Goal: Task Accomplishment & Management: Use online tool/utility

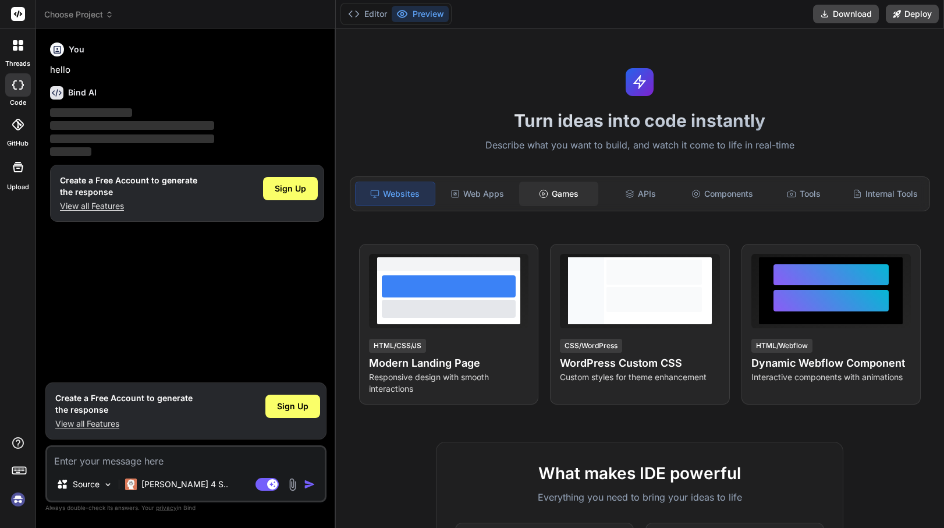
click at [573, 197] on div "Games" at bounding box center [558, 194] width 79 height 24
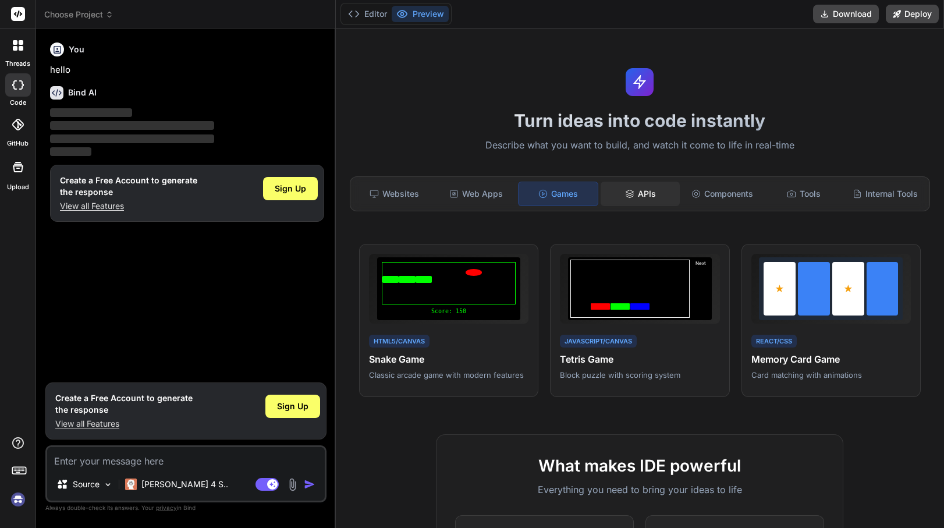
click at [635, 195] on icon at bounding box center [629, 193] width 9 height 9
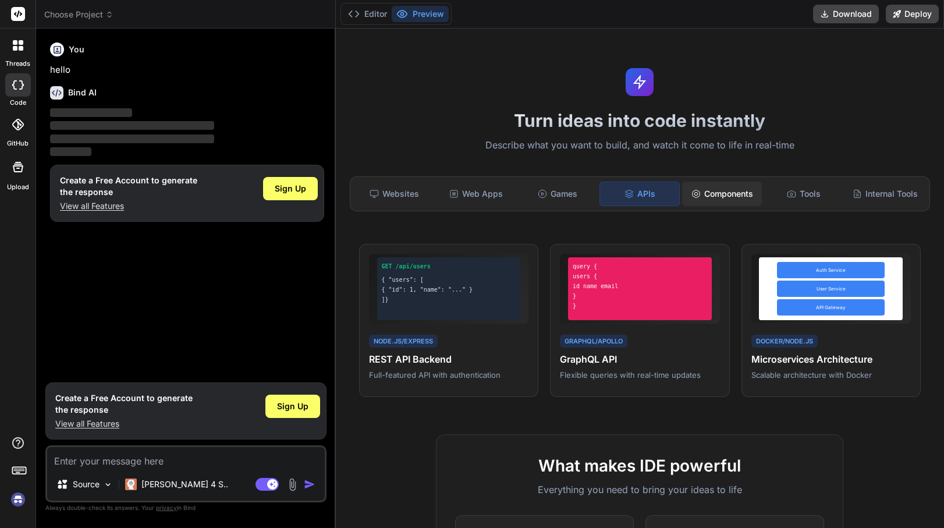
click at [707, 190] on div "Components" at bounding box center [721, 194] width 79 height 24
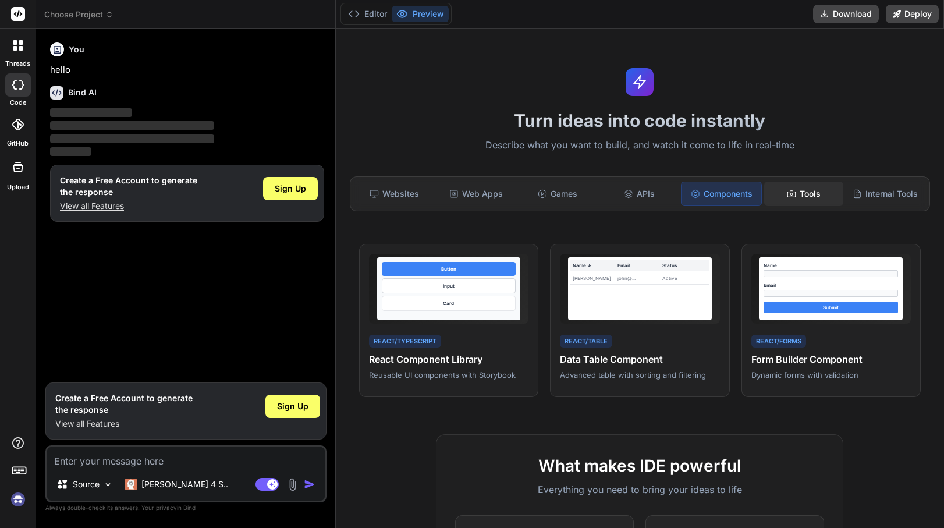
click at [765, 192] on div "Tools" at bounding box center [803, 194] width 79 height 24
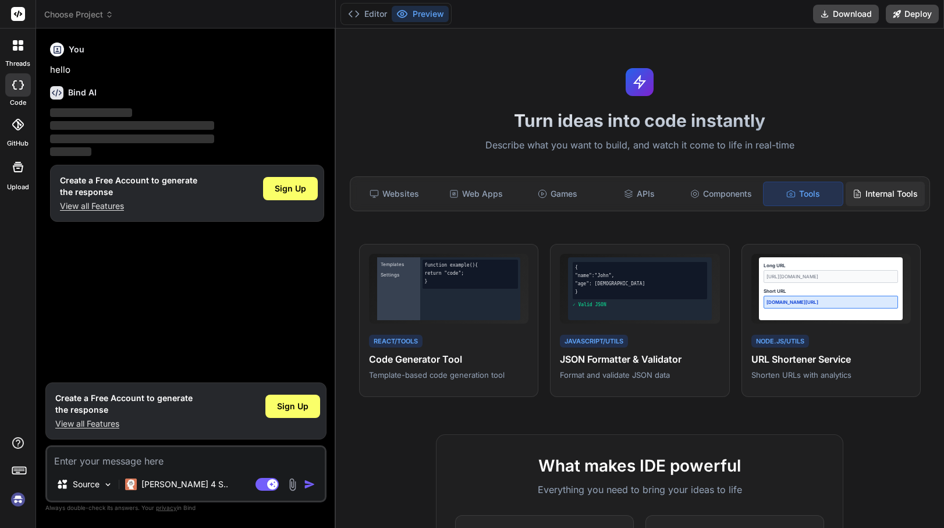
click at [865, 190] on div "Internal Tools" at bounding box center [885, 194] width 79 height 24
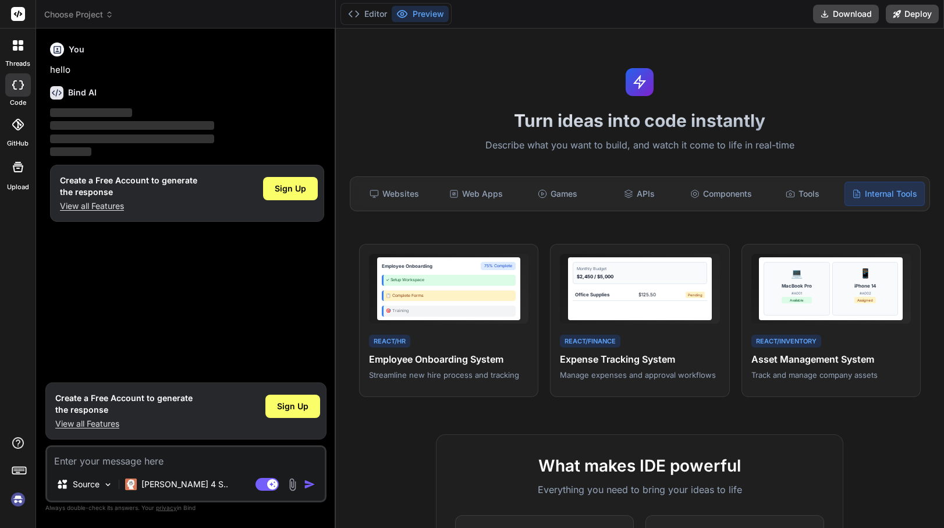
click at [404, 180] on div "Websites Web Apps Games APIs Components Tools Internal Tools" at bounding box center [640, 193] width 580 height 35
click at [411, 197] on div "Websites" at bounding box center [394, 194] width 79 height 24
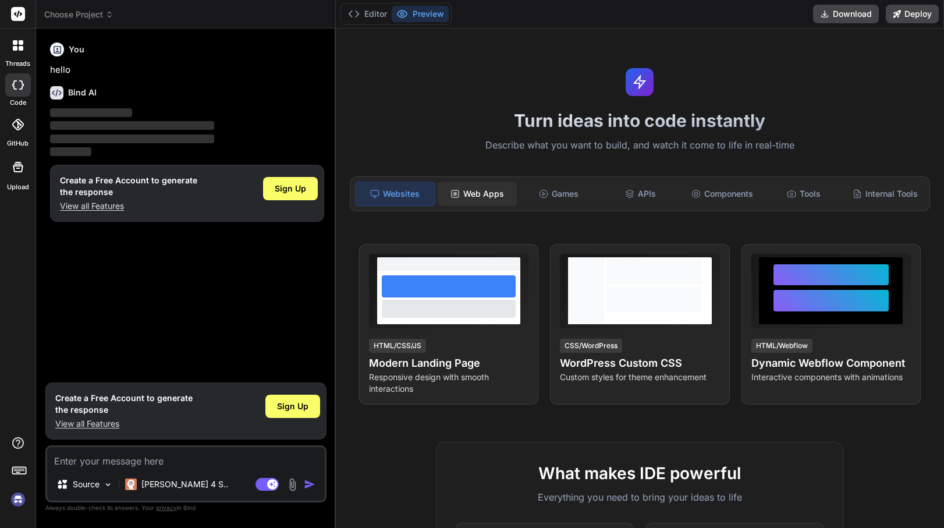
click at [503, 192] on div "Web Apps" at bounding box center [477, 194] width 79 height 24
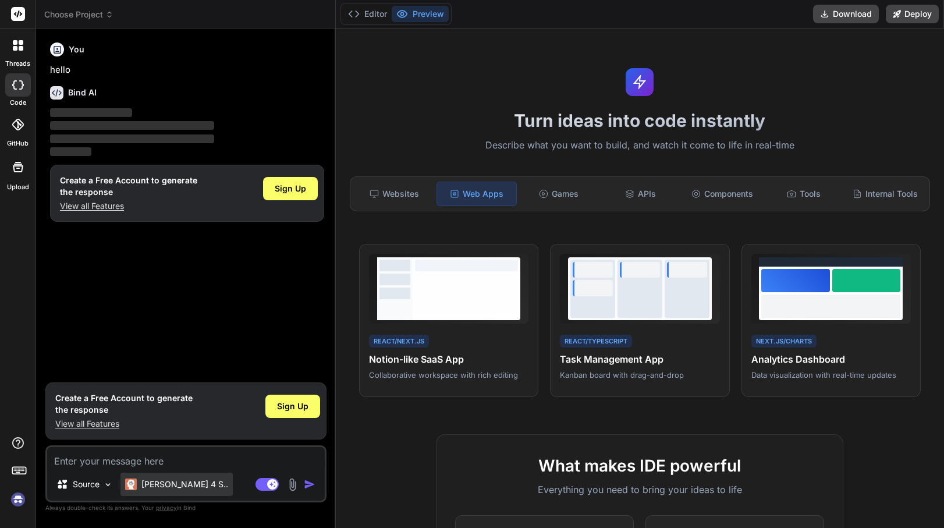
click at [163, 482] on p "Claude 4 S.." at bounding box center [184, 485] width 87 height 12
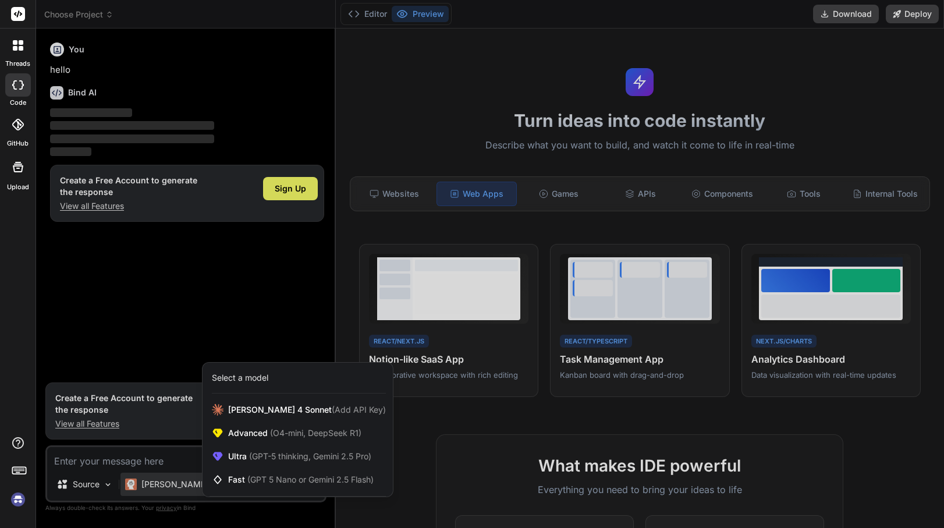
click at [167, 331] on div at bounding box center [472, 264] width 944 height 528
type textarea "x"
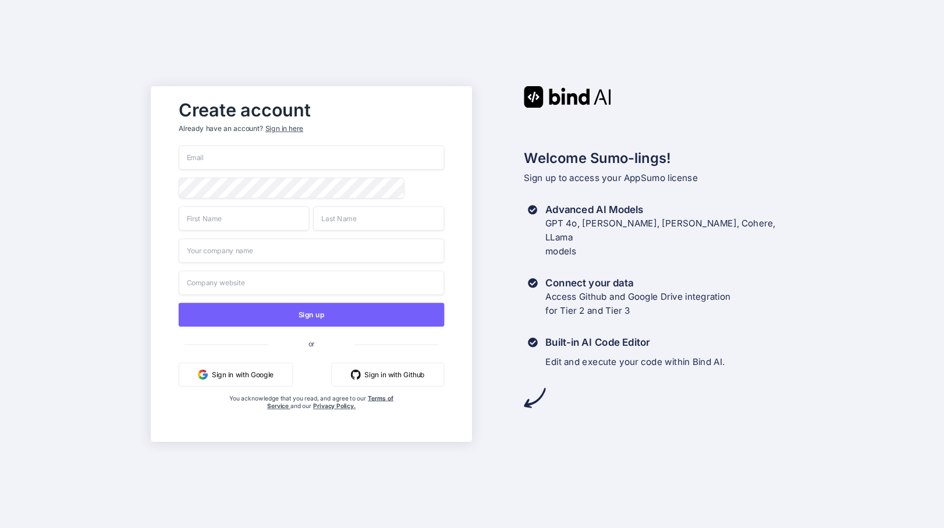
click at [217, 157] on input "email" at bounding box center [311, 158] width 265 height 24
type input "lfbaroni@gmail.com"
type input "Luis Francisco"
type input "Baroni Coutinho"
type input "Grok Games"
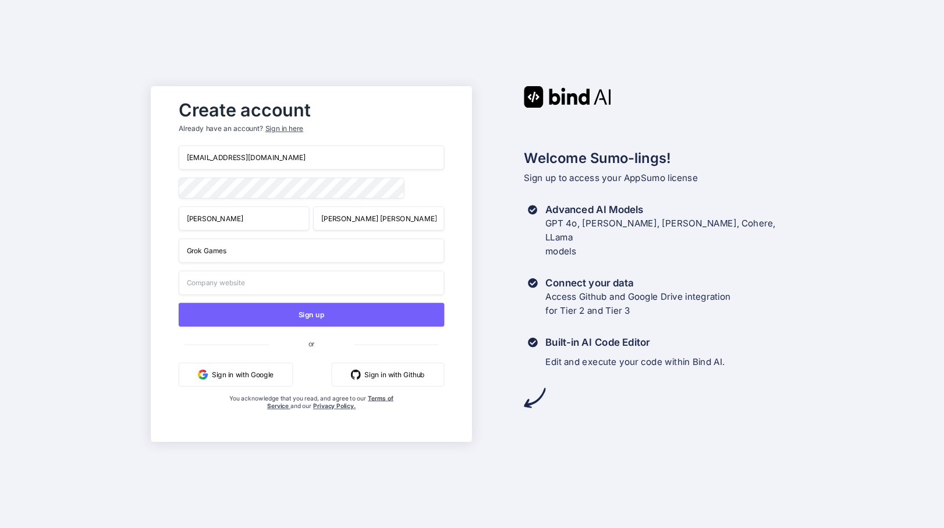
type input "Grok Games"
click at [239, 291] on input "Grok Games" at bounding box center [311, 283] width 265 height 24
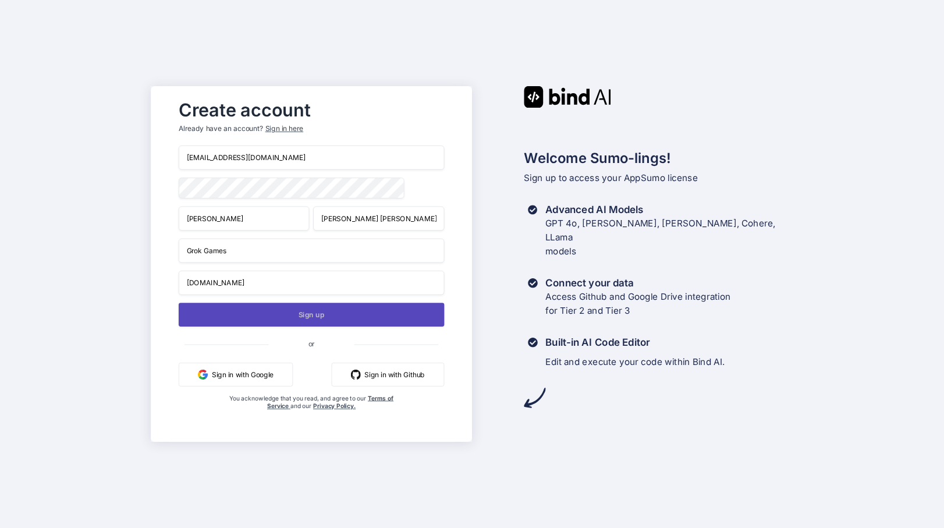
type input "grokgames.ca"
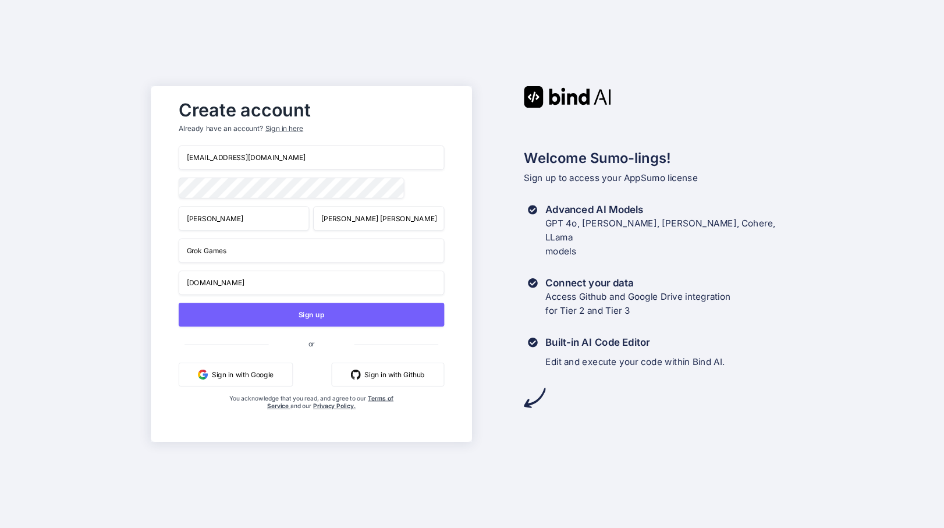
click at [282, 251] on input "Grok Games" at bounding box center [311, 251] width 265 height 24
click at [210, 289] on input "grokgames.ca" at bounding box center [311, 283] width 265 height 24
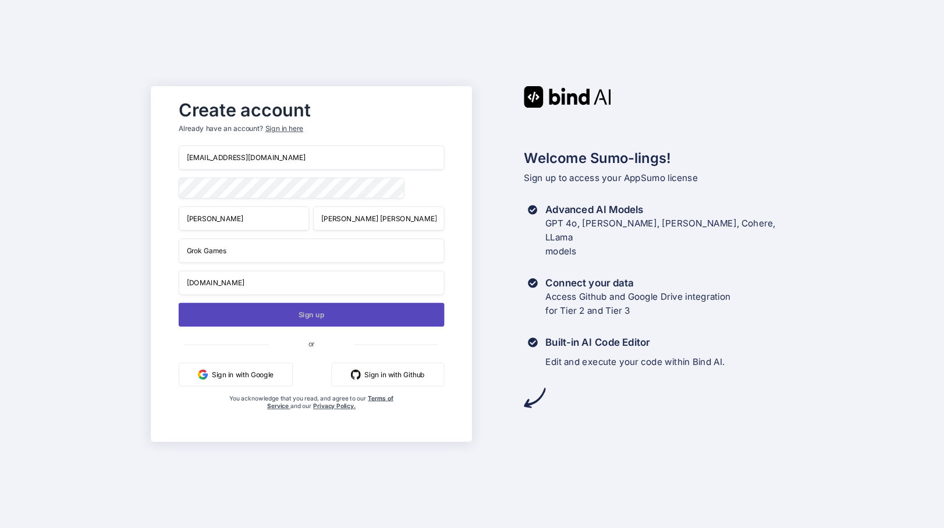
click at [345, 320] on button "Sign up" at bounding box center [311, 315] width 265 height 24
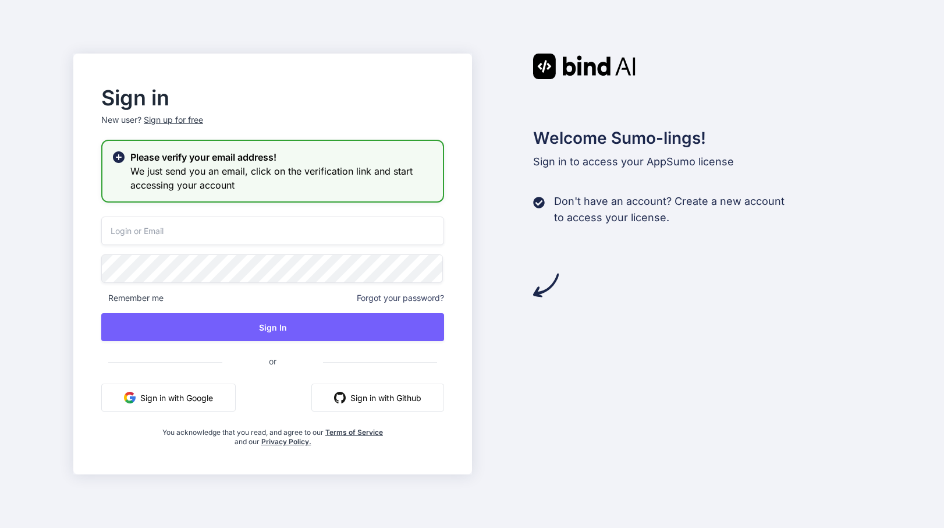
click at [147, 247] on div "Remember me Forgot your password? Sign In or Sign in with Google Sign in with G…" at bounding box center [272, 332] width 343 height 230
click at [129, 229] on input "email" at bounding box center [272, 231] width 343 height 29
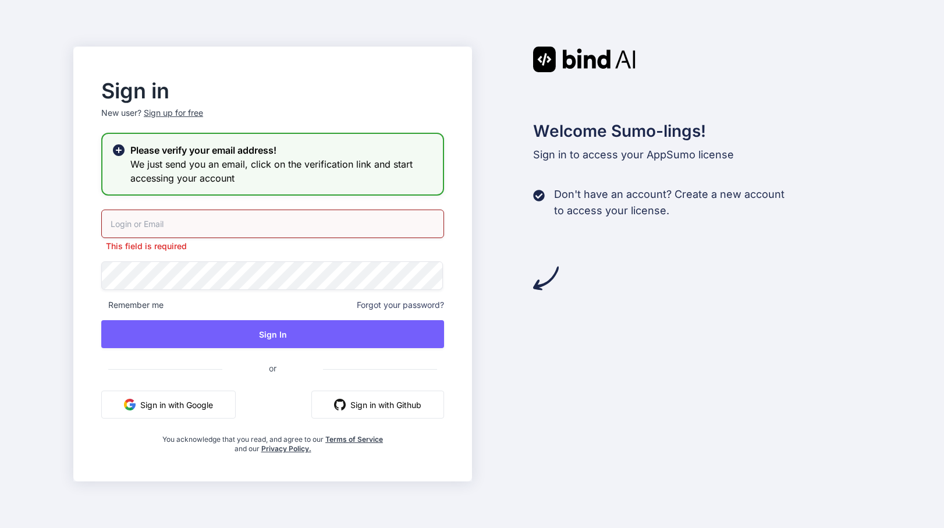
click at [249, 230] on input "email" at bounding box center [272, 224] width 343 height 29
type input "lfbaroni@gmail.com"
click at [226, 288] on div "lfbaroni@gmail.com This field is required Remember me Forgot your password? Sig…" at bounding box center [272, 332] width 343 height 244
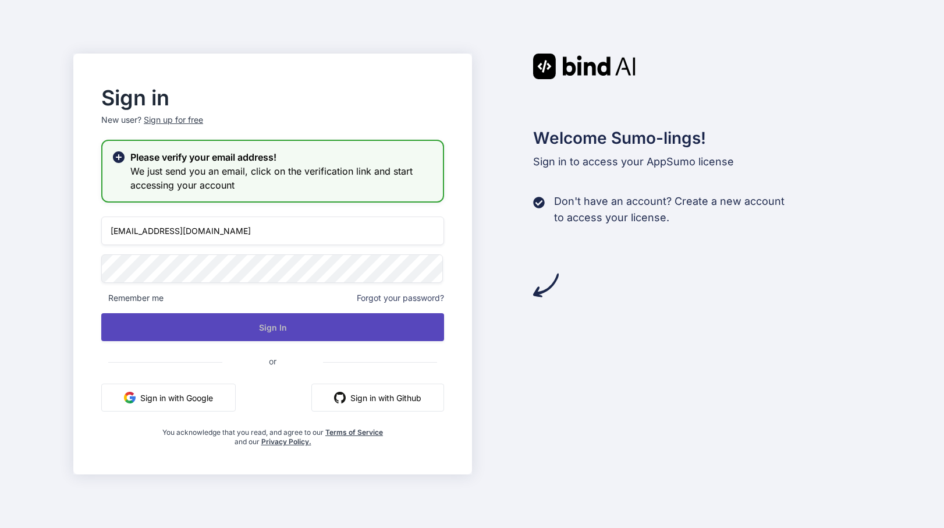
click at [228, 324] on button "Sign In" at bounding box center [272, 327] width 343 height 28
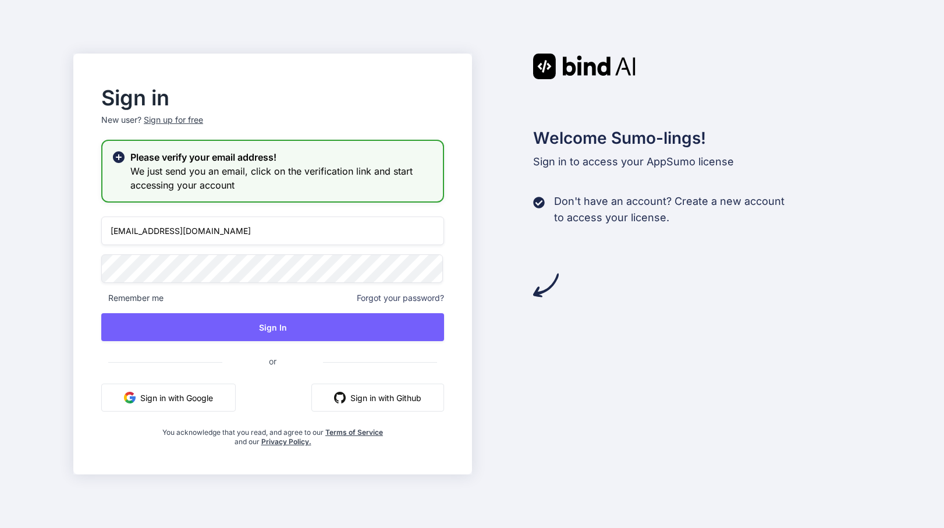
click at [284, 225] on input "lfbaroni@gmail.com" at bounding box center [272, 231] width 343 height 29
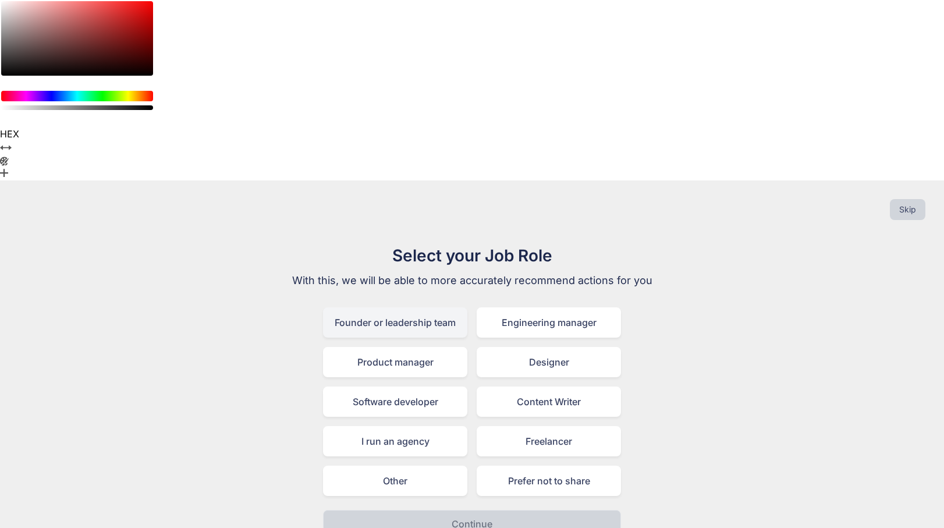
click at [415, 307] on div "Founder or leadership team" at bounding box center [395, 322] width 144 height 30
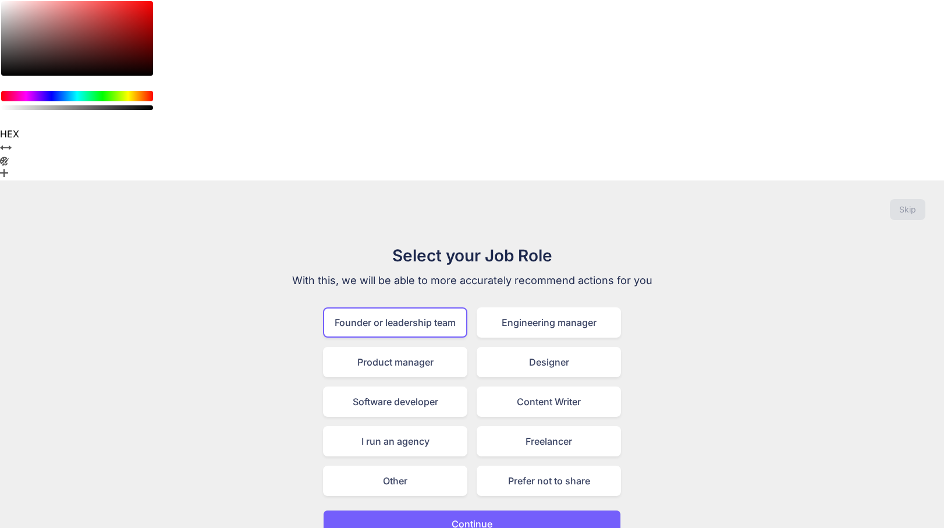
click at [474, 517] on p "Continue" at bounding box center [472, 524] width 41 height 14
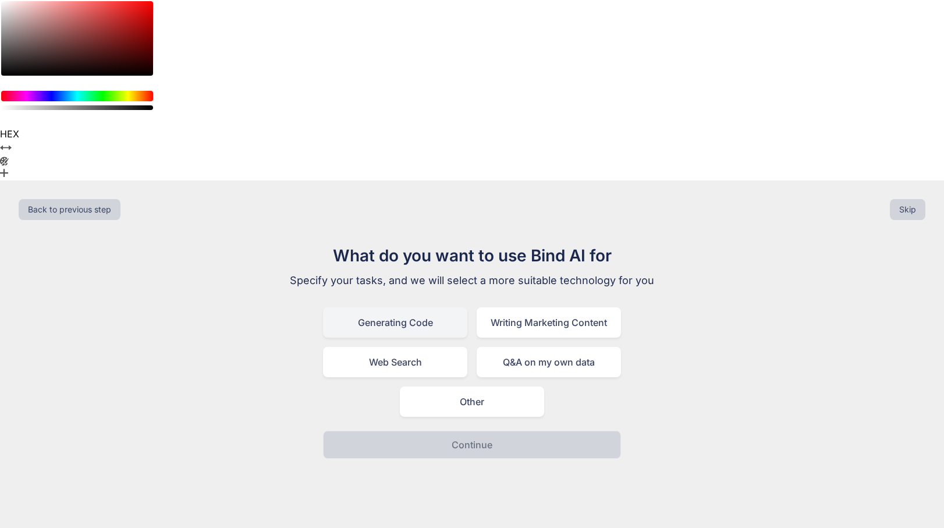
click at [431, 307] on div "Generating Code" at bounding box center [395, 322] width 144 height 30
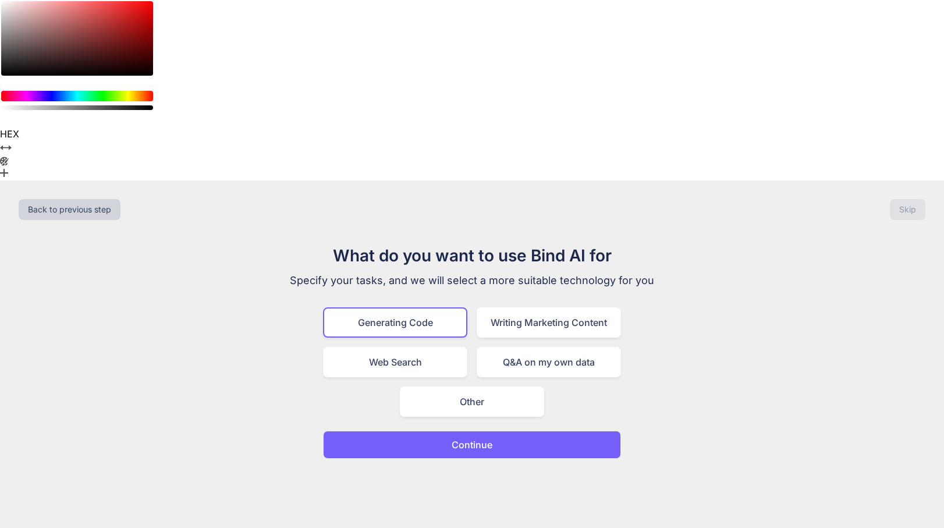
click at [456, 438] on p "Continue" at bounding box center [472, 445] width 41 height 14
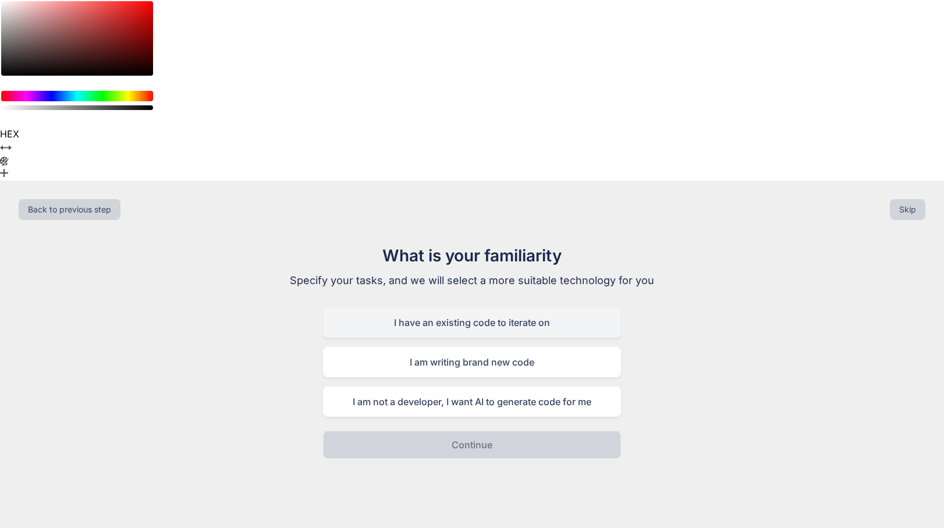
click at [464, 307] on div "I have an existing code to iterate on" at bounding box center [472, 322] width 298 height 30
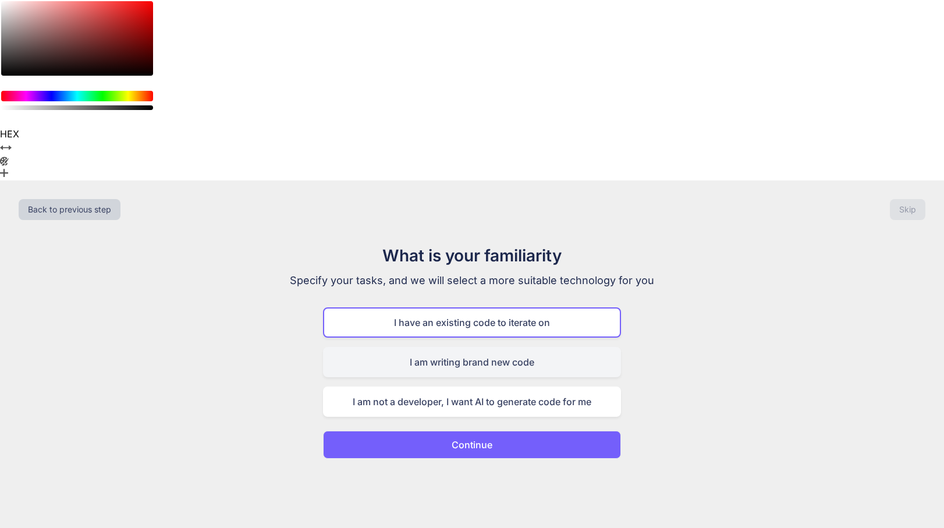
click at [473, 347] on div "I am writing brand new code" at bounding box center [472, 362] width 298 height 30
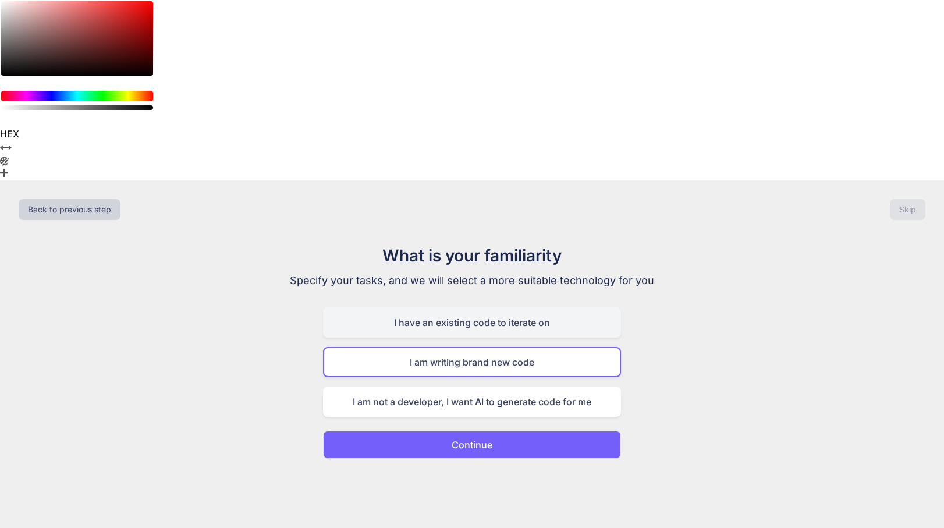
click at [478, 307] on div "I have an existing code to iterate on" at bounding box center [472, 322] width 298 height 30
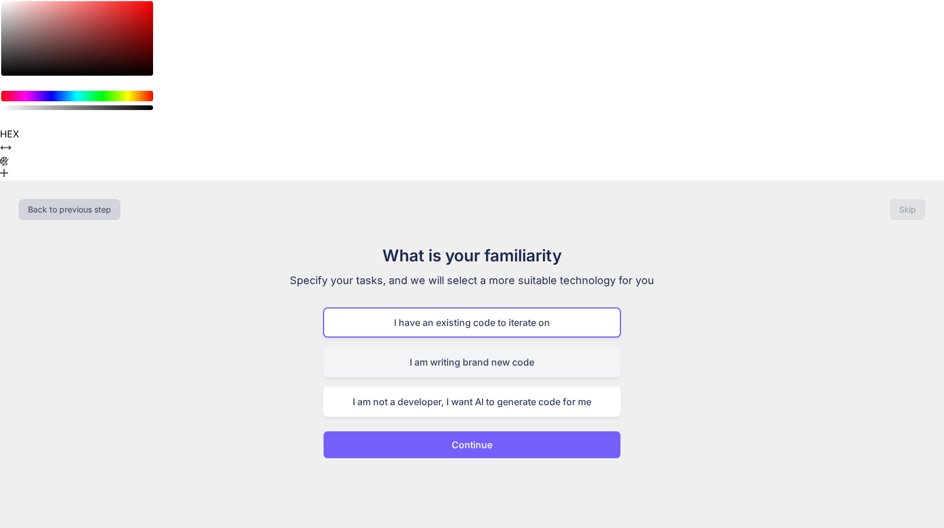
click at [486, 347] on div "I am writing brand new code" at bounding box center [472, 362] width 298 height 30
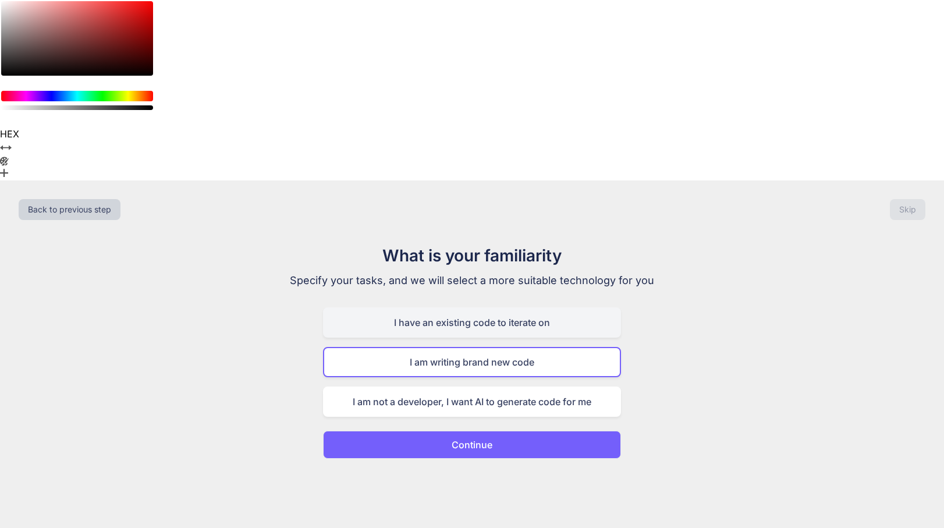
click at [488, 307] on div "I have an existing code to iterate on" at bounding box center [472, 322] width 298 height 30
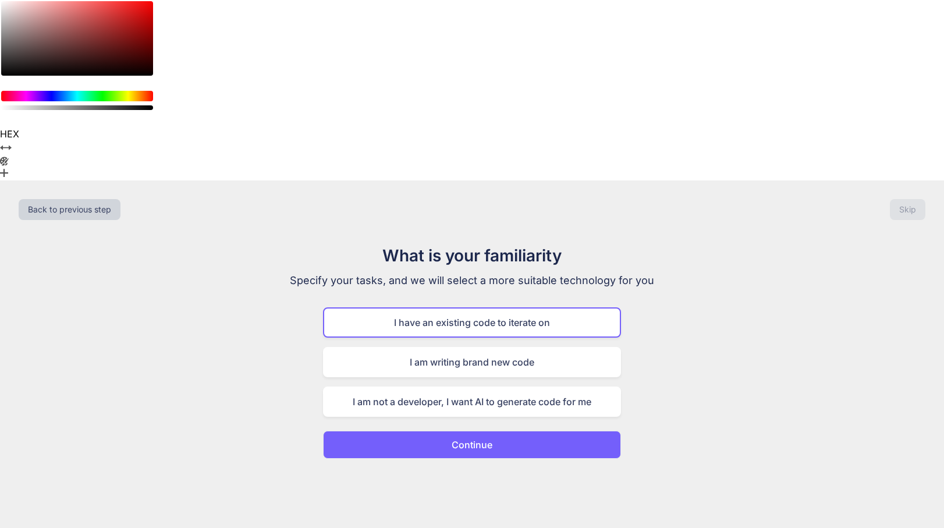
click at [486, 438] on p "Continue" at bounding box center [472, 445] width 41 height 14
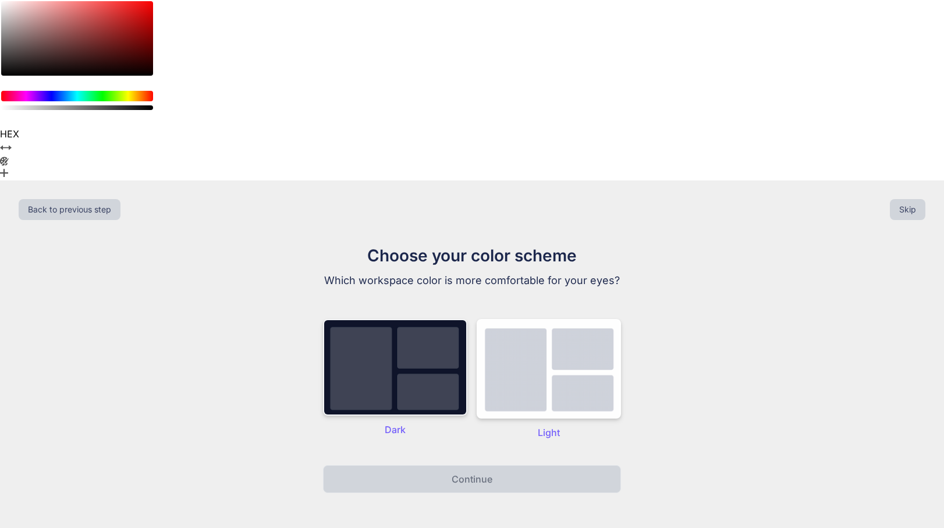
click at [405, 319] on img at bounding box center [395, 367] width 144 height 97
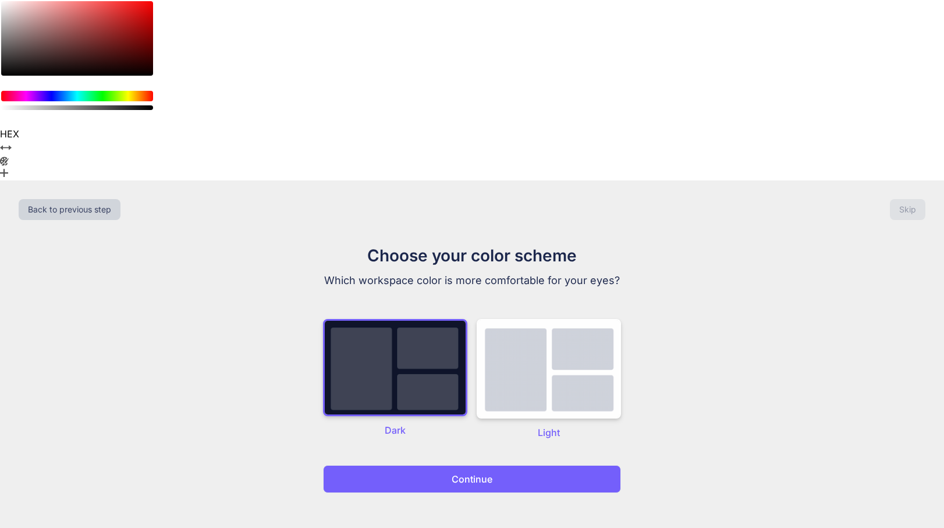
click at [470, 472] on p "Continue" at bounding box center [472, 479] width 41 height 14
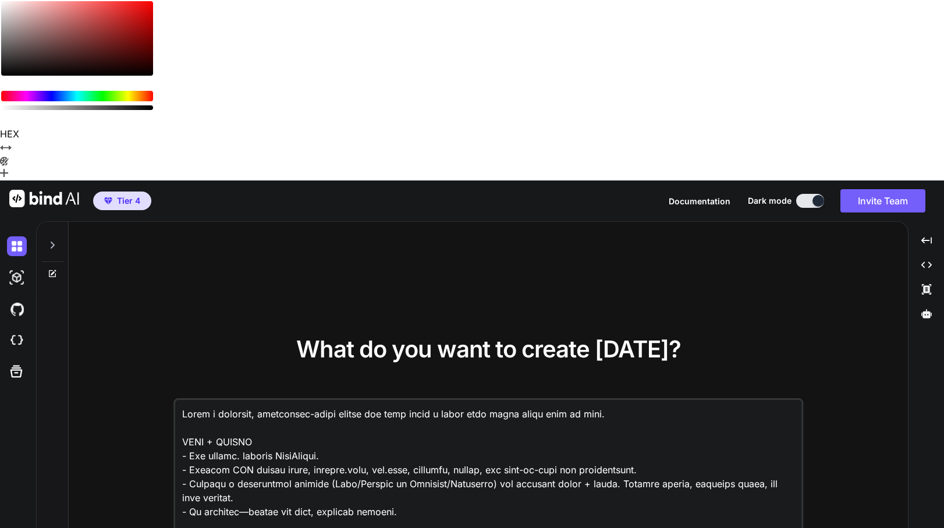
click at [407, 400] on textarea at bounding box center [488, 472] width 626 height 144
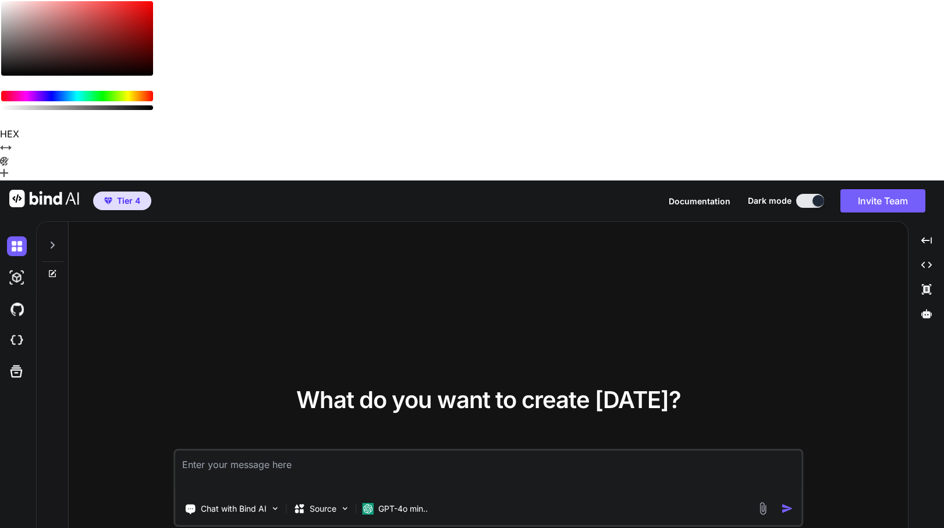
click at [806, 194] on button at bounding box center [810, 201] width 28 height 14
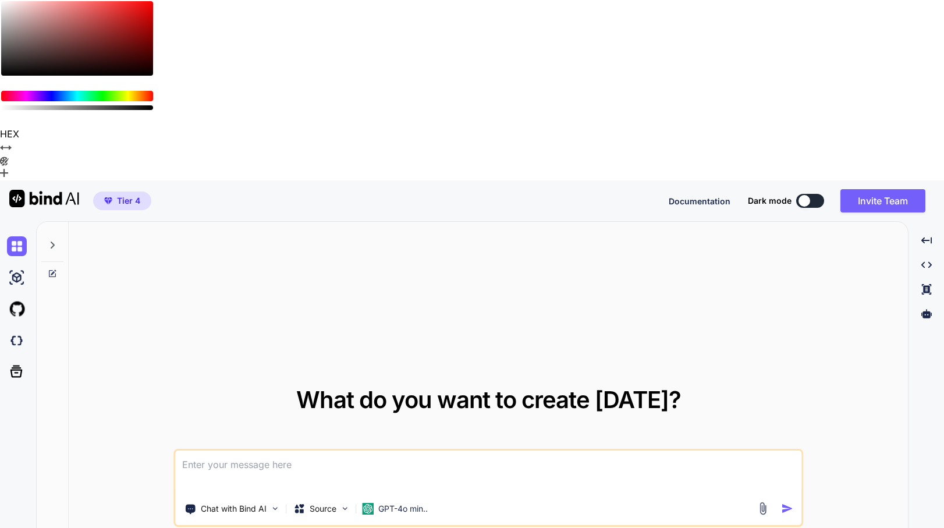
click at [810, 194] on button at bounding box center [810, 201] width 28 height 14
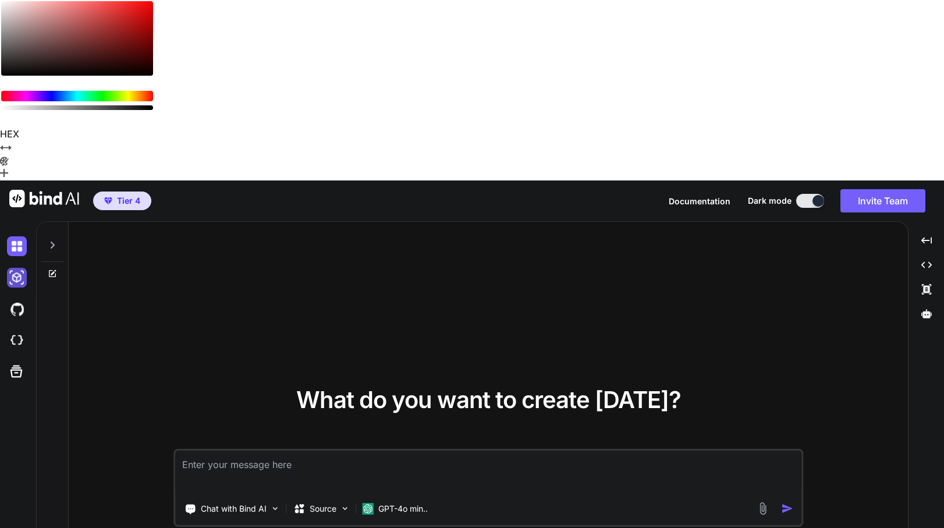
click at [12, 268] on img at bounding box center [17, 278] width 20 height 20
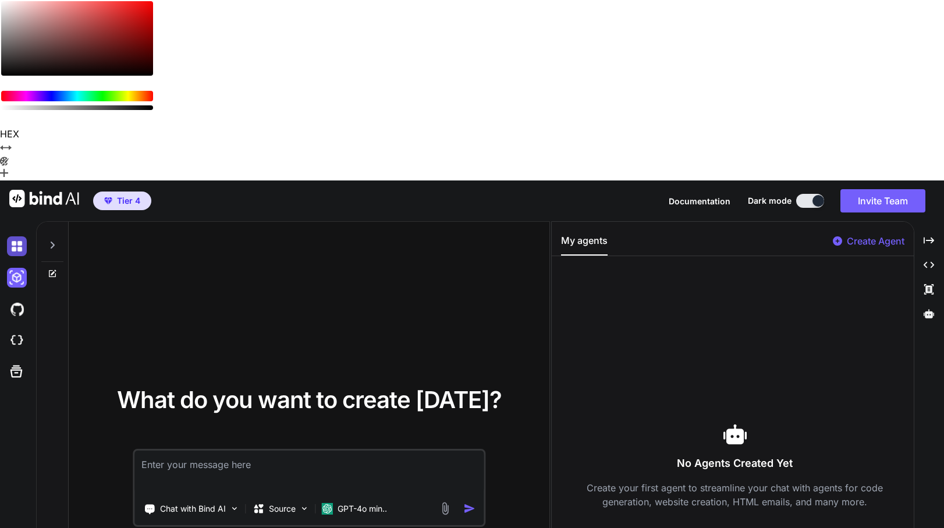
click at [15, 236] on img at bounding box center [17, 246] width 20 height 20
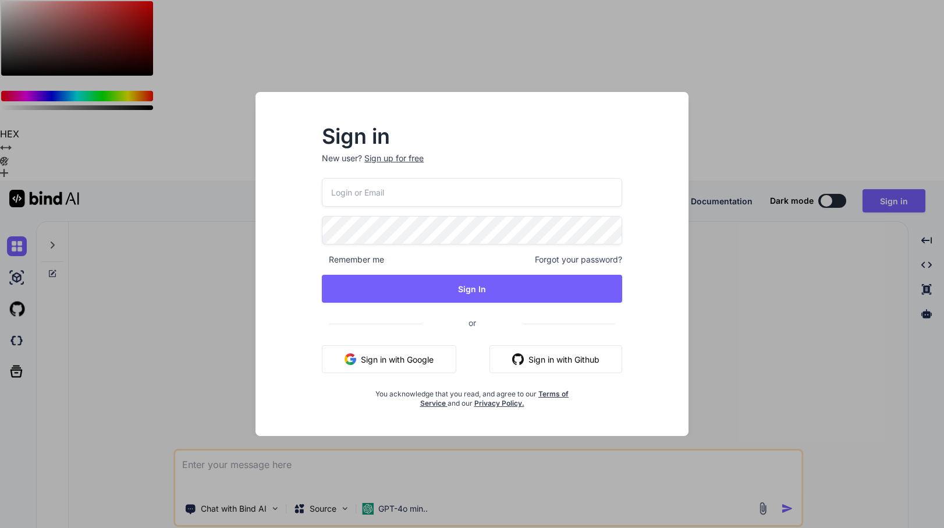
click at [466, 201] on input "email" at bounding box center [472, 192] width 300 height 29
type input "lfbaroni@gmail.com"
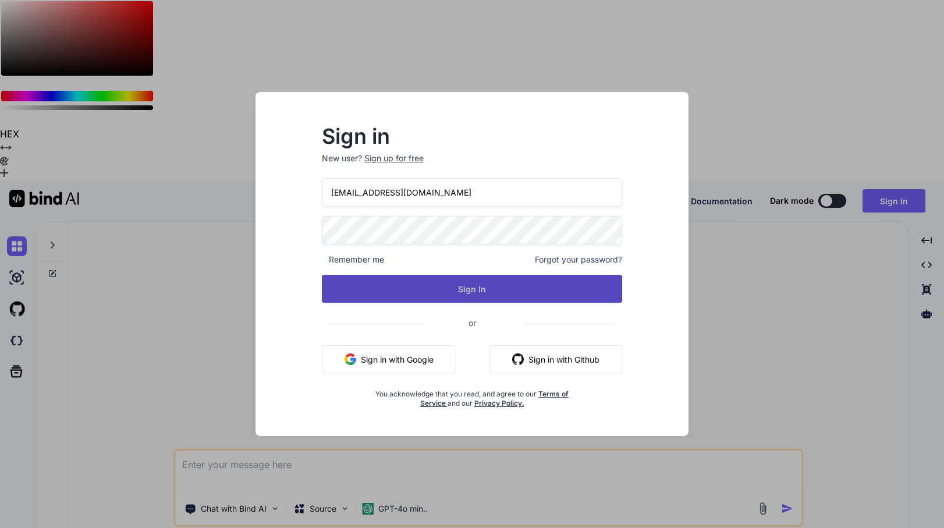
click at [459, 284] on button "Sign In" at bounding box center [472, 289] width 300 height 28
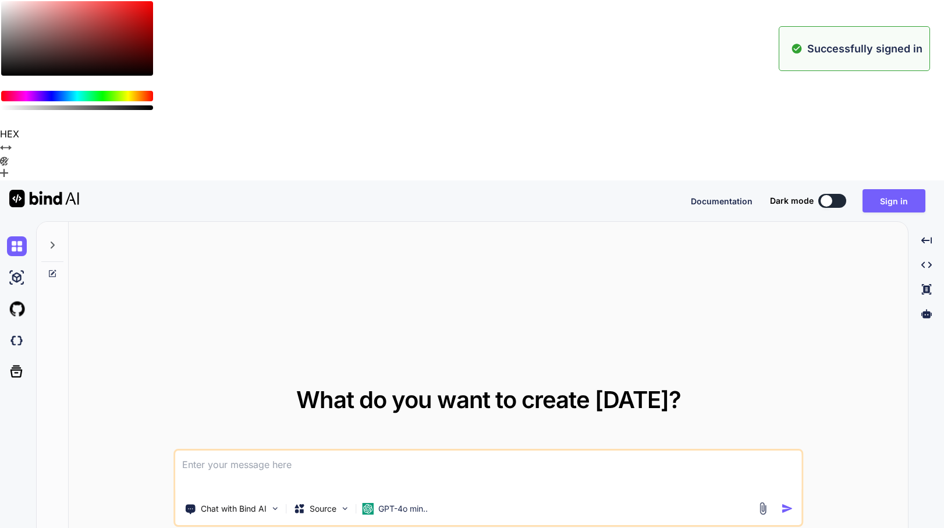
type textarea "x"
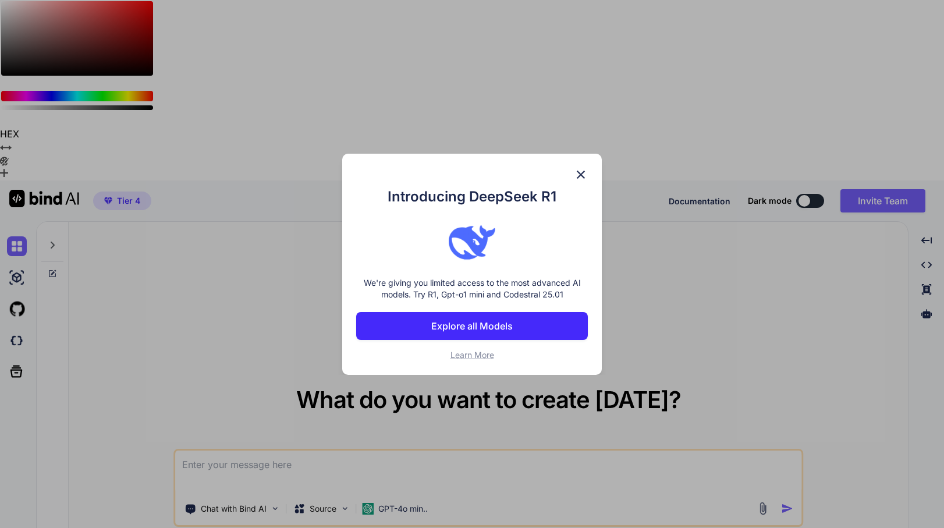
click at [472, 321] on p "Explore all Models" at bounding box center [472, 326] width 82 height 14
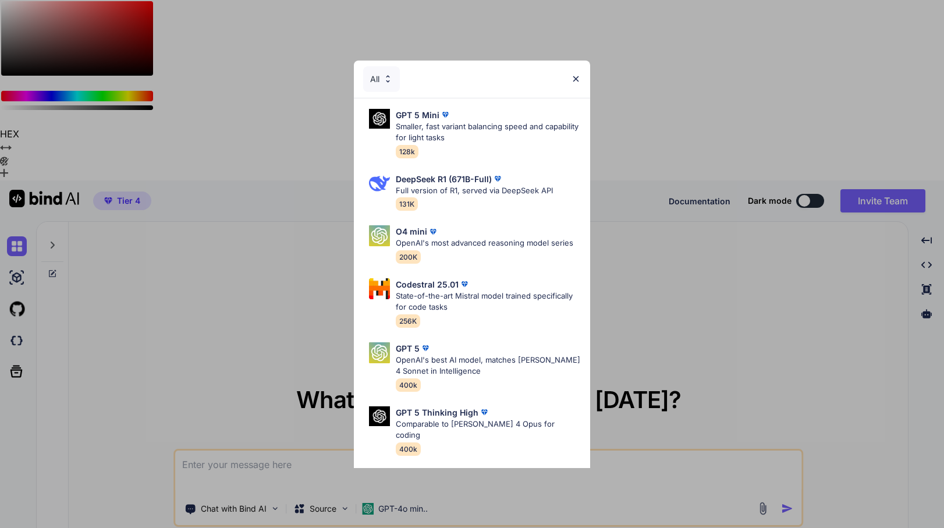
click at [646, 169] on div "All GPT 5 Mini Smaller, fast variant balancing speed and capability for light t…" at bounding box center [472, 264] width 944 height 528
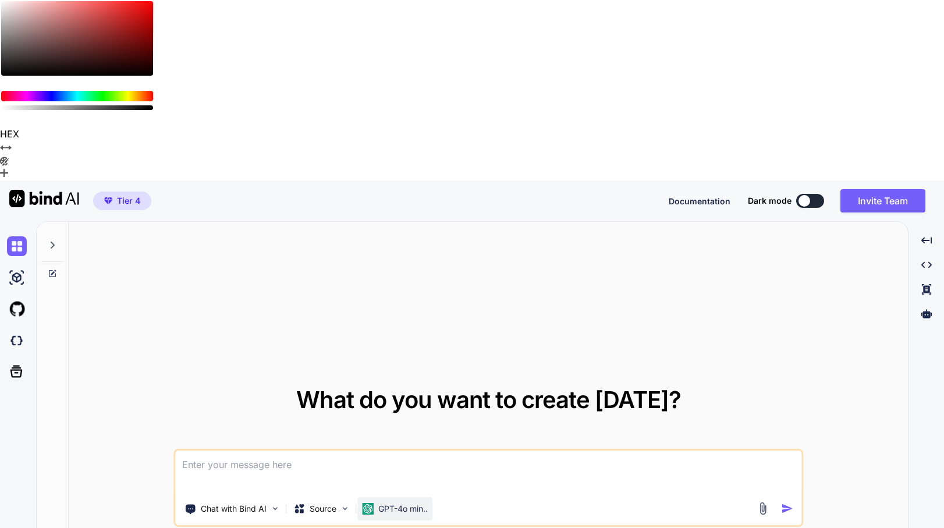
click at [403, 503] on p "GPT-4o min.." at bounding box center [402, 509] width 49 height 12
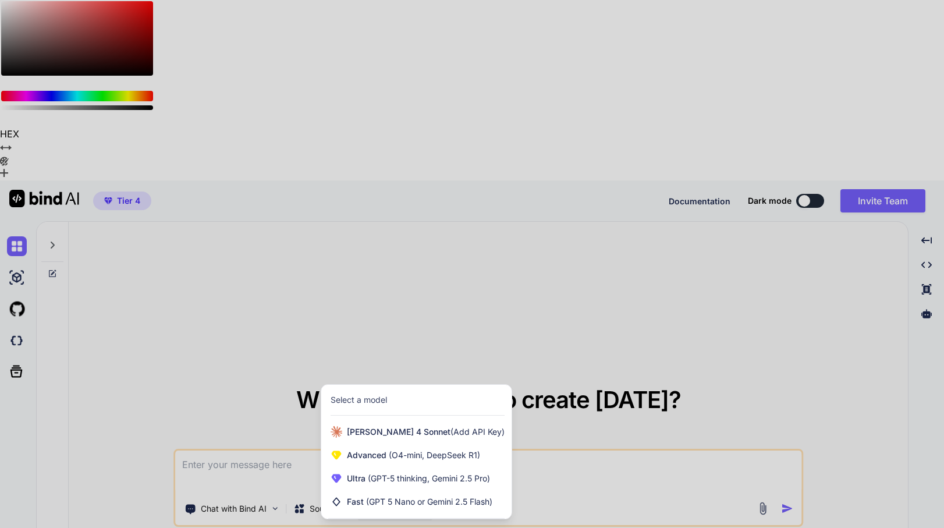
click at [386, 419] on div at bounding box center [472, 264] width 944 height 528
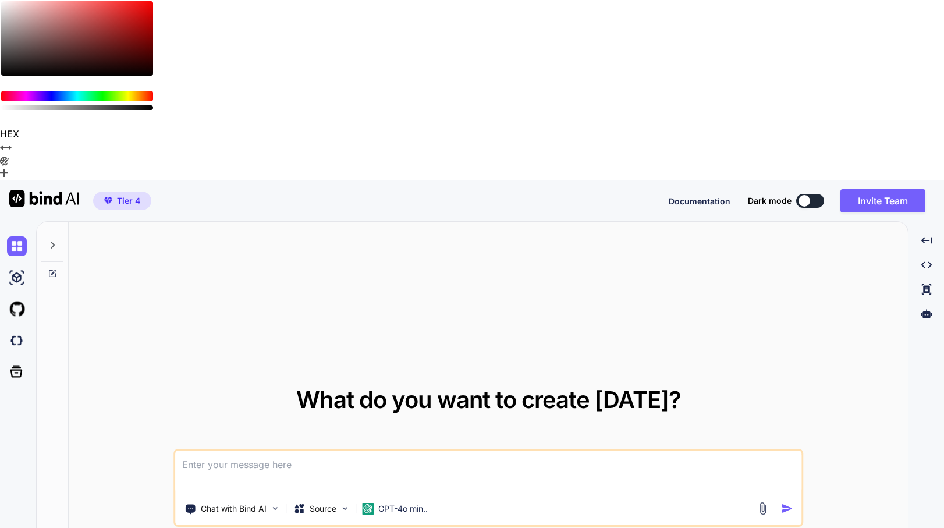
click at [117, 195] on span "Tier 4" at bounding box center [128, 201] width 23 height 12
click at [20, 299] on img at bounding box center [17, 309] width 20 height 20
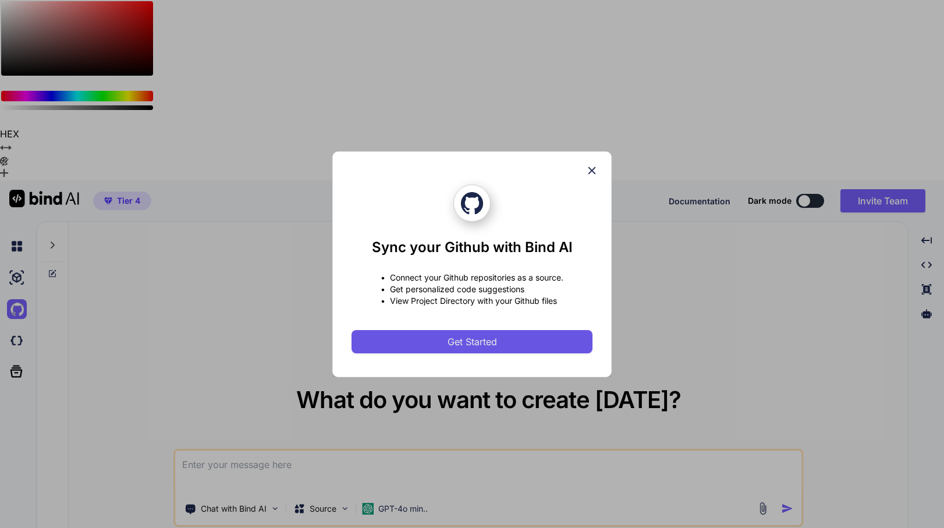
click at [490, 339] on span "Get Started" at bounding box center [472, 342] width 49 height 14
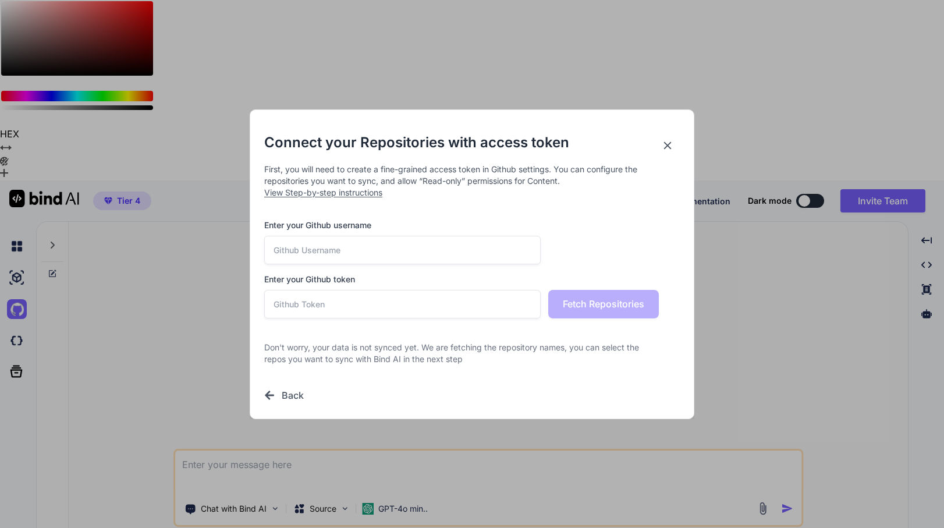
click at [408, 249] on input "text" at bounding box center [402, 250] width 277 height 29
type input "luisfrancisco"
click at [358, 194] on span "View Step-by-step instructions" at bounding box center [323, 192] width 118 height 10
click at [314, 295] on input "text" at bounding box center [402, 304] width 277 height 29
click at [671, 143] on icon at bounding box center [667, 145] width 13 height 13
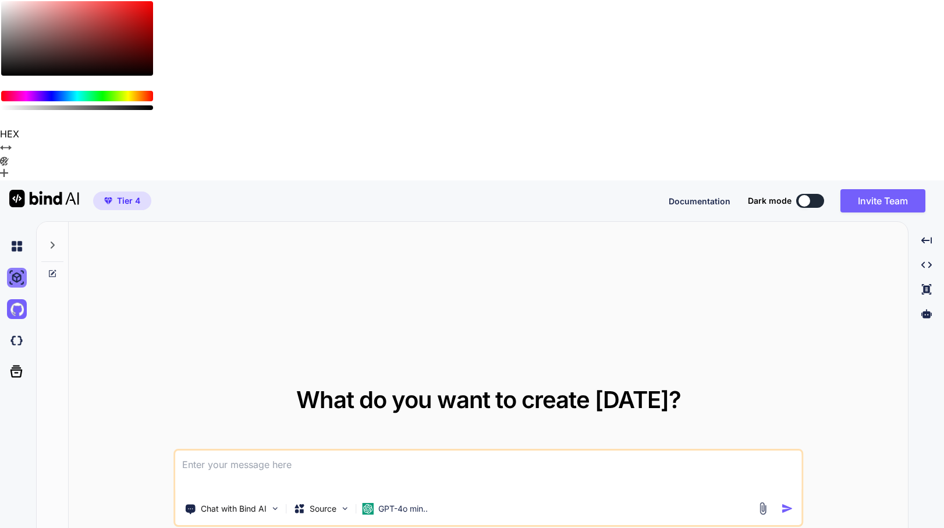
click at [9, 268] on img at bounding box center [17, 278] width 20 height 20
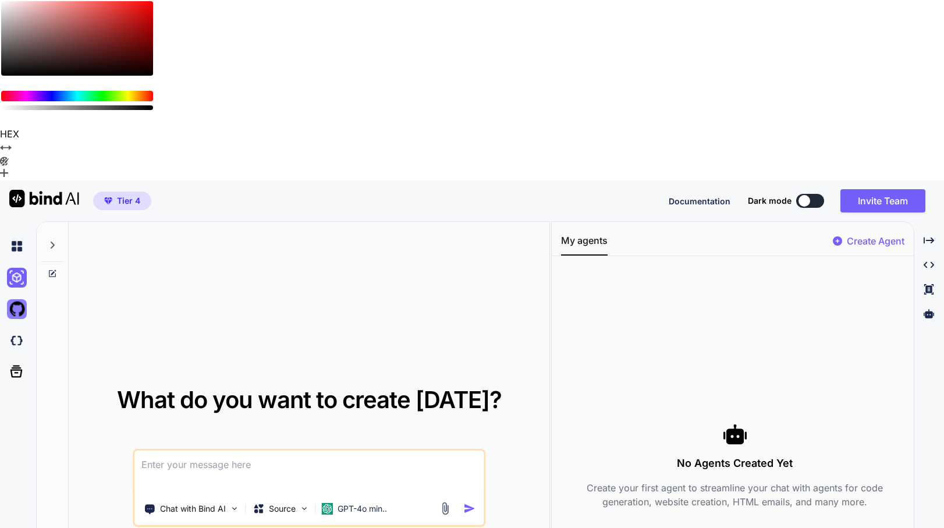
click at [12, 299] on img at bounding box center [17, 309] width 20 height 20
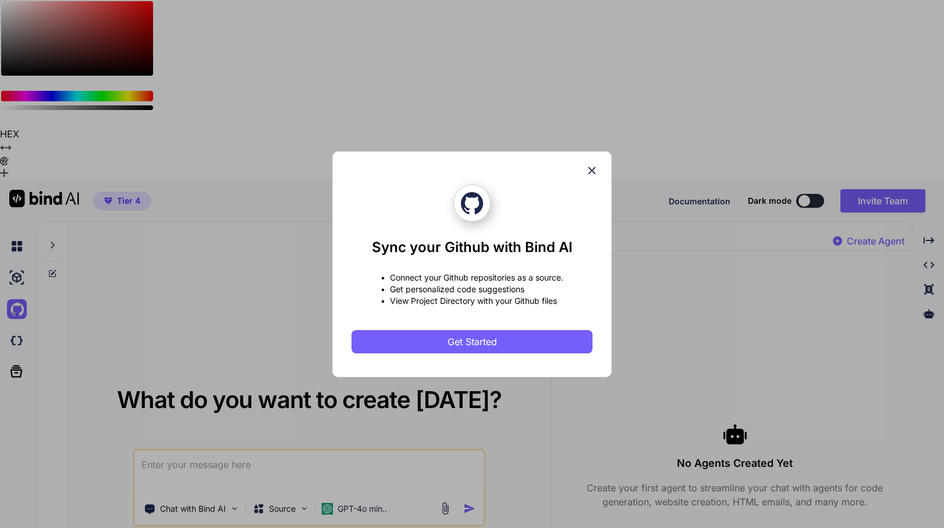
click at [20, 92] on div "Sync your Github with Bind AI • Connect your Github repositories as a source. •…" at bounding box center [472, 264] width 944 height 528
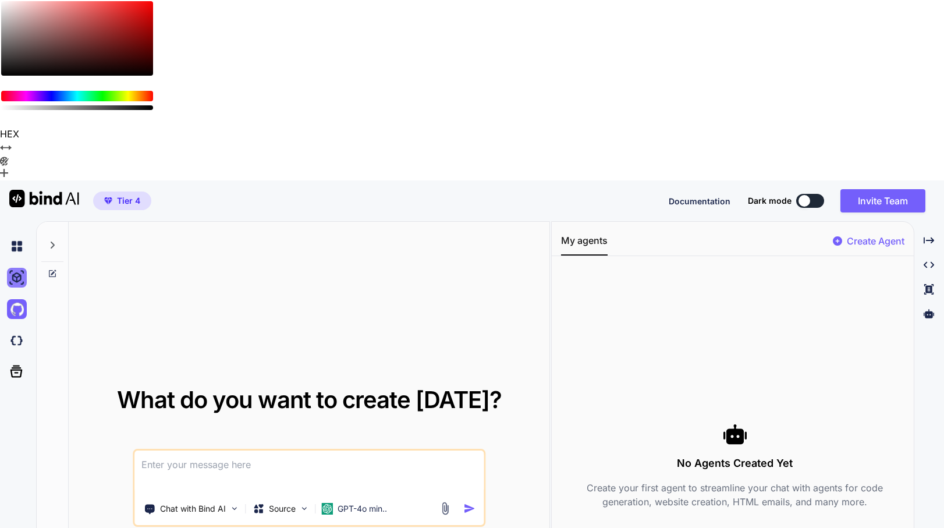
click at [18, 268] on img at bounding box center [17, 278] width 20 height 20
click at [15, 331] on img at bounding box center [17, 341] width 20 height 20
click at [12, 236] on img at bounding box center [17, 246] width 20 height 20
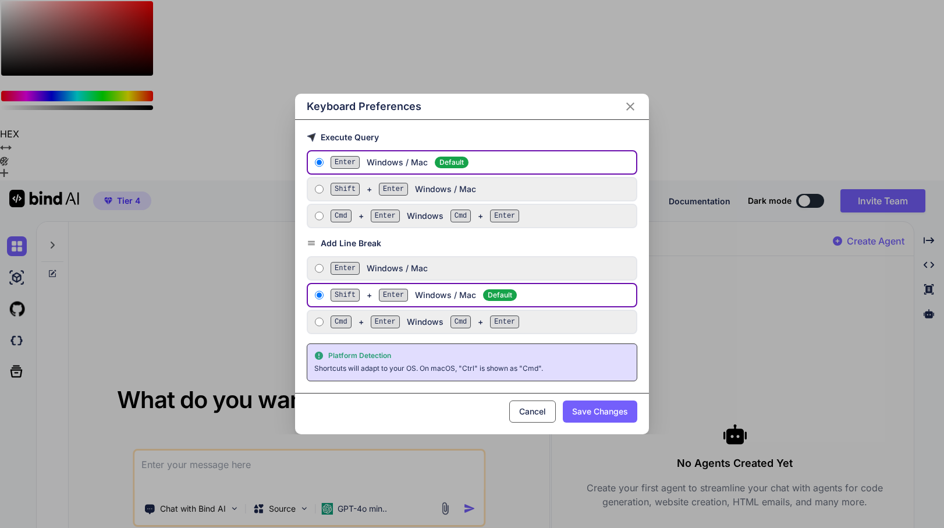
click at [629, 102] on icon "Close" at bounding box center [631, 107] width 14 height 14
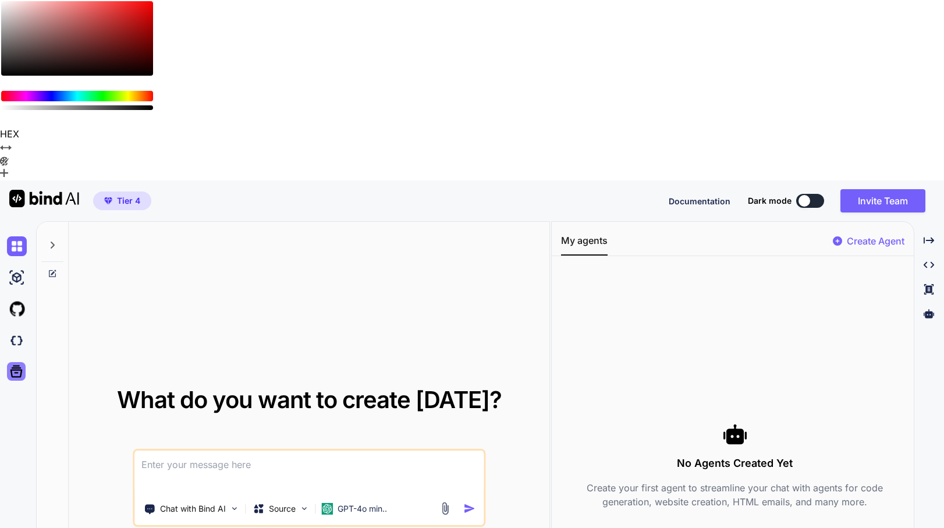
click at [16, 363] on icon at bounding box center [16, 371] width 16 height 16
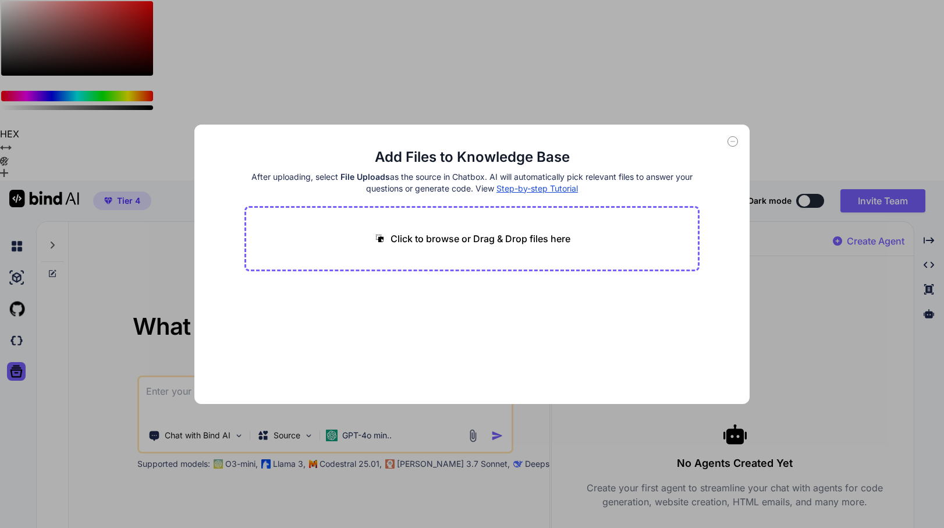
click at [732, 140] on icon at bounding box center [733, 141] width 10 height 10
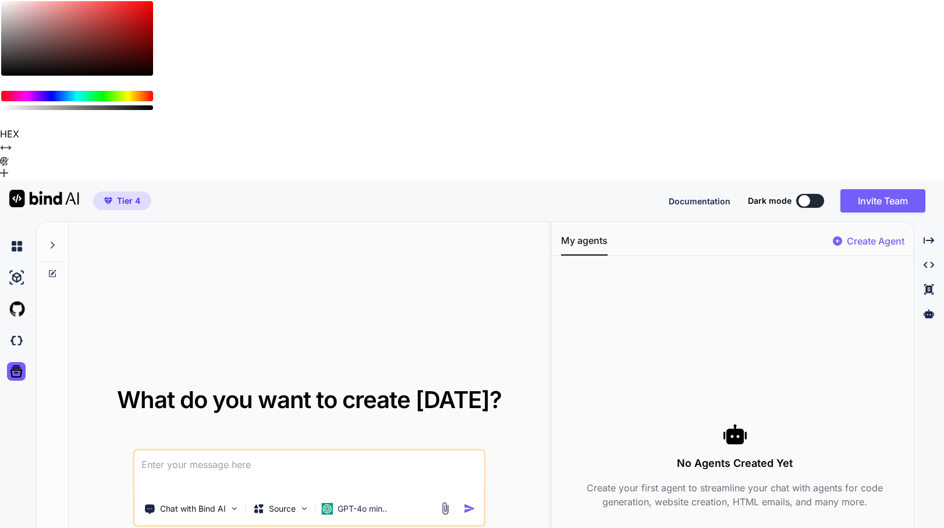
click at [156, 451] on textarea at bounding box center [308, 472] width 349 height 43
paste textarea "Grok Games"
type textarea "Grok Games"
click at [265, 451] on textarea at bounding box center [308, 472] width 349 height 43
paste textarea "Build a complete, production-ready mobile app (iOS + Android) that helps a grou…"
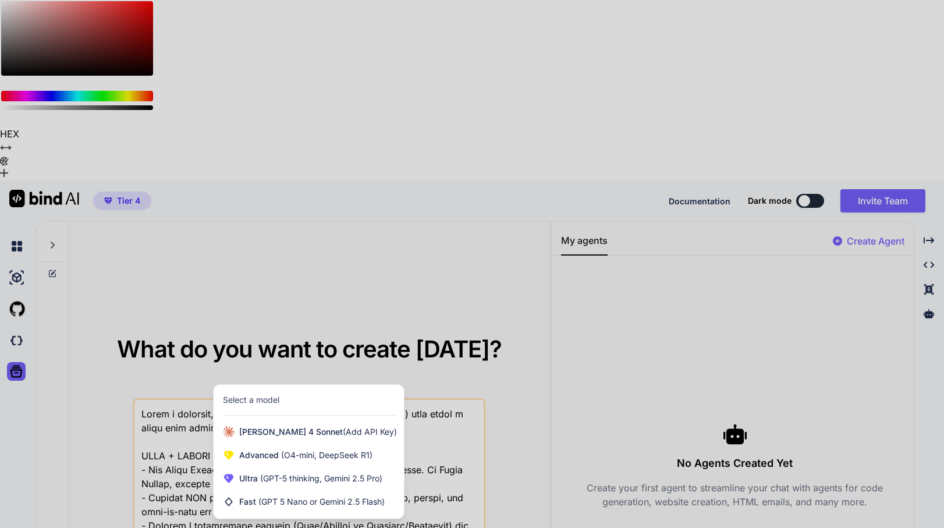
click at [431, 280] on div at bounding box center [472, 264] width 944 height 528
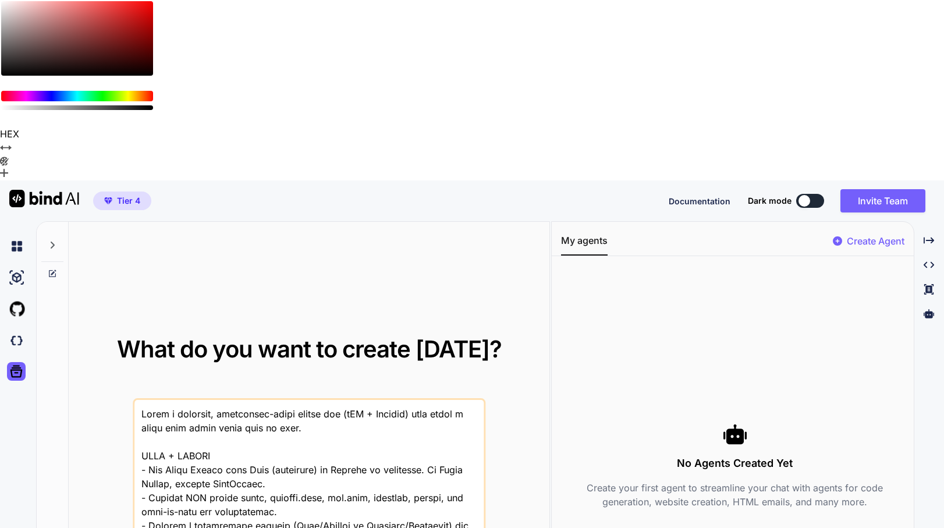
drag, startPoint x: 422, startPoint y: 230, endPoint x: 349, endPoint y: 235, distance: 73.0
click at [349, 400] on textarea at bounding box center [308, 472] width 349 height 144
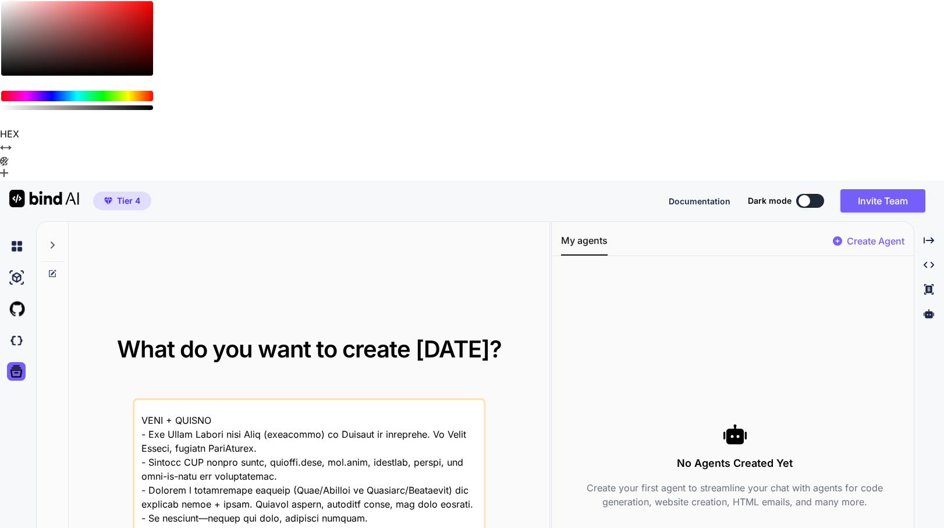
scroll to position [34, 0]
drag, startPoint x: 169, startPoint y: 257, endPoint x: 405, endPoint y: 254, distance: 235.2
click at [405, 400] on textarea at bounding box center [308, 472] width 349 height 144
click at [387, 400] on textarea at bounding box center [308, 472] width 349 height 144
drag, startPoint x: 423, startPoint y: 254, endPoint x: 225, endPoint y: 250, distance: 198.6
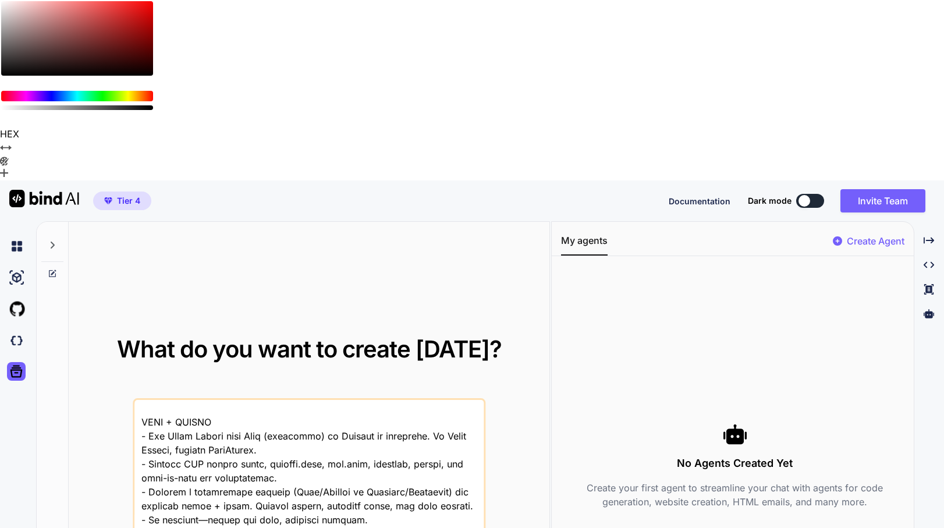
click at [225, 400] on textarea at bounding box center [308, 472] width 349 height 144
drag, startPoint x: 175, startPoint y: 255, endPoint x: 417, endPoint y: 257, distance: 242.8
click at [417, 400] on textarea at bounding box center [308, 472] width 349 height 144
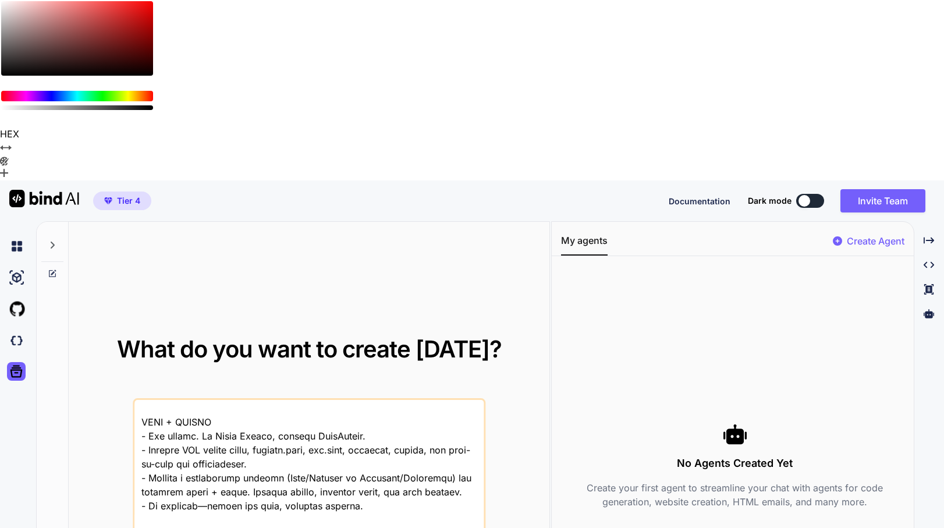
drag, startPoint x: 200, startPoint y: 254, endPoint x: 268, endPoint y: 253, distance: 68.1
click at [268, 400] on textarea at bounding box center [308, 472] width 349 height 144
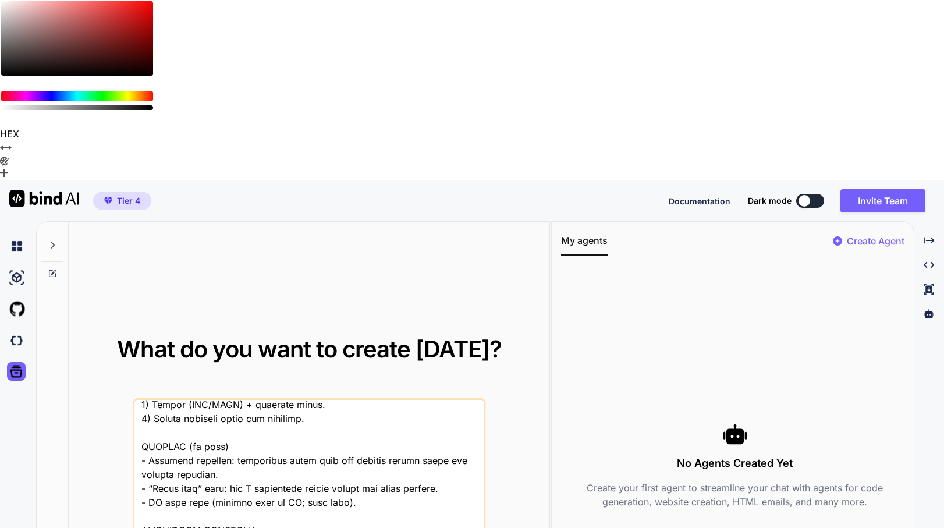
scroll to position [1246, 0]
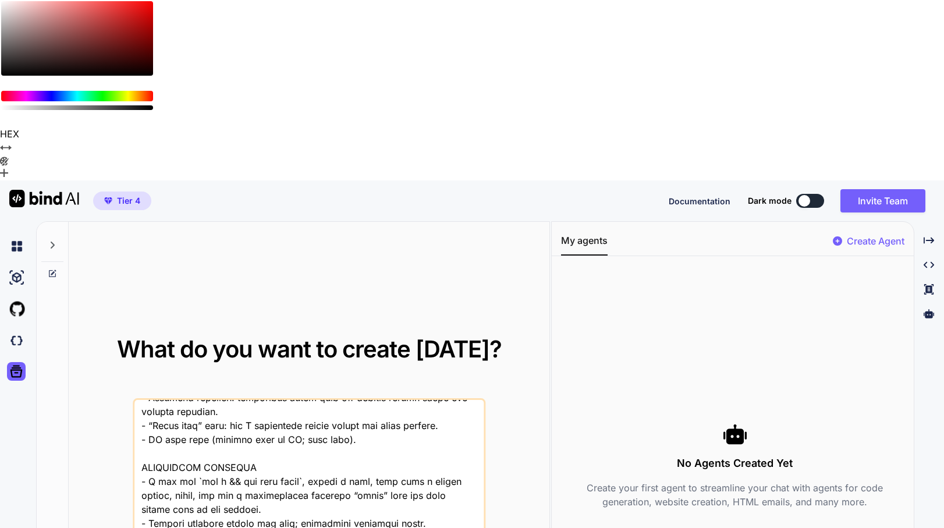
type textarea "Build a complete, production-ready mobile app that helps a group pick which boa…"
click at [233, 437] on div "What do you want to create today? Chat with Bind AI Source GPT-4o min.. Support…" at bounding box center [309, 465] width 481 height 487
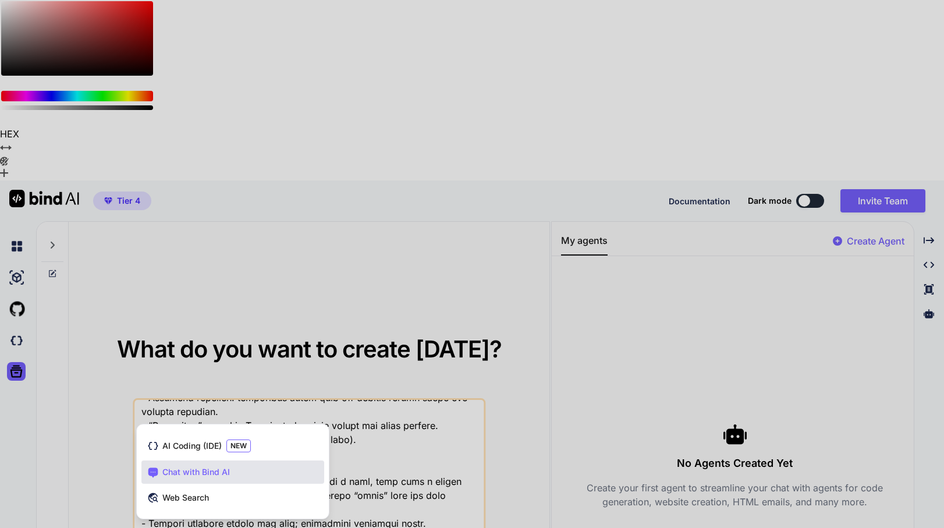
click at [225, 463] on div at bounding box center [472, 264] width 944 height 528
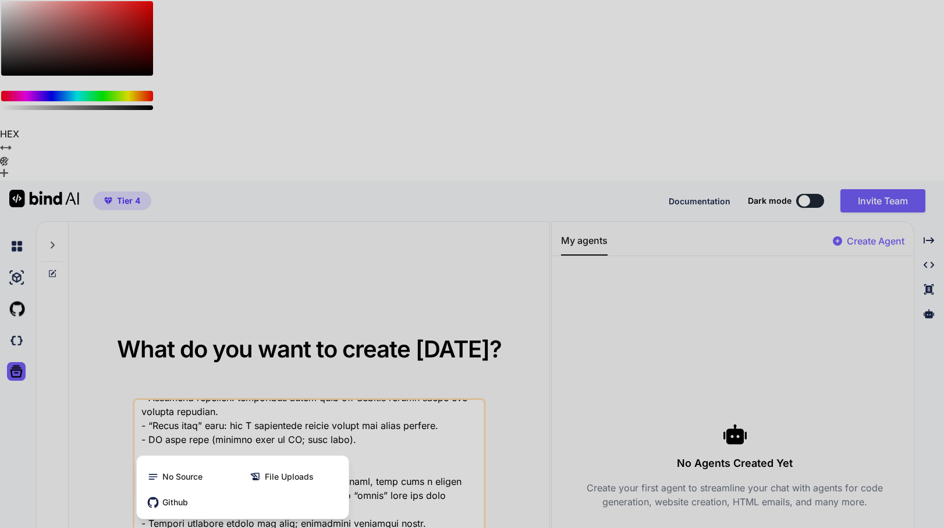
click at [265, 384] on div at bounding box center [472, 264] width 944 height 528
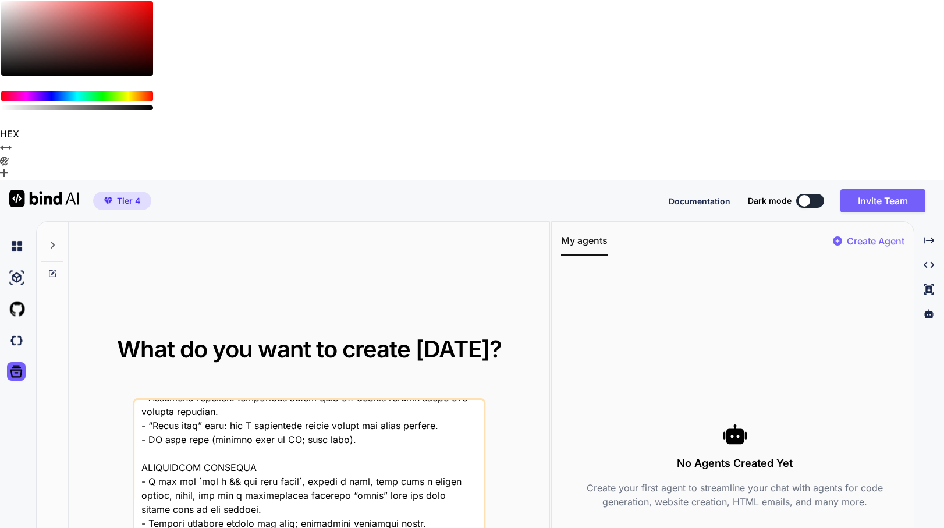
click at [269, 455] on div "What do you want to create today? Chat with Bind AI Source GPT-4o min.. Support…" at bounding box center [309, 465] width 481 height 487
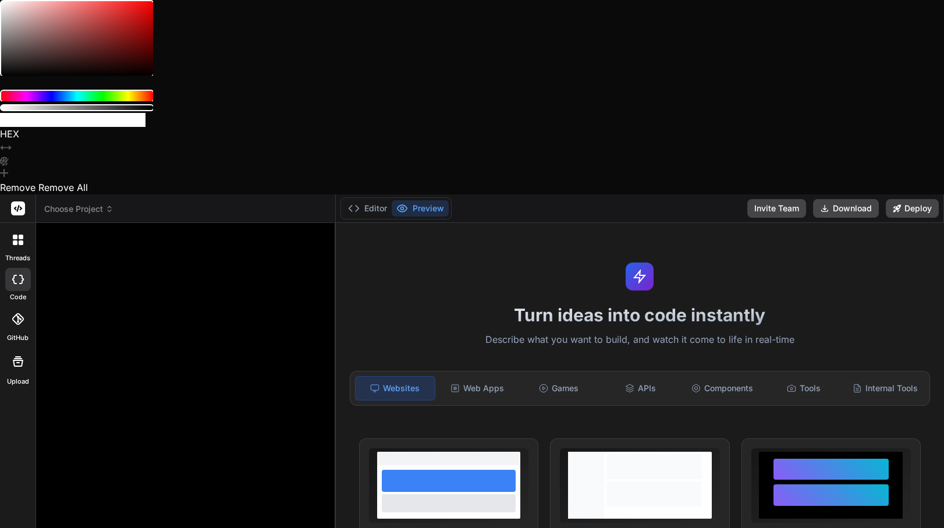
type textarea "x"
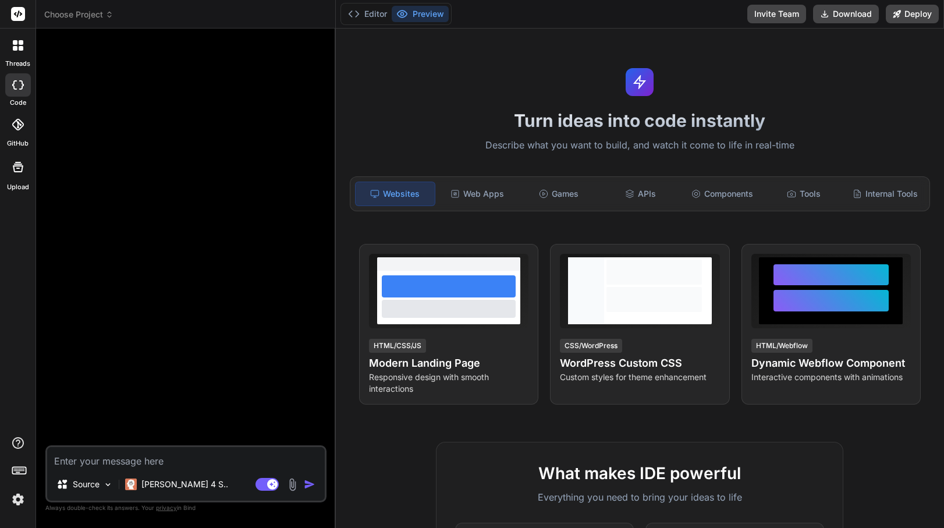
type textarea "x"
click at [15, 504] on img at bounding box center [18, 500] width 20 height 20
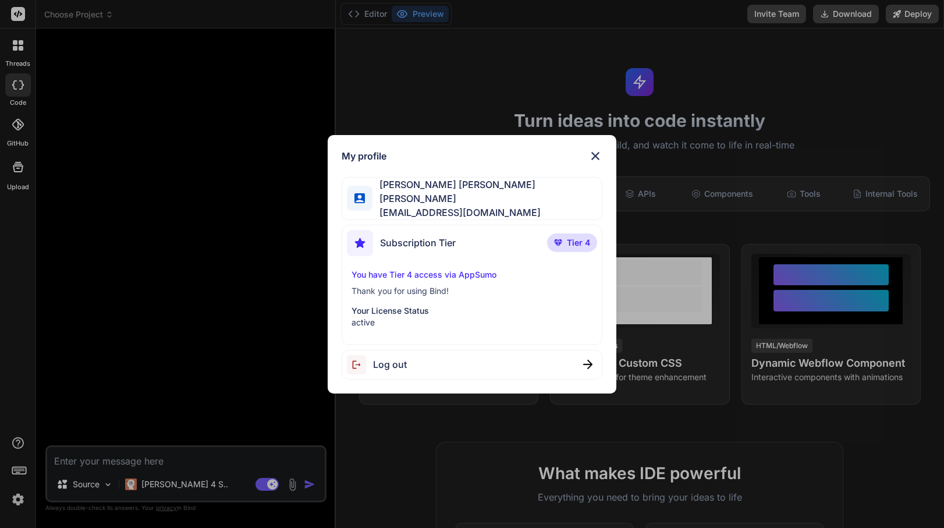
click at [595, 158] on img at bounding box center [596, 156] width 14 height 14
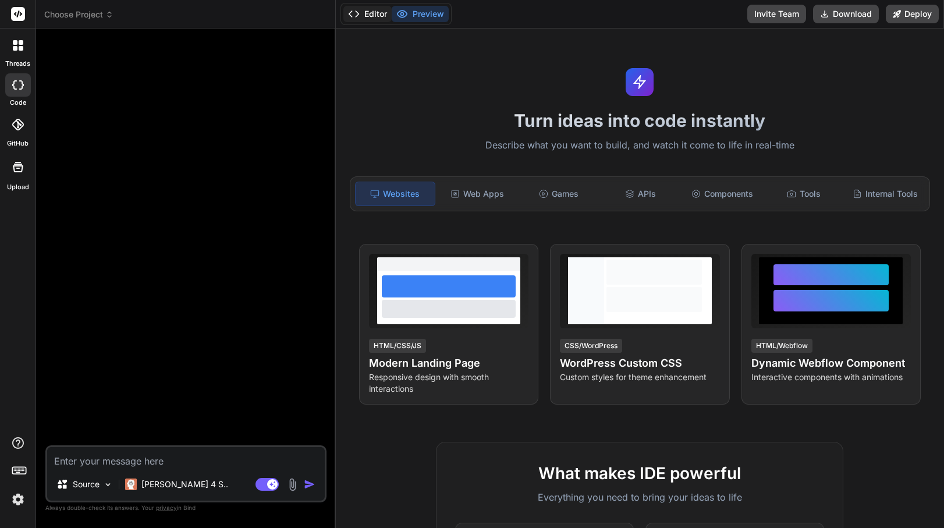
click at [379, 15] on button "Editor" at bounding box center [368, 14] width 48 height 16
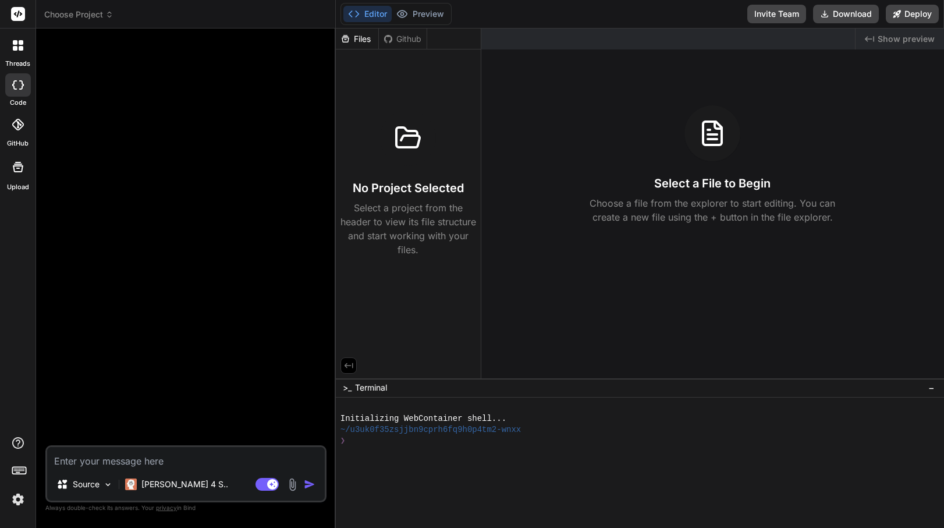
click at [76, 19] on span "Choose Project" at bounding box center [78, 15] width 69 height 12
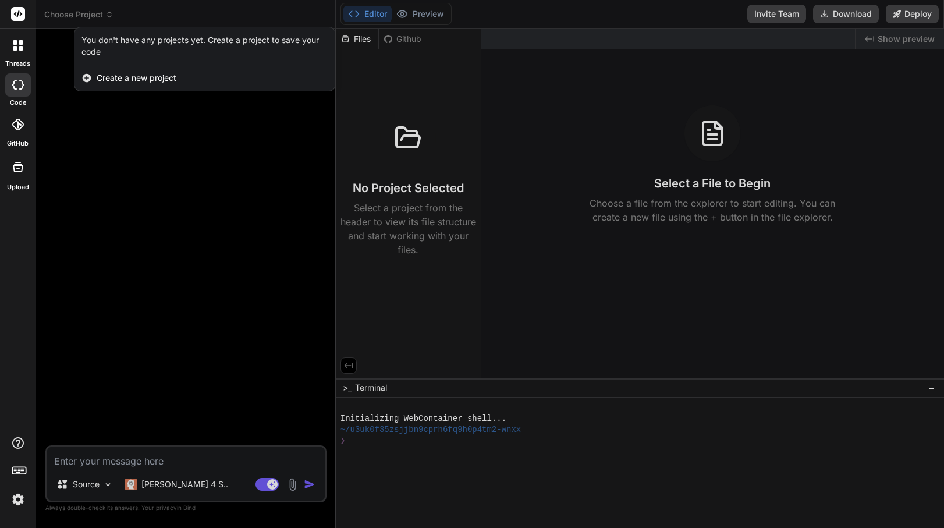
click at [113, 80] on span "Create a new project" at bounding box center [137, 78] width 80 height 12
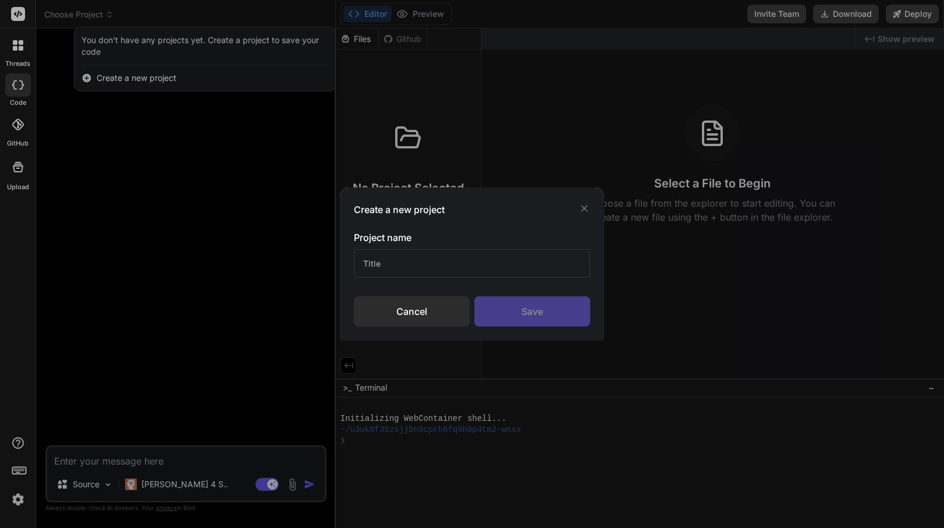
click at [392, 257] on input "text" at bounding box center [472, 263] width 236 height 29
type input "BgMatch"
click at [519, 311] on div "Save" at bounding box center [533, 311] width 116 height 30
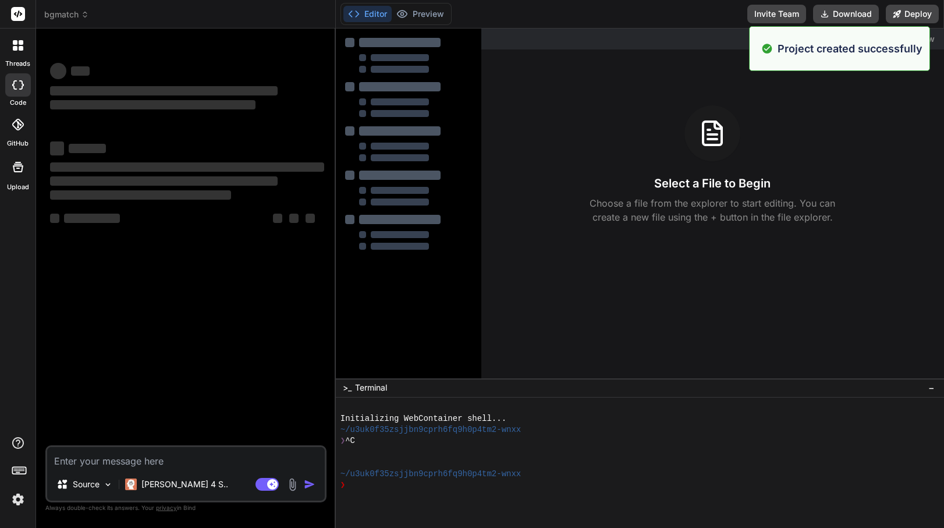
type textarea "x"
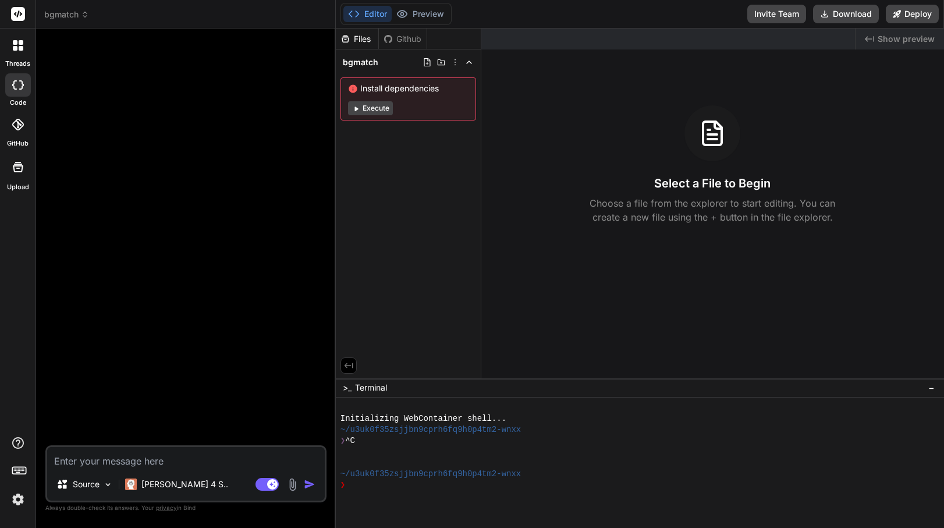
click at [70, 19] on span "bgmatch" at bounding box center [66, 15] width 45 height 12
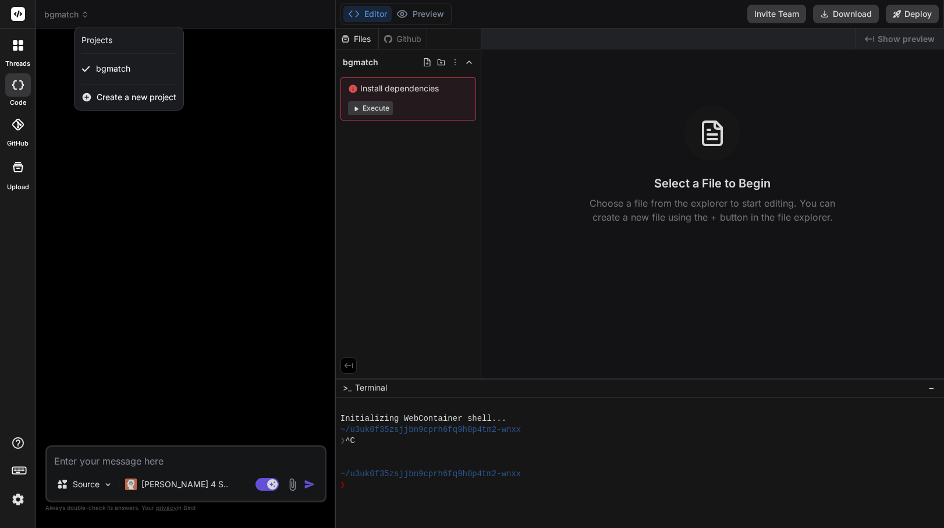
click at [56, 210] on div at bounding box center [472, 264] width 944 height 528
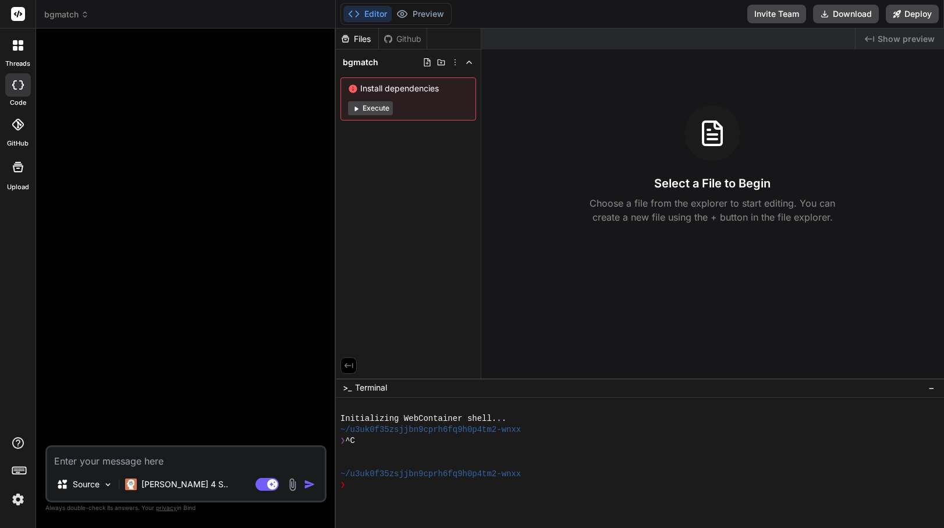
click at [119, 454] on textarea at bounding box center [186, 457] width 278 height 21
paste textarea "Build a complete, production-ready mobile app (iOS + Android) that helps a grou…"
type textarea "Build a complete, production-ready mobile app (iOS + Android) that helps a grou…"
type textarea "x"
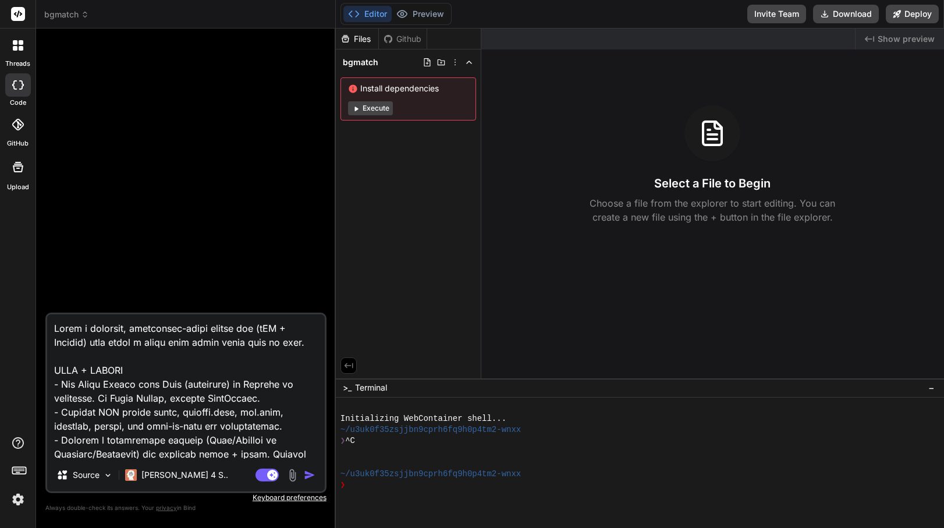
drag, startPoint x: 261, startPoint y: 327, endPoint x: 93, endPoint y: 339, distance: 168.7
click at [93, 339] on textarea at bounding box center [186, 386] width 278 height 144
type textarea "Build a complete, production-ready mobile app that helps a group pick which boa…"
type textarea "x"
drag, startPoint x: 206, startPoint y: 399, endPoint x: 80, endPoint y: 385, distance: 126.5
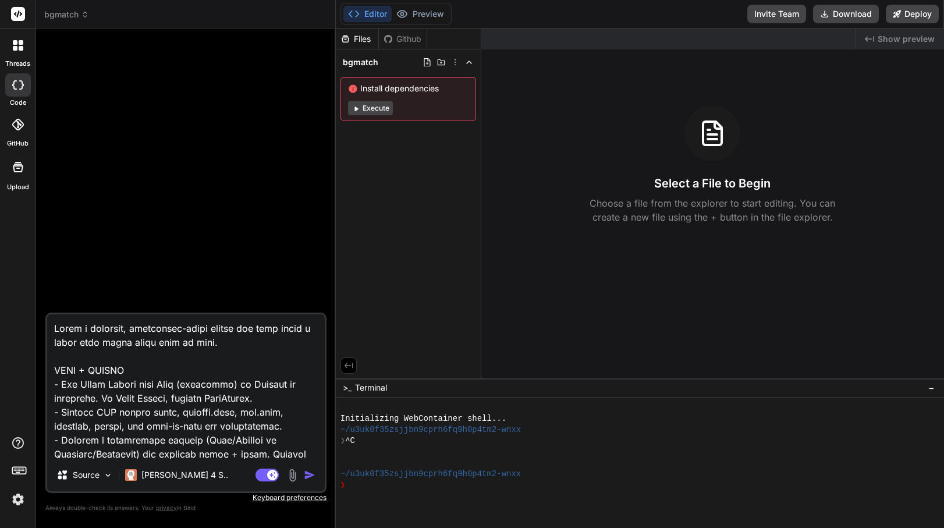
click at [80, 385] on textarea at bounding box center [186, 386] width 278 height 144
type textarea "Build a complete, production-ready mobile app that helps a group pick which boa…"
type textarea "x"
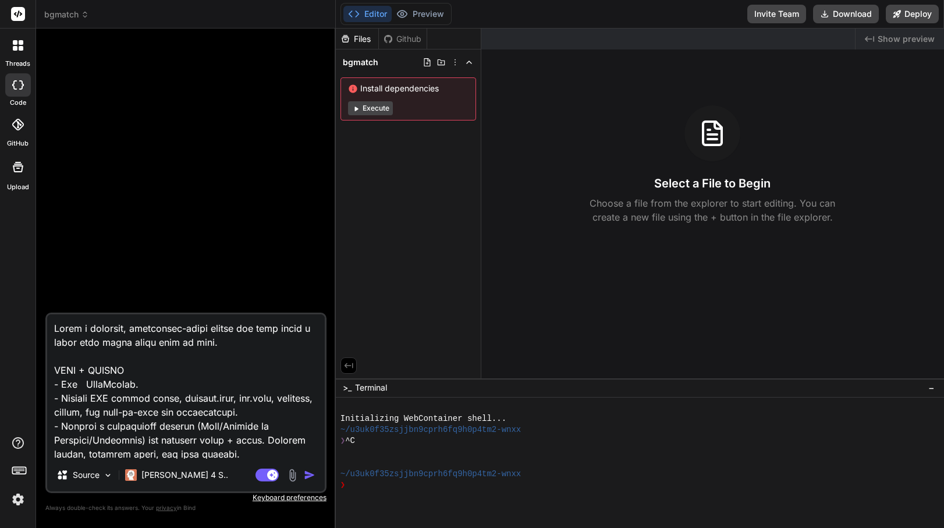
type textarea "Build a complete, production-ready mobile app that helps a group pick which boa…"
type textarea "x"
type textarea "Build a complete, production-ready mobile app that helps a group pick which boa…"
type textarea "x"
type textarea "Build a complete, production-ready mobile app that helps a group pick which boa…"
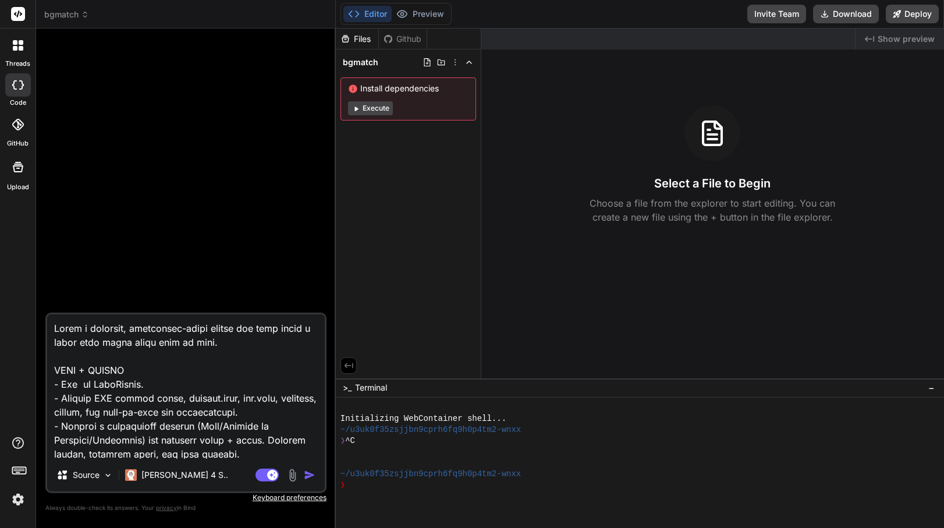
type textarea "x"
type textarea "Build a complete, production-ready mobile app that helps a group pick which boa…"
type textarea "x"
type textarea "Build a complete, production-ready mobile app that helps a group pick which boa…"
type textarea "x"
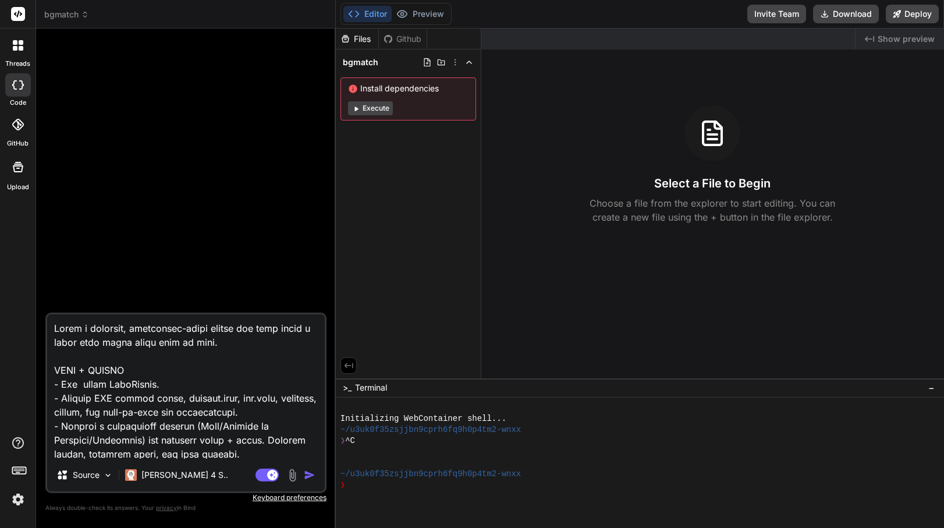
type textarea "Build a complete, production-ready mobile app that helps a group pick which boa…"
type textarea "x"
type textarea "Build a complete, production-ready mobile app that helps a group pick which boa…"
type textarea "x"
type textarea "Build a complete, production-ready mobile app that helps a group pick which boa…"
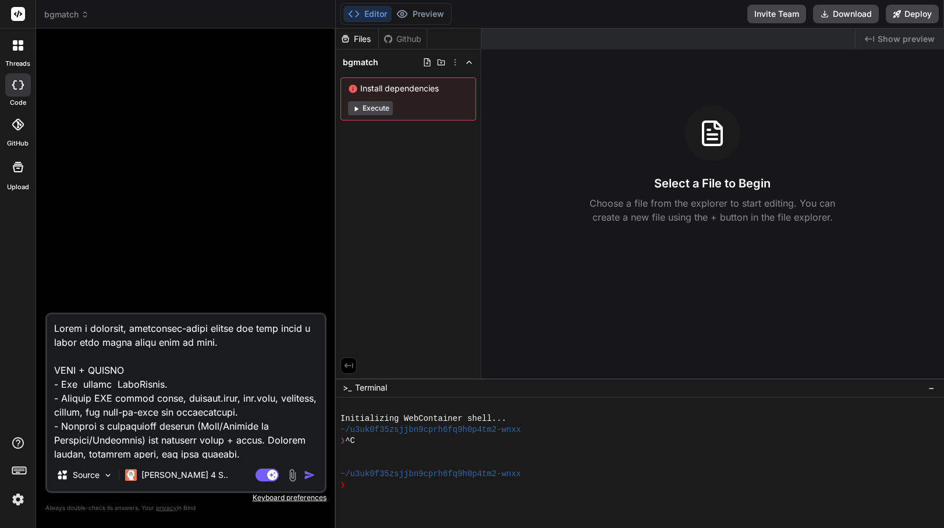
type textarea "x"
type textarea "Build a complete, production-ready mobile app that helps a group pick which boa…"
type textarea "x"
type textarea "Build a complete, production-ready mobile app that helps a group pick which boa…"
type textarea "x"
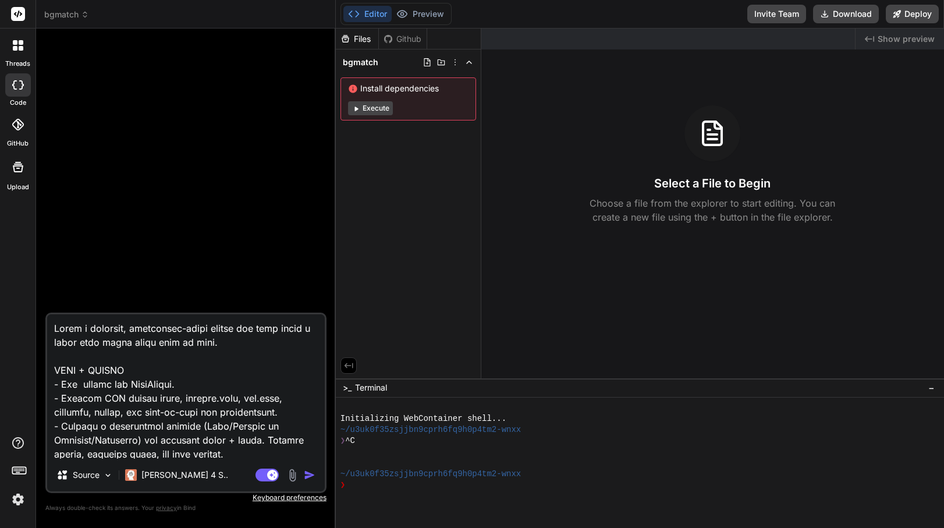
type textarea "Build a complete, production-ready mobile app that helps a group pick which boa…"
type textarea "x"
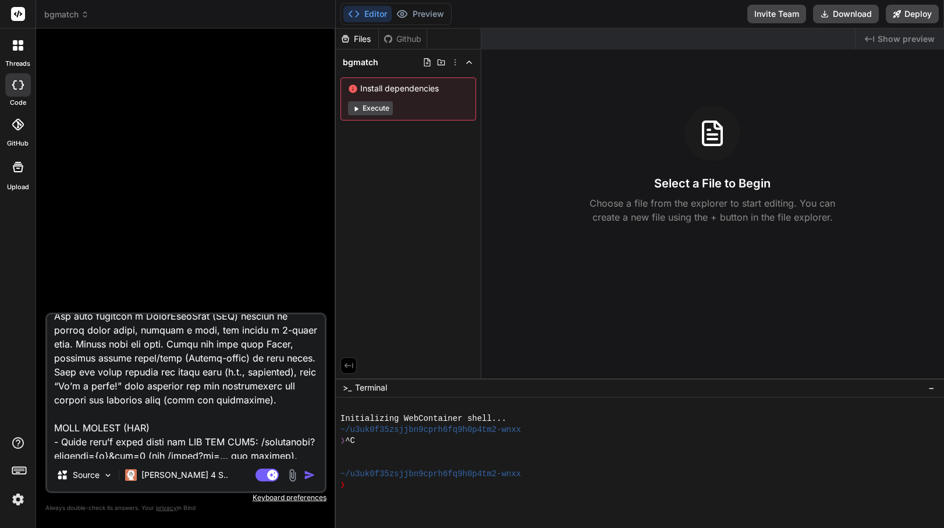
scroll to position [196, 0]
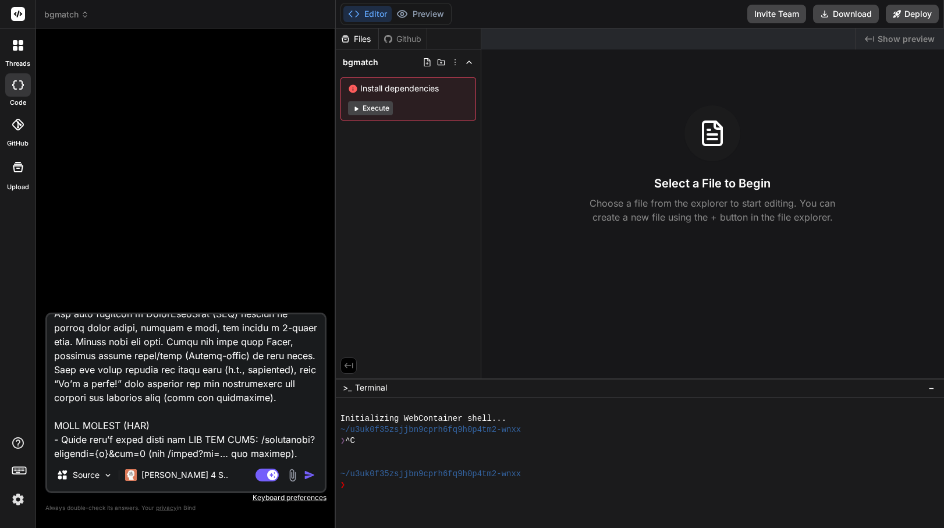
click at [247, 354] on textarea at bounding box center [186, 386] width 278 height 144
type textarea "Build a complete, production-ready mobile app that helps a group pick which boa…"
type textarea "x"
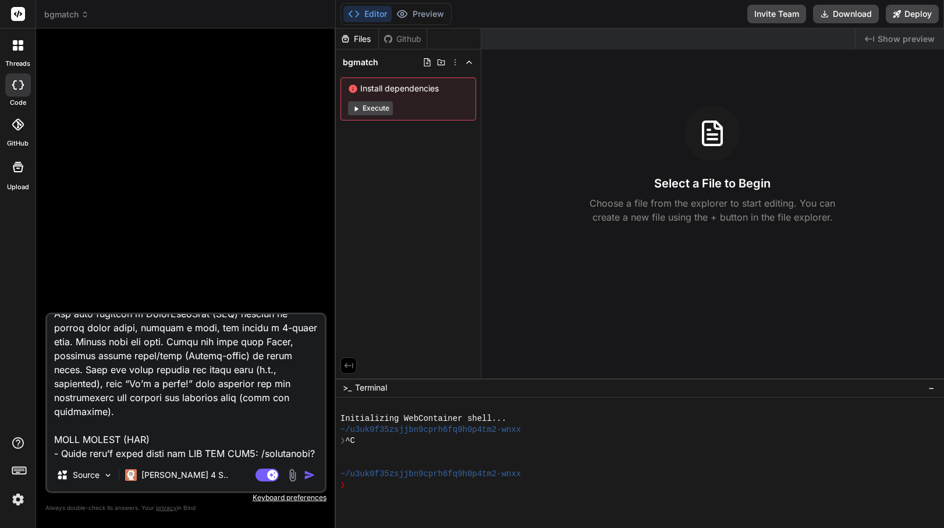
type textarea "Build a complete, production-ready mobile app that helps a group pick which boa…"
type textarea "x"
type textarea "Build a complete, production-ready mobile app that helps a group pick which boa…"
type textarea "x"
type textarea "Build a complete, production-ready mobile app that helps a group pick which boa…"
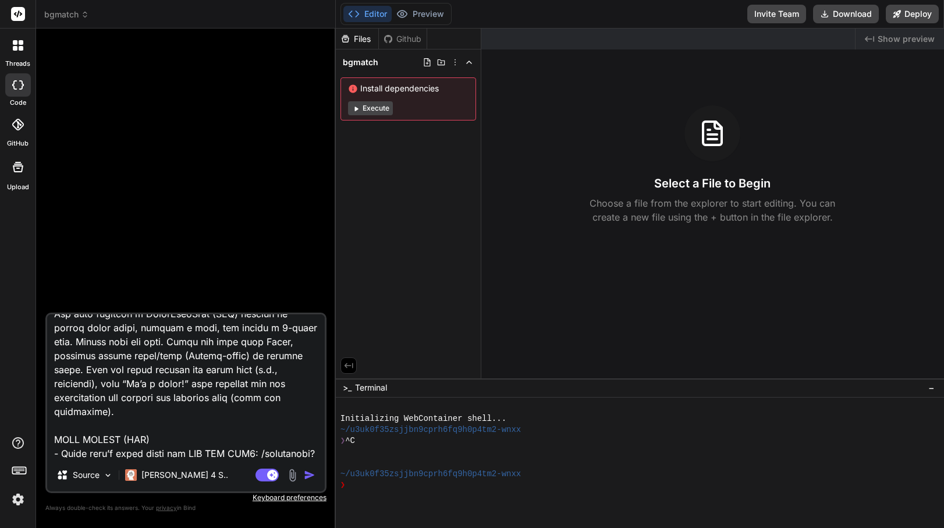
type textarea "x"
type textarea "Build a complete, production-ready mobile app that helps a group pick which boa…"
type textarea "x"
type textarea "Build a complete, production-ready mobile app that helps a group pick which boa…"
type textarea "x"
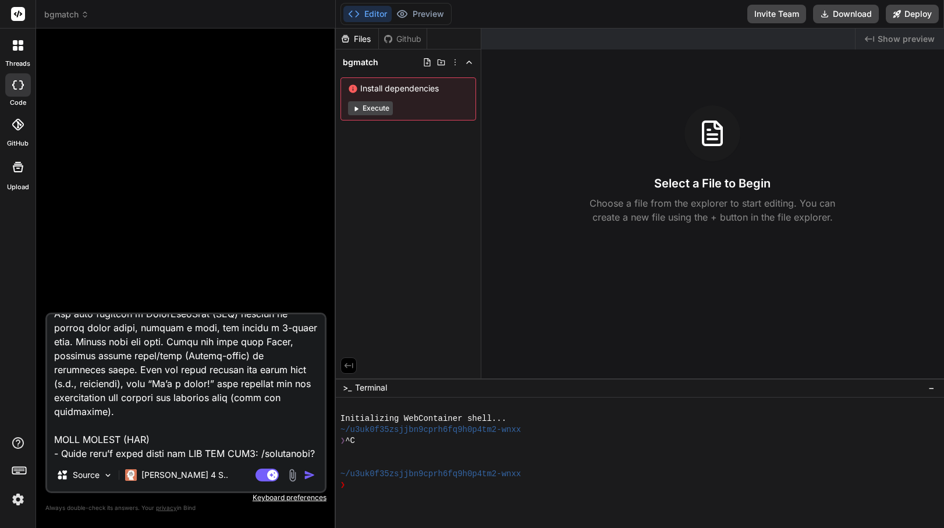
type textarea "Build a complete, production-ready mobile app that helps a group pick which boa…"
type textarea "x"
type textarea "Build a complete, production-ready mobile app that helps a group pick which boa…"
type textarea "x"
type textarea "Build a complete, production-ready mobile app that helps a group pick which boa…"
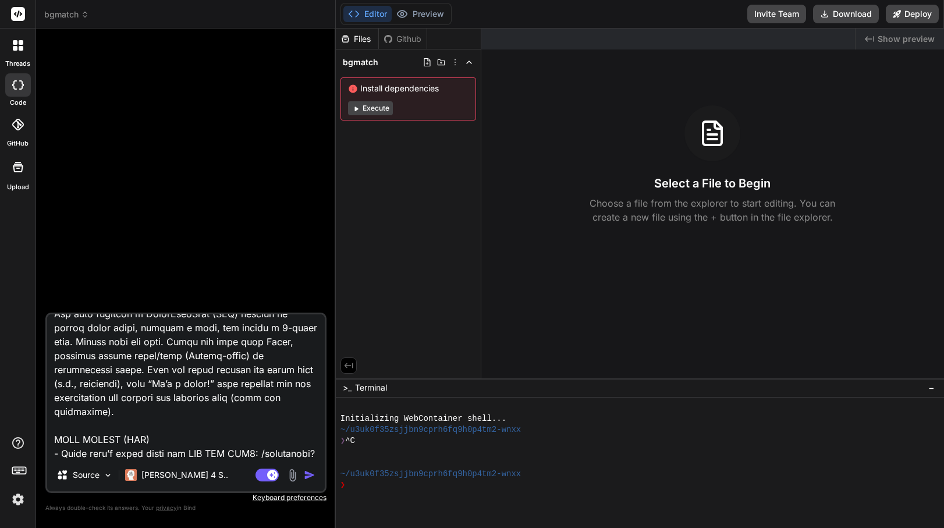
type textarea "x"
type textarea "Build a complete, production-ready mobile app that helps a group pick which boa…"
type textarea "x"
type textarea "Build a complete, production-ready mobile app that helps a group pick which boa…"
type textarea "x"
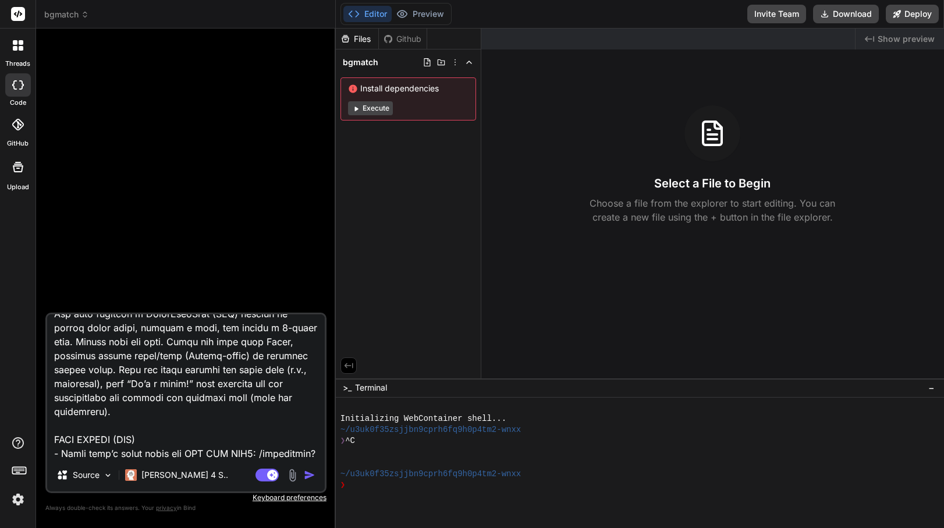
type textarea "Build a complete, production-ready mobile app that helps a group pick which boa…"
type textarea "x"
type textarea "Build a complete, production-ready mobile app that helps a group pick which boa…"
type textarea "x"
type textarea "Build a complete, production-ready mobile app that helps a group pick which boa…"
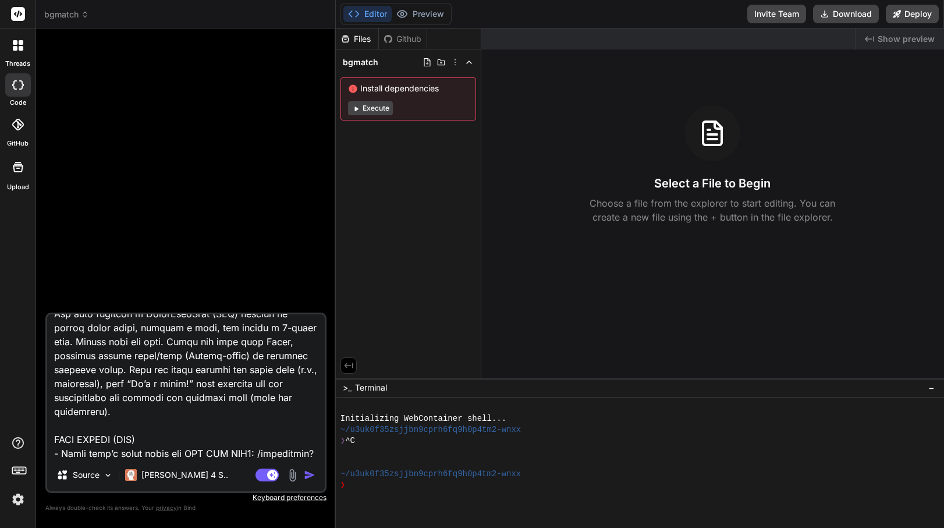
type textarea "x"
type textarea "Build a complete, production-ready mobile app that helps a group pick which boa…"
type textarea "x"
type textarea "Build a complete, production-ready mobile app that helps a group pick which boa…"
type textarea "x"
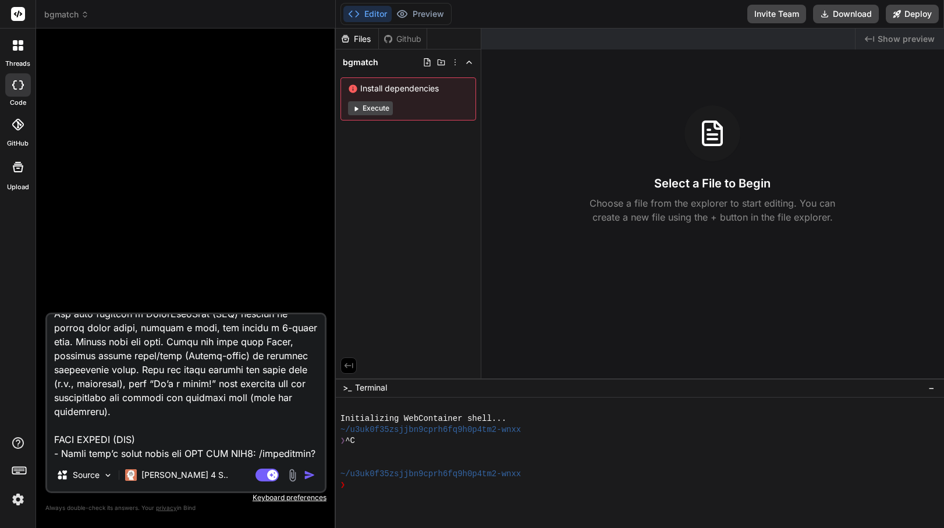
type textarea "Build a complete, production-ready mobile app that helps a group pick which boa…"
type textarea "x"
type textarea "Build a complete, production-ready mobile app that helps a group pick which boa…"
type textarea "x"
click at [247, 359] on textarea at bounding box center [186, 386] width 278 height 144
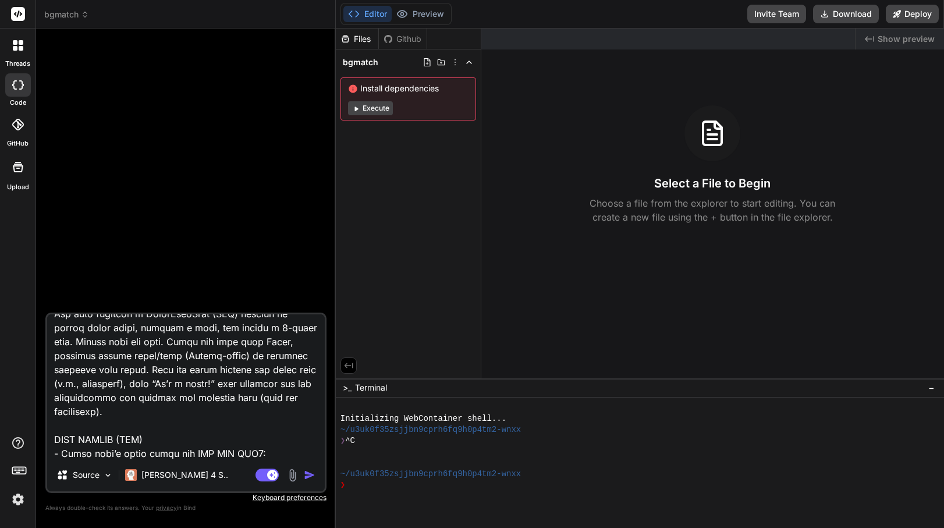
type textarea "Build a complete, production-ready mobile app that helps a group pick which boa…"
type textarea "x"
type textarea "Build a complete, production-ready mobile app that helps a group pick which boa…"
type textarea "x"
type textarea "Build a complete, production-ready mobile app that helps a group pick which boa…"
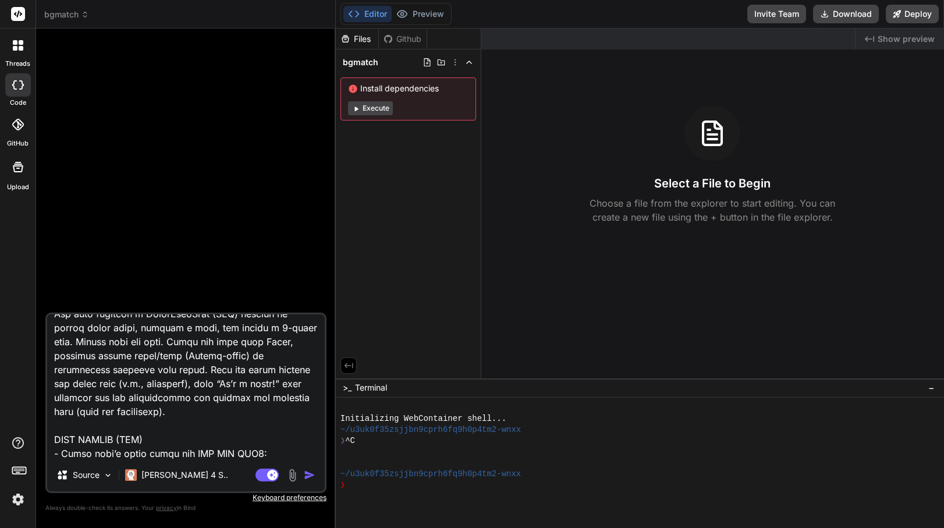
type textarea "x"
type textarea "Build a complete, production-ready mobile app that helps a group pick which boa…"
type textarea "x"
type textarea "Build a complete, production-ready mobile app that helps a group pick which boa…"
type textarea "x"
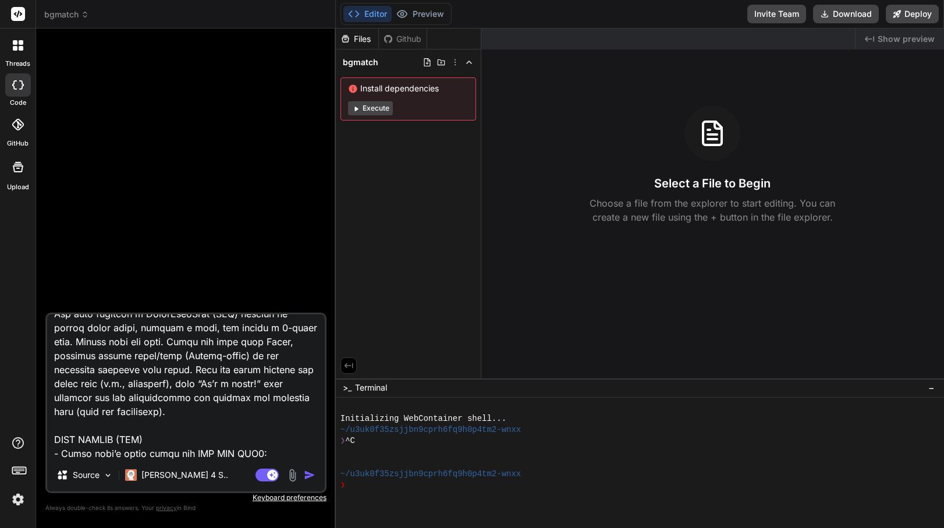
type textarea "Build a complete, production-ready mobile app that helps a group pick which boa…"
type textarea "x"
type textarea "Build a complete, production-ready mobile app that helps a group pick which boa…"
type textarea "x"
type textarea "Build a complete, production-ready mobile app that helps a group pick which boa…"
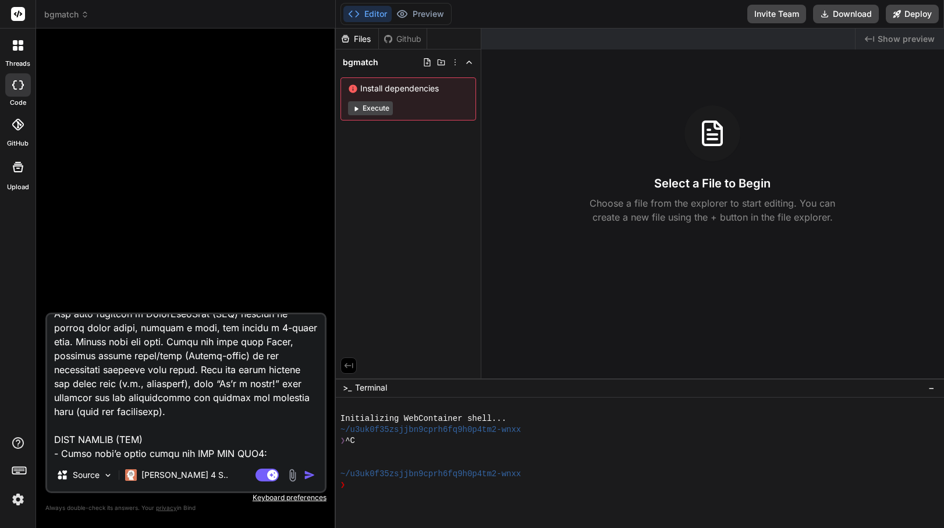
type textarea "x"
type textarea "Build a complete, production-ready mobile app that helps a group pick which boa…"
type textarea "x"
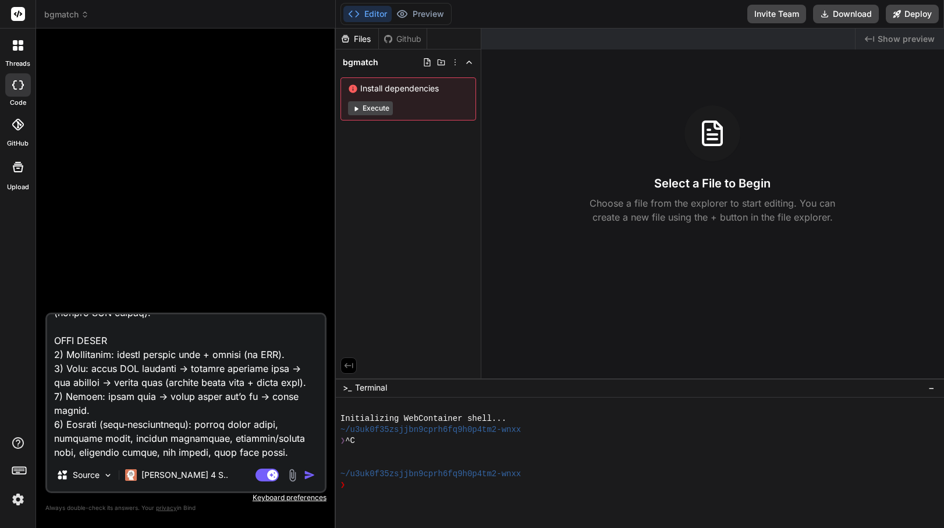
scroll to position [440, 0]
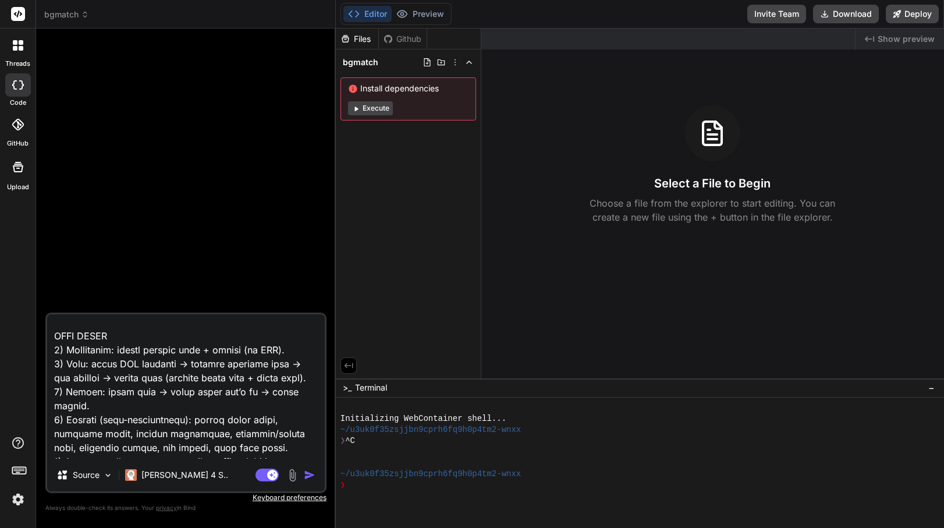
click at [93, 366] on textarea at bounding box center [186, 386] width 278 height 144
click at [295, 349] on textarea at bounding box center [186, 386] width 278 height 144
type textarea "Build a complete, production-ready mobile app that helps a group pick which boa…"
type textarea "x"
type textarea "Build a complete, production-ready mobile app that helps a group pick which boa…"
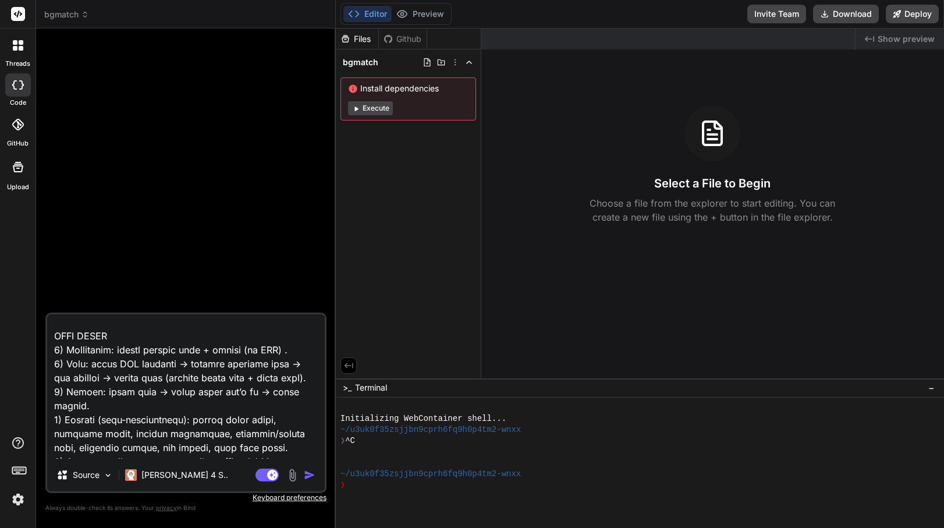
type textarea "x"
type textarea "Build a complete, production-ready mobile app that helps a group pick which boa…"
type textarea "x"
type textarea "Build a complete, production-ready mobile app that helps a group pick which boa…"
type textarea "x"
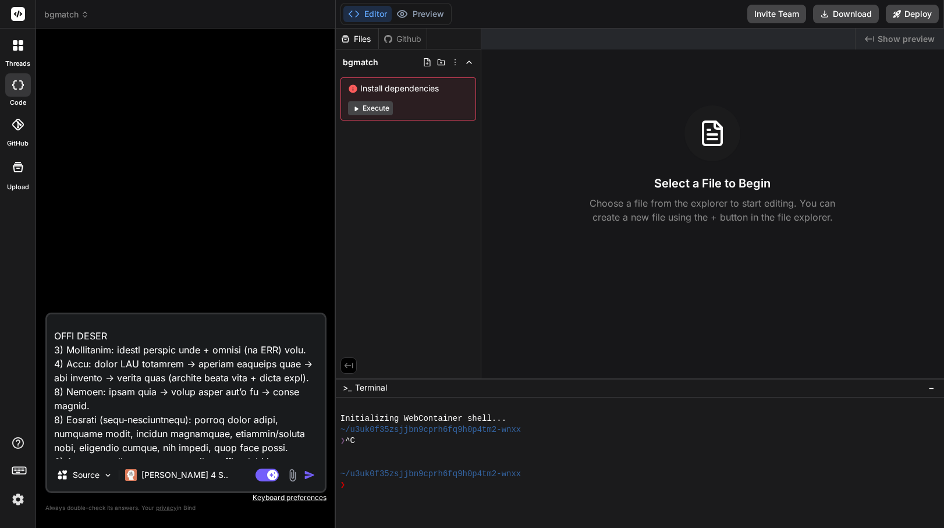
type textarea "Build a complete, production-ready mobile app that helps a group pick which boa…"
type textarea "x"
type textarea "Build a complete, production-ready mobile app that helps a group pick which boa…"
type textarea "x"
type textarea "Build a complete, production-ready mobile app that helps a group pick which boa…"
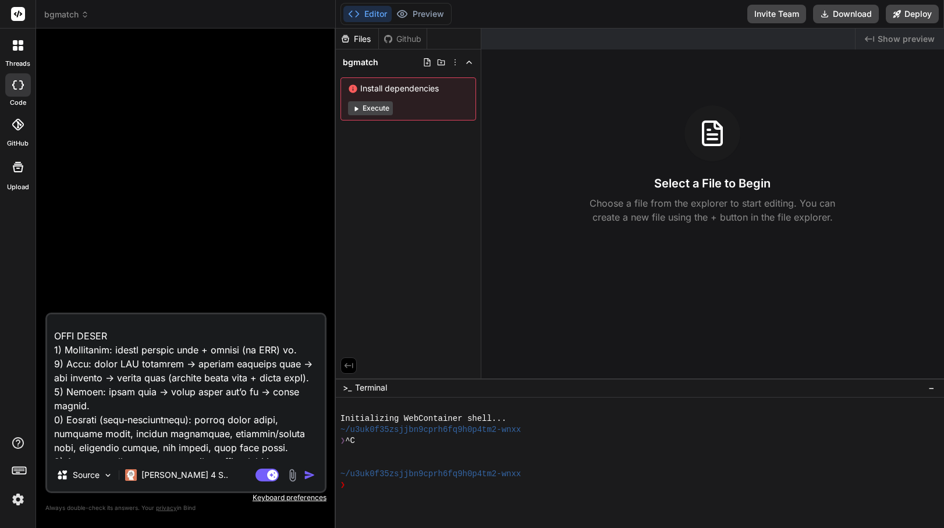
type textarea "x"
type textarea "Build a complete, production-ready mobile app that helps a group pick which boa…"
type textarea "x"
type textarea "Build a complete, production-ready mobile app that helps a group pick which boa…"
type textarea "x"
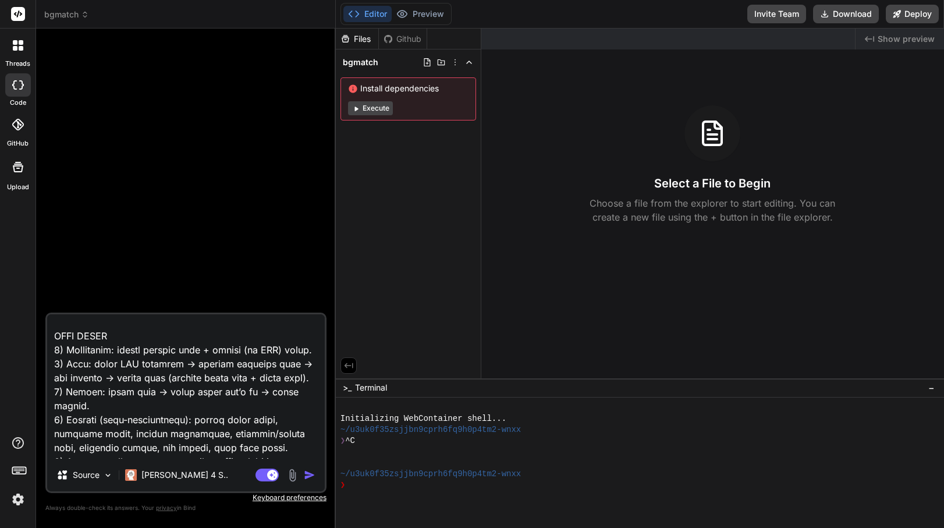
type textarea "Build a complete, production-ready mobile app that helps a group pick which boa…"
type textarea "x"
type textarea "Build a complete, production-ready mobile app that helps a group pick which boa…"
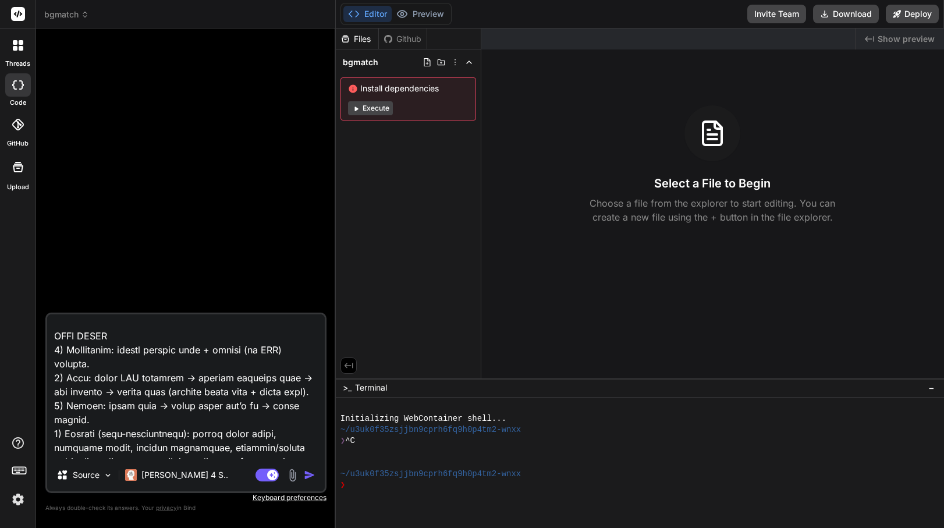
type textarea "x"
type textarea "Build a complete, production-ready mobile app that helps a group pick which boa…"
type textarea "x"
click at [287, 357] on textarea at bounding box center [186, 386] width 278 height 144
click at [288, 352] on textarea at bounding box center [186, 386] width 278 height 144
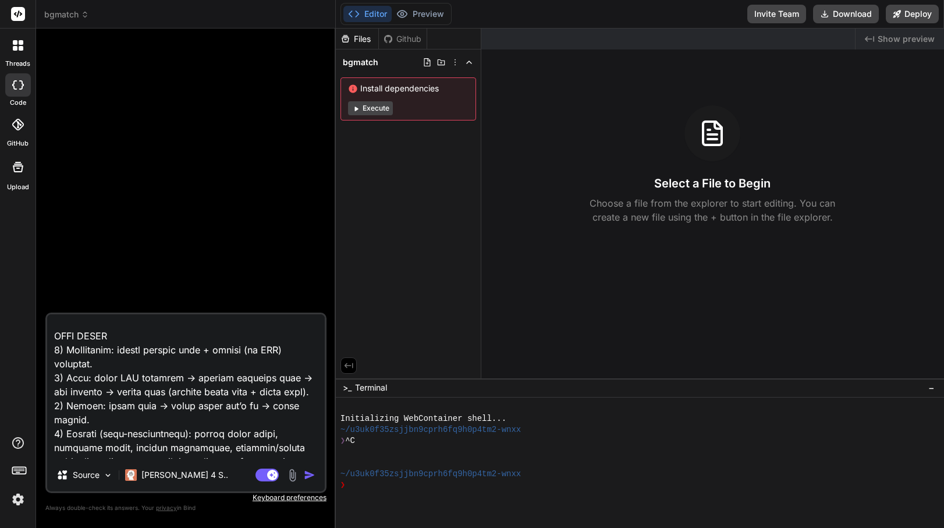
type textarea "Build a complete, production-ready mobile app that helps a group pick which boa…"
type textarea "x"
type textarea "Build a complete, production-ready mobile app that helps a group pick which boa…"
type textarea "x"
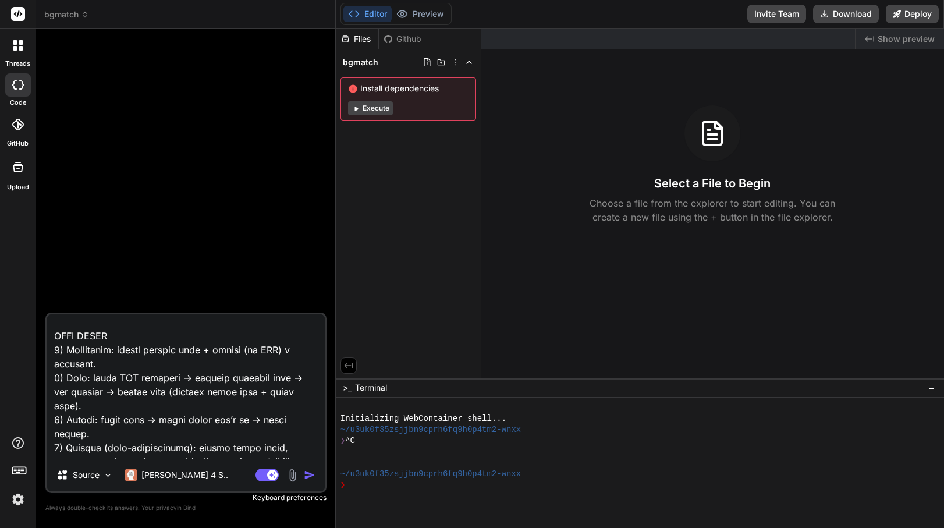
type textarea "Build a complete, production-ready mobile app that helps a group pick which boa…"
type textarea "x"
type textarea "Build a complete, production-ready mobile app that helps a group pick which boa…"
type textarea "x"
type textarea "Build a complete, production-ready mobile app that helps a group pick which boa…"
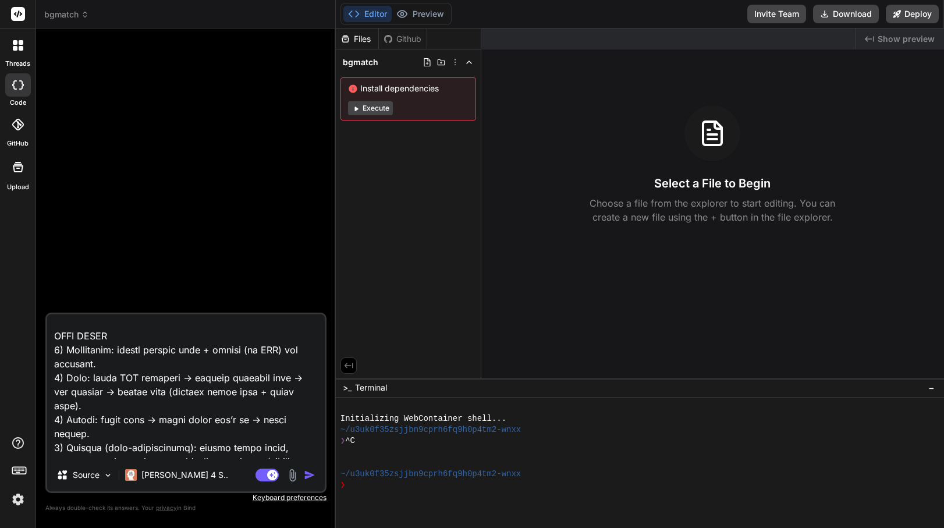
type textarea "x"
type textarea "Build a complete, production-ready mobile app that helps a group pick which boa…"
type textarea "x"
type textarea "Build a complete, production-ready mobile app that helps a group pick which boa…"
type textarea "x"
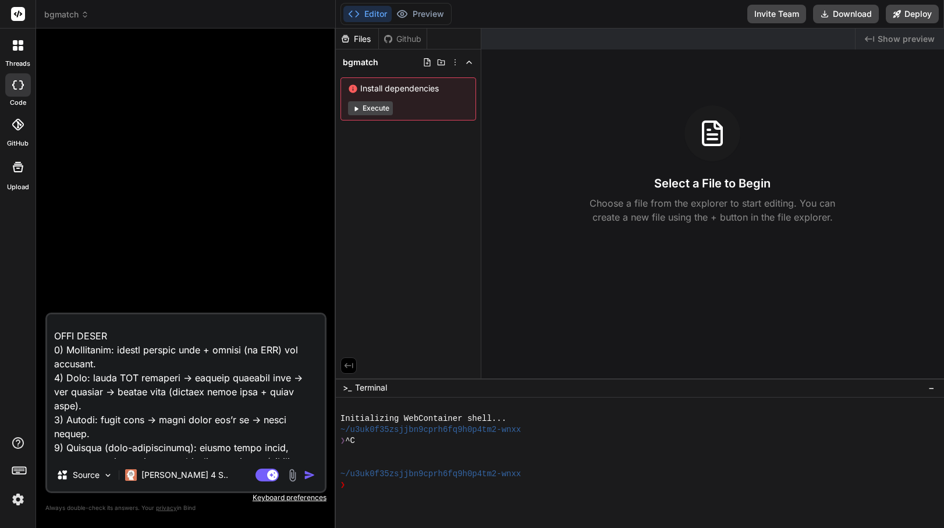
type textarea "Build a complete, production-ready mobile app that helps a group pick which boa…"
type textarea "x"
type textarea "Build a complete, production-ready mobile app that helps a group pick which boa…"
type textarea "x"
type textarea "Build a complete, production-ready mobile app that helps a group pick which boa…"
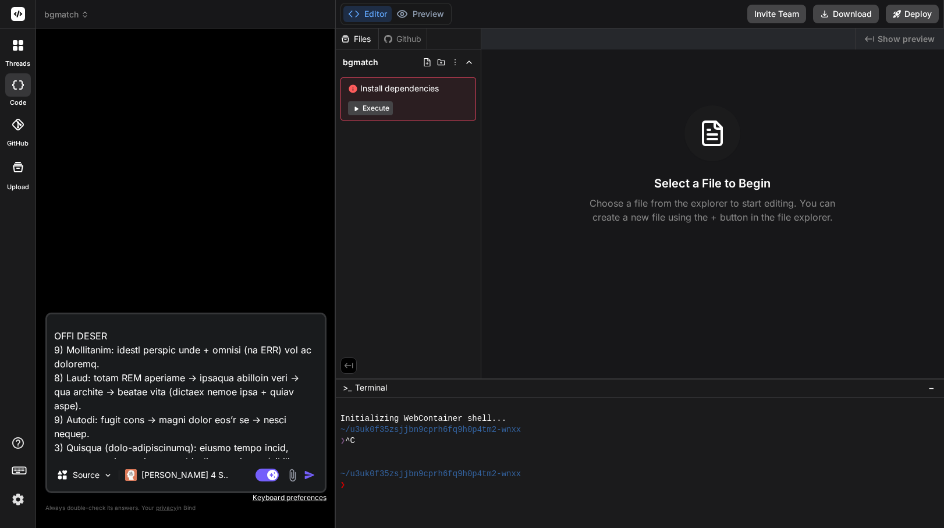
type textarea "x"
type textarea "Build a complete, production-ready mobile app that helps a group pick which boa…"
type textarea "x"
type textarea "Build a complete, production-ready mobile app that helps a group pick which boa…"
type textarea "x"
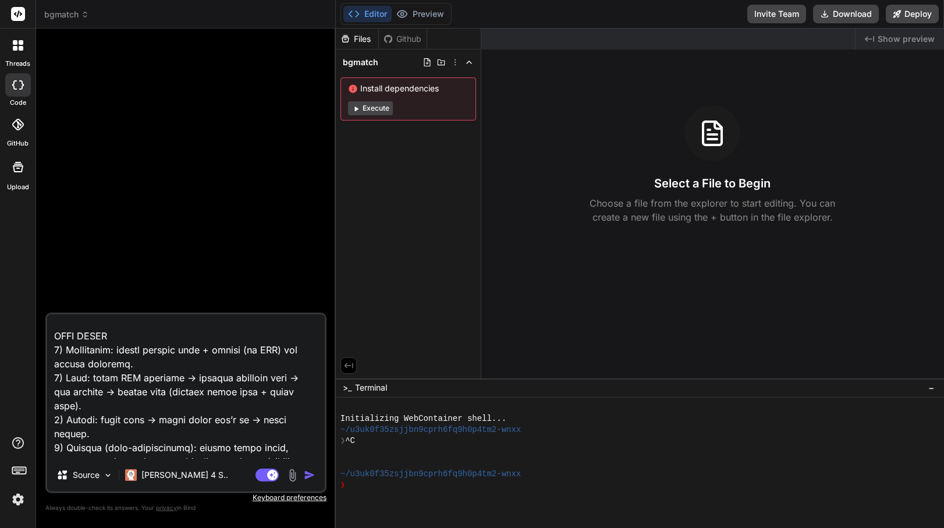
type textarea "Build a complete, production-ready mobile app that helps a group pick which boa…"
type textarea "x"
type textarea "Build a complete, production-ready mobile app that helps a group pick which boa…"
type textarea "x"
click at [128, 362] on textarea at bounding box center [186, 386] width 278 height 144
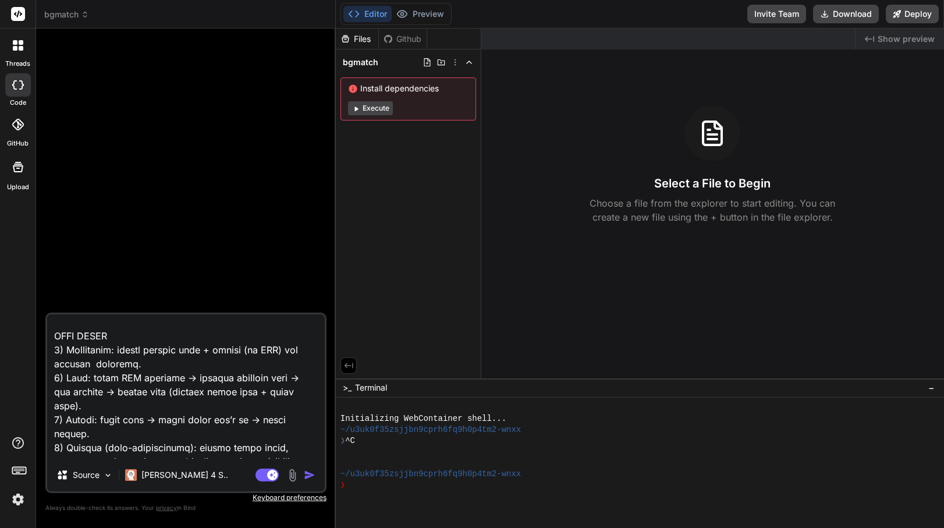
type textarea "Build a complete, production-ready mobile app that helps a group pick which boa…"
type textarea "x"
type textarea "Build a complete, production-ready mobile app that helps a group pick which boa…"
type textarea "x"
type textarea "Build a complete, production-ready mobile app that helps a group pick which boa…"
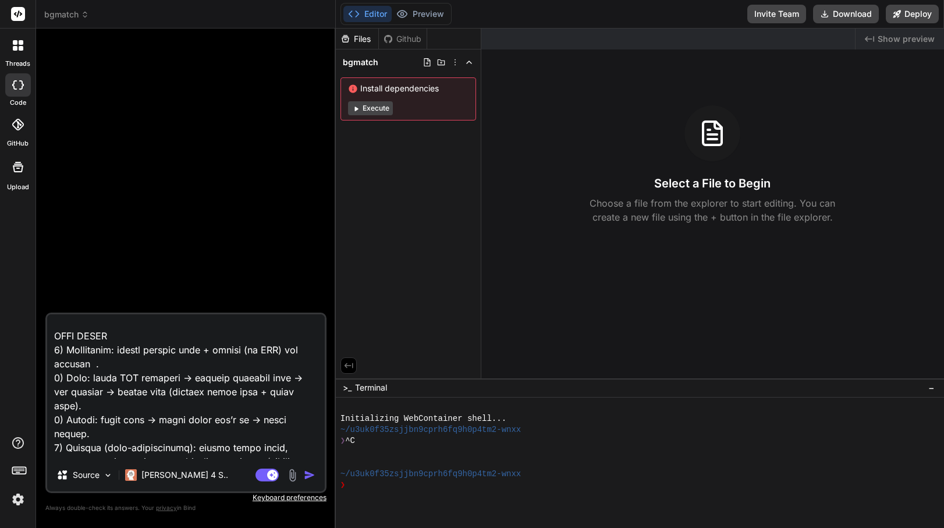
type textarea "x"
type textarea "Build a complete, production-ready mobile app that helps a group pick which boa…"
type textarea "x"
type textarea "Build a complete, production-ready mobile app that helps a group pick which boa…"
type textarea "x"
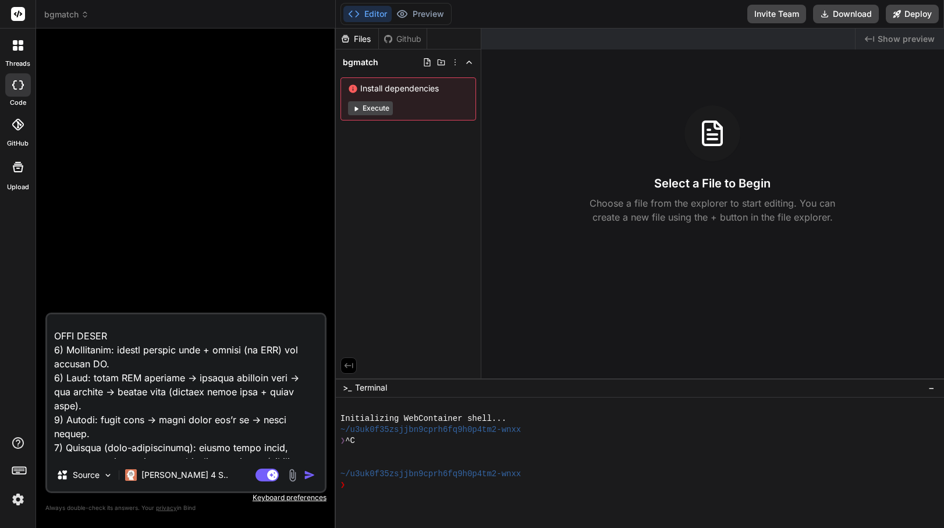
type textarea "Build a complete, production-ready mobile app that helps a group pick which boa…"
type textarea "x"
drag, startPoint x: 196, startPoint y: 378, endPoint x: 91, endPoint y: 380, distance: 104.8
click at [91, 380] on textarea at bounding box center [186, 386] width 278 height 144
type textarea "Build a complete, production-ready mobile app that helps a group pick which boa…"
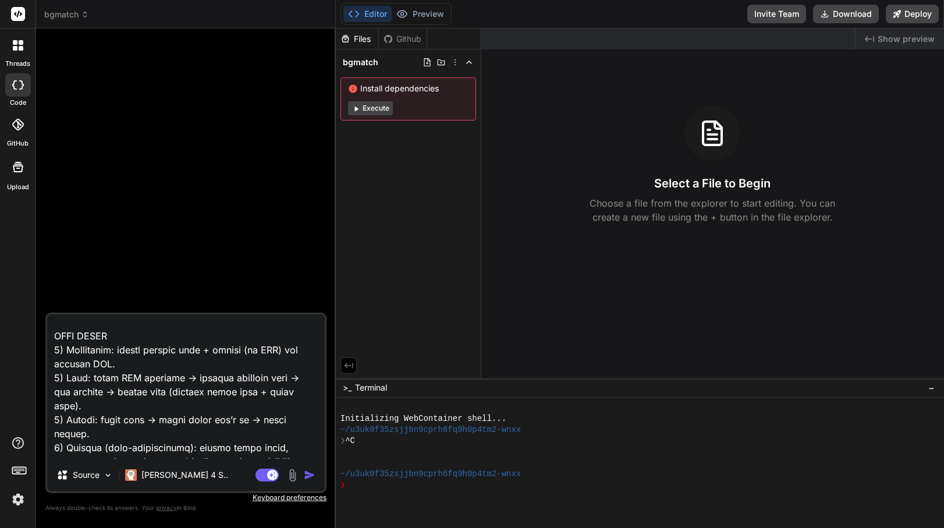
type textarea "x"
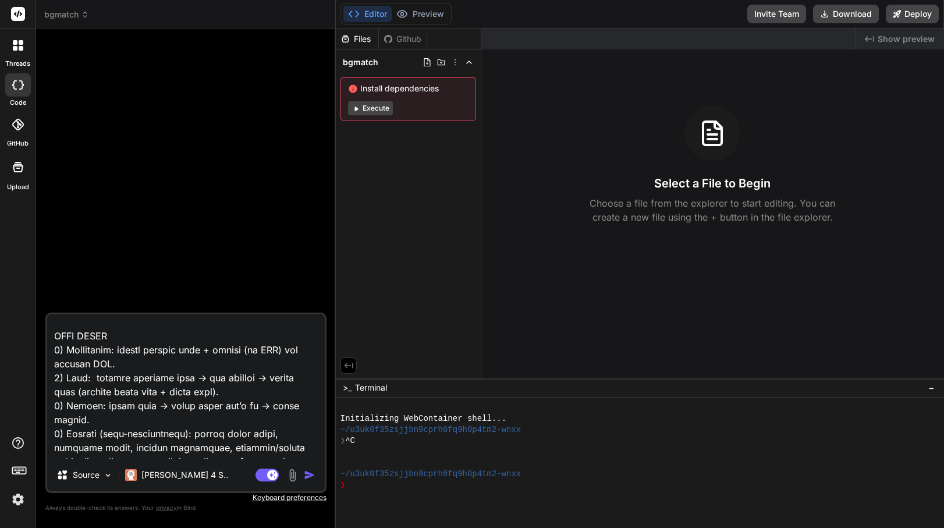
type textarea "Build a complete, production-ready mobile app that helps a group pick which boa…"
type textarea "x"
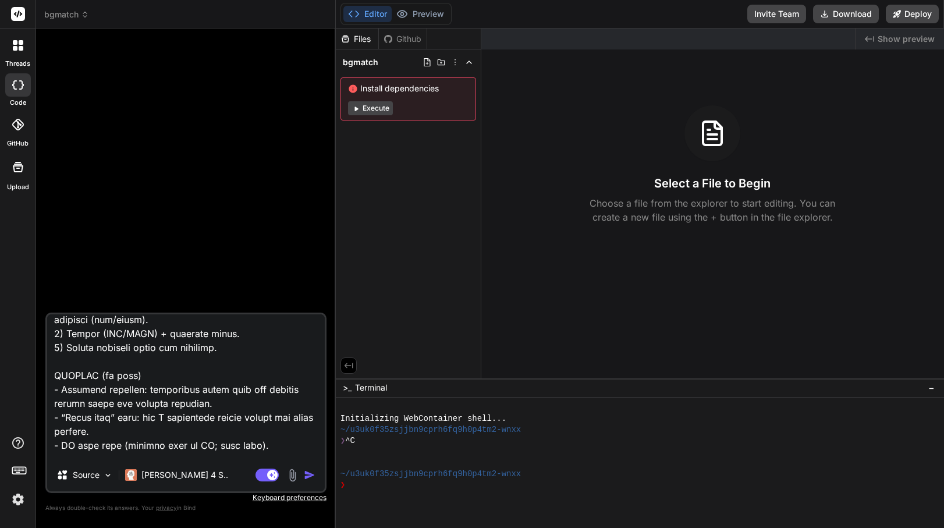
scroll to position [1511, 0]
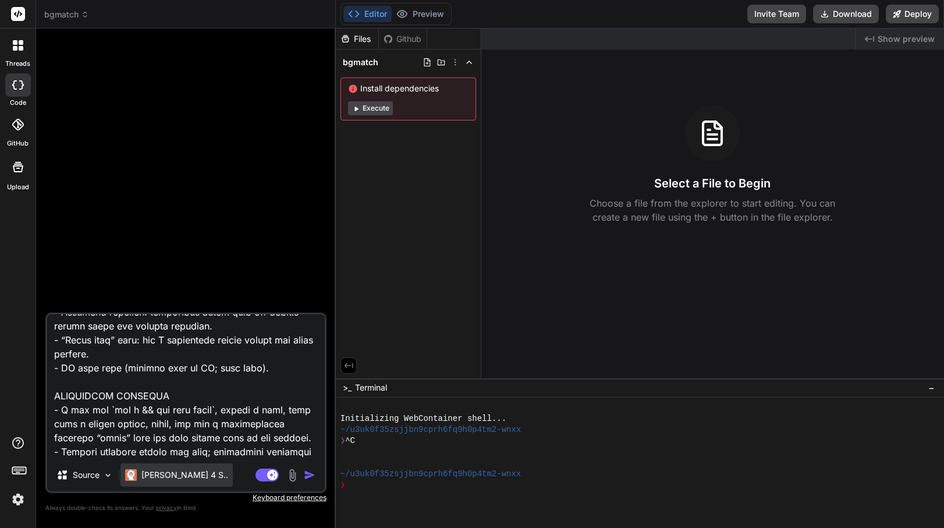
type textarea "Build a complete, production-ready mobile app that helps a group pick which boa…"
click at [183, 475] on p "[PERSON_NAME] 4 S.." at bounding box center [184, 475] width 87 height 12
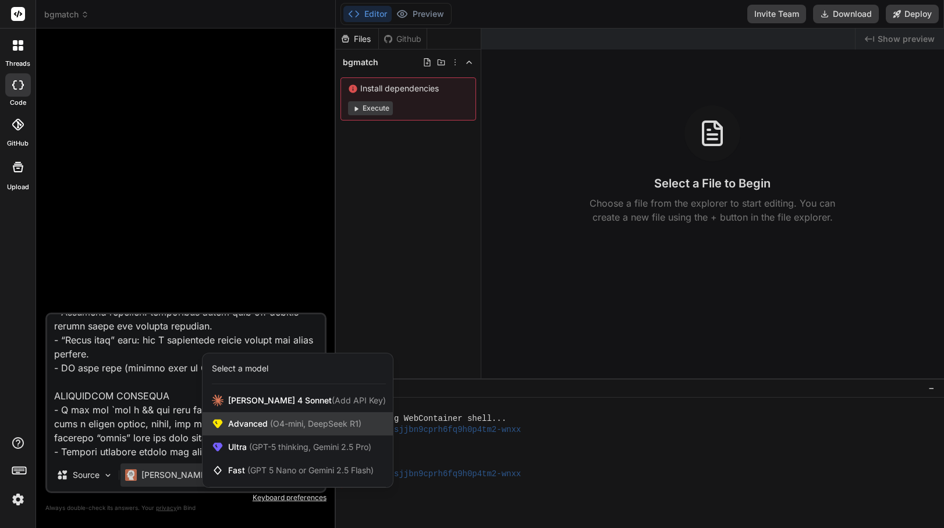
click at [287, 420] on span "(O4-mini, DeepSeek R1)" at bounding box center [315, 424] width 94 height 10
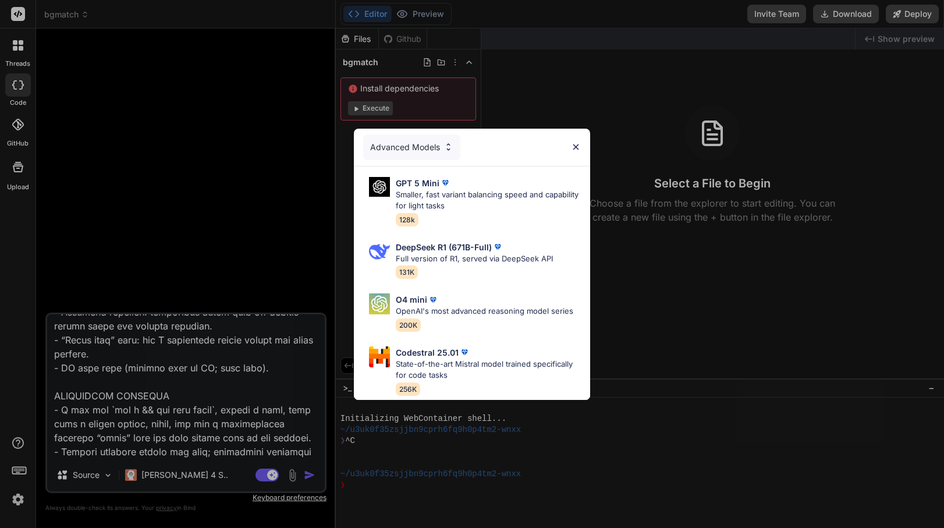
click at [427, 144] on div "Advanced Models" at bounding box center [411, 147] width 97 height 26
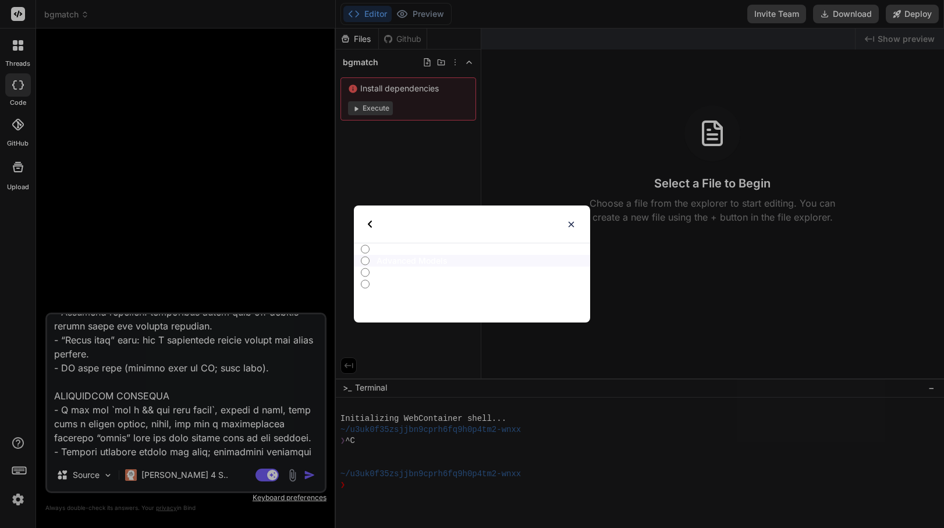
click at [374, 227] on div "Select type" at bounding box center [399, 224] width 62 height 37
click at [573, 224] on img at bounding box center [572, 224] width 10 height 10
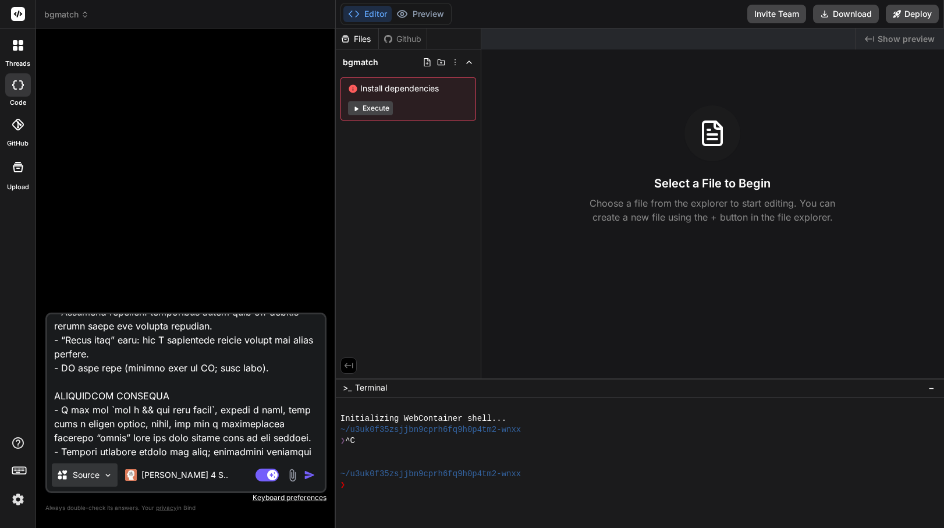
click at [64, 476] on icon at bounding box center [62, 474] width 9 height 9
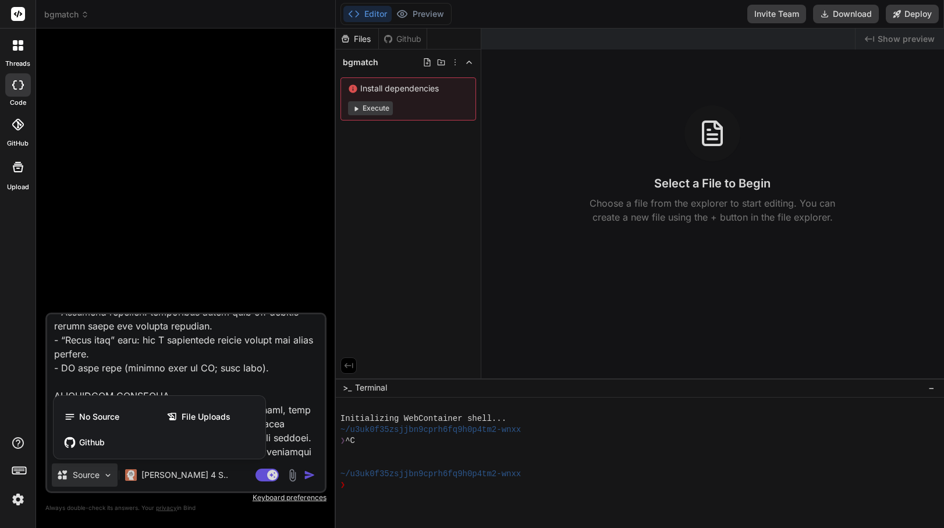
click at [68, 484] on div at bounding box center [472, 264] width 944 height 528
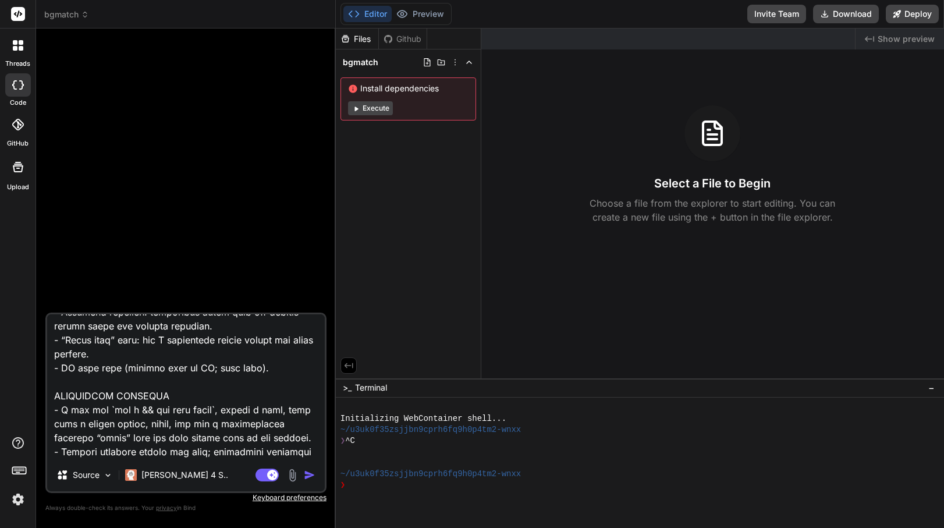
click at [308, 477] on img "button" at bounding box center [310, 475] width 12 height 12
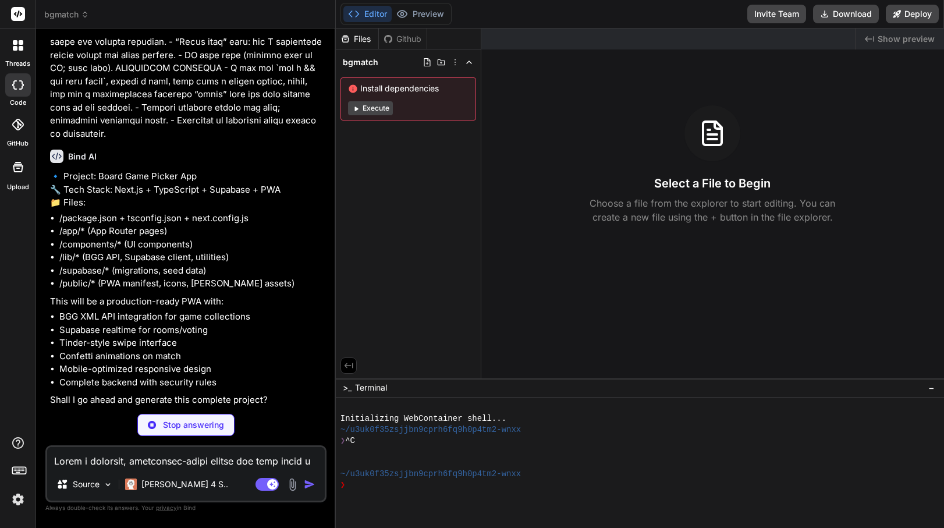
scroll to position [791, 0]
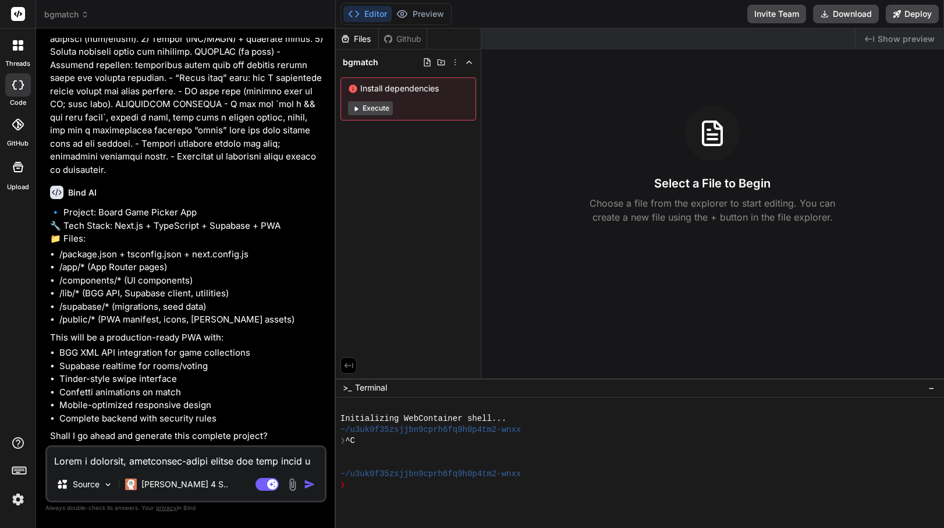
type textarea "x"
click at [174, 463] on textarea at bounding box center [186, 457] width 278 height 21
type textarea "y"
type textarea "x"
type textarea "ye"
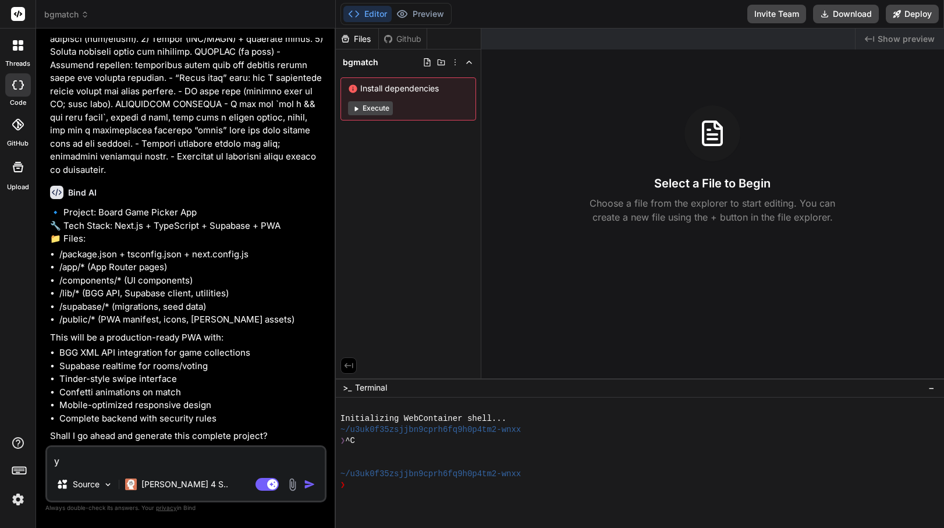
type textarea "x"
type textarea "yes"
type textarea "x"
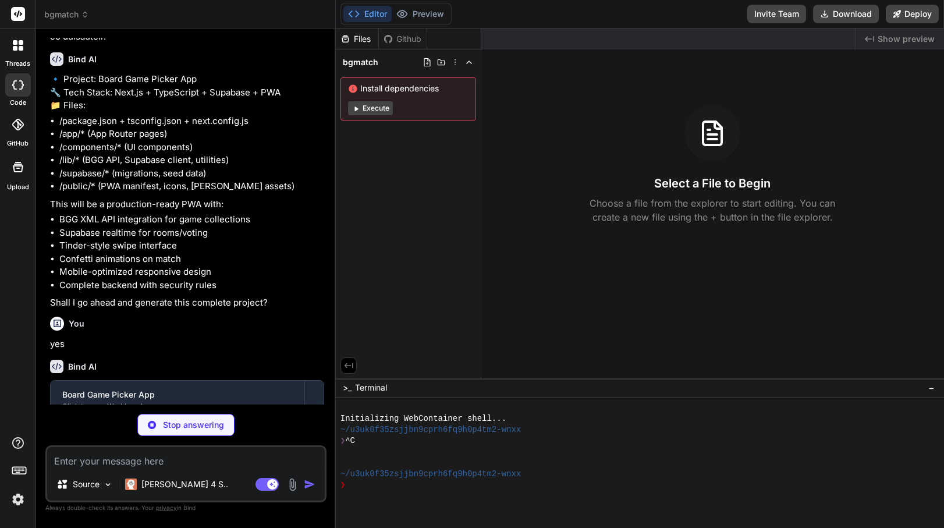
scroll to position [975, 0]
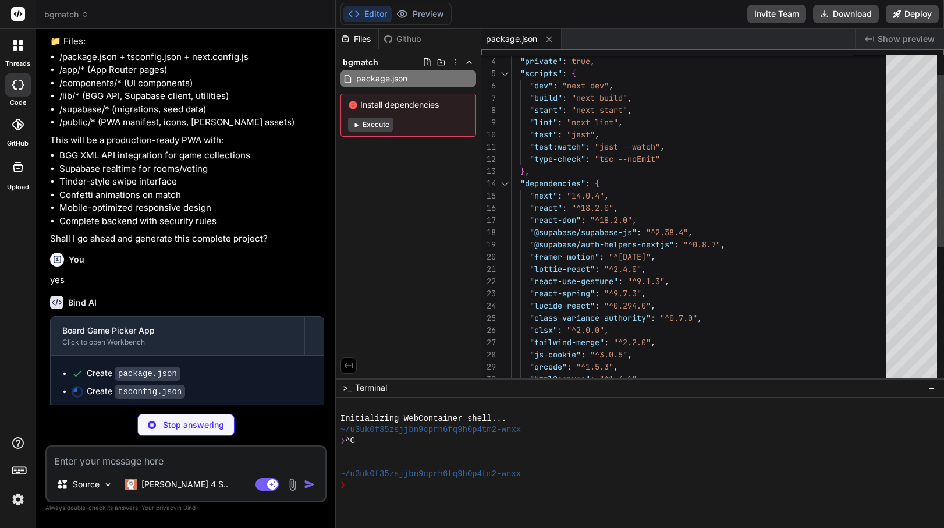
type textarea "x"
type textarea ""baseUrl": ".", "paths": { "@/*": ["./*"] } }, "include": ["next-env.d.ts", "**…"
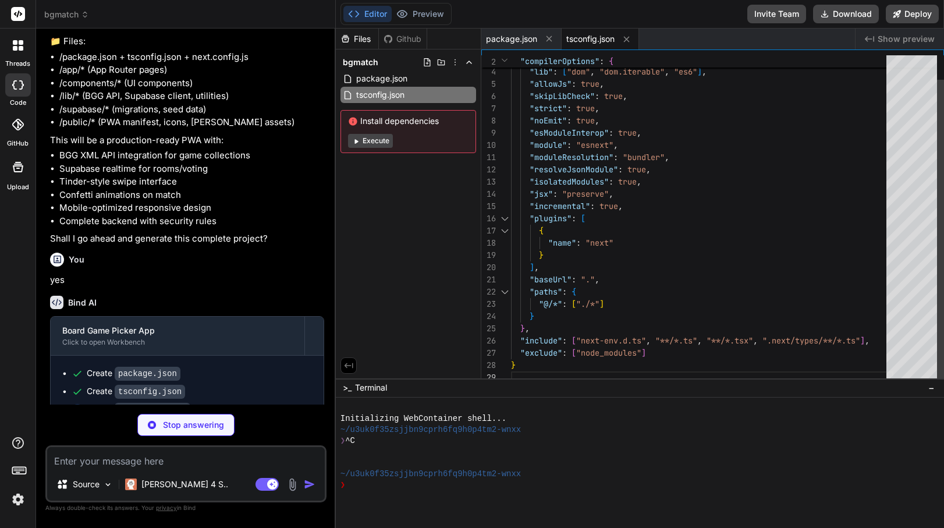
type textarea "x"
type textarea "] }, } module.exports = nextConfig"
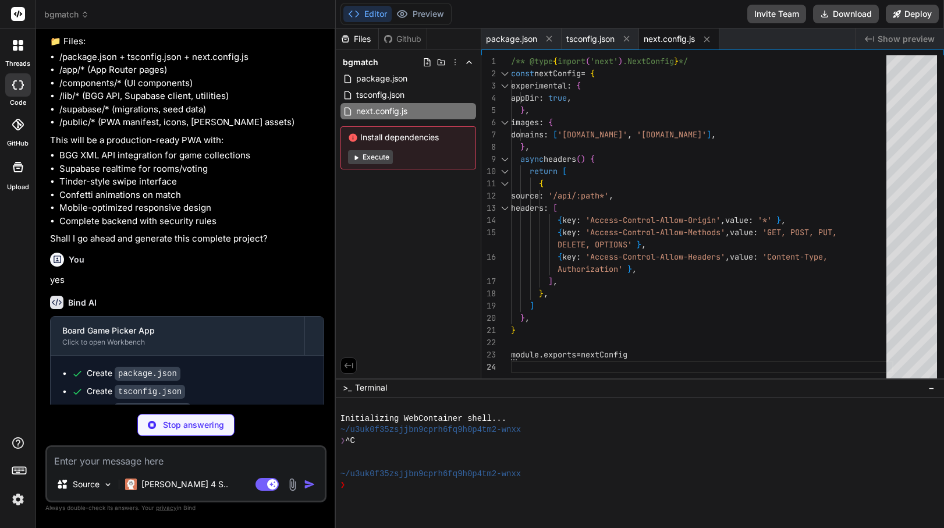
type textarea "x"
type textarea "'accordion-up': 'accordion-up 0.2s ease-out', }, }, }, plugins: [], }"
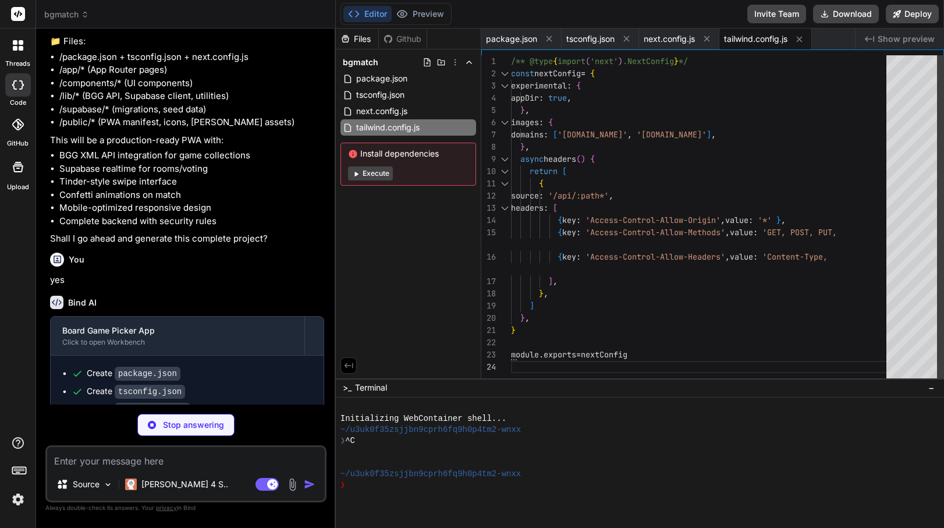
type textarea "x"
type textarea "module.exports = { plugins: { tailwindcss: {}, autoprefixer: {}, }, }"
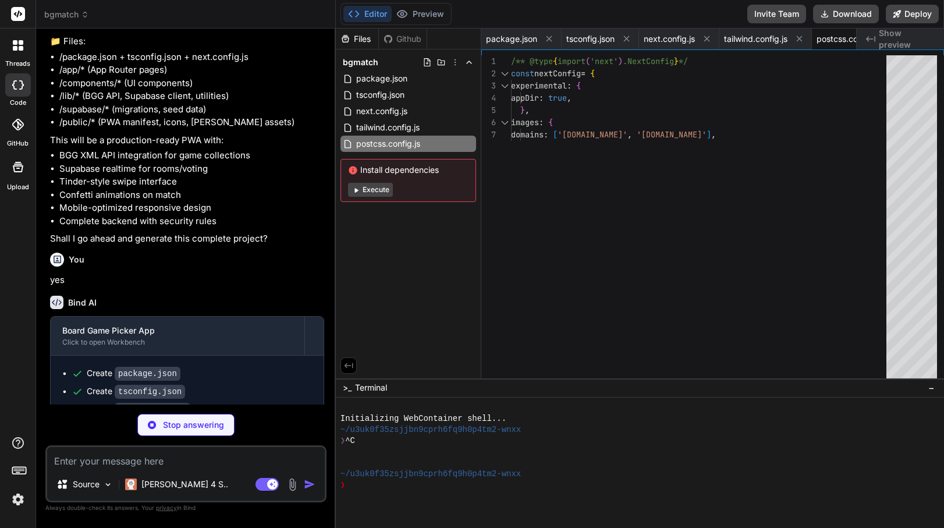
type textarea "x"
type textarea "{ "extends": ["next/core-web-vitals"], "rules": { "prefer-const": "error", "no-…"
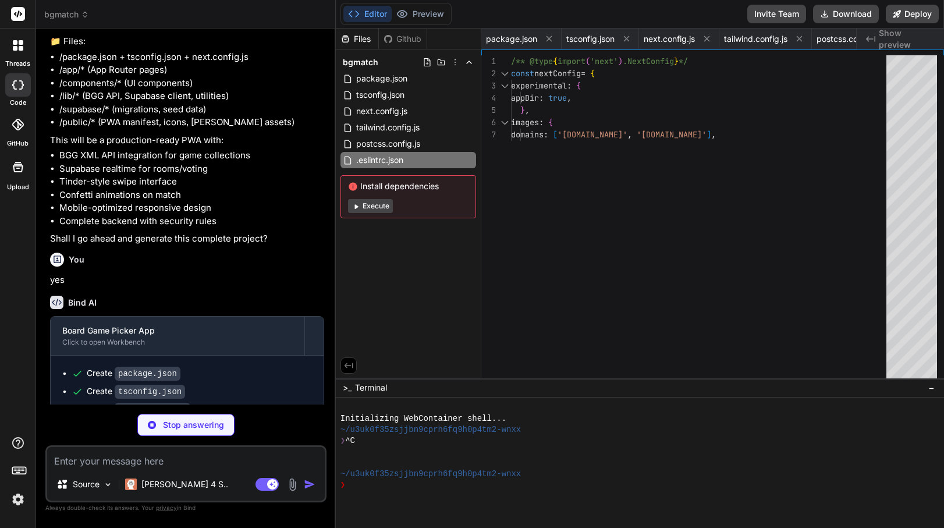
type textarea "x"
type textarea ".swipe-up { animation: swipeUp 0.3s ease-out forwards; }"
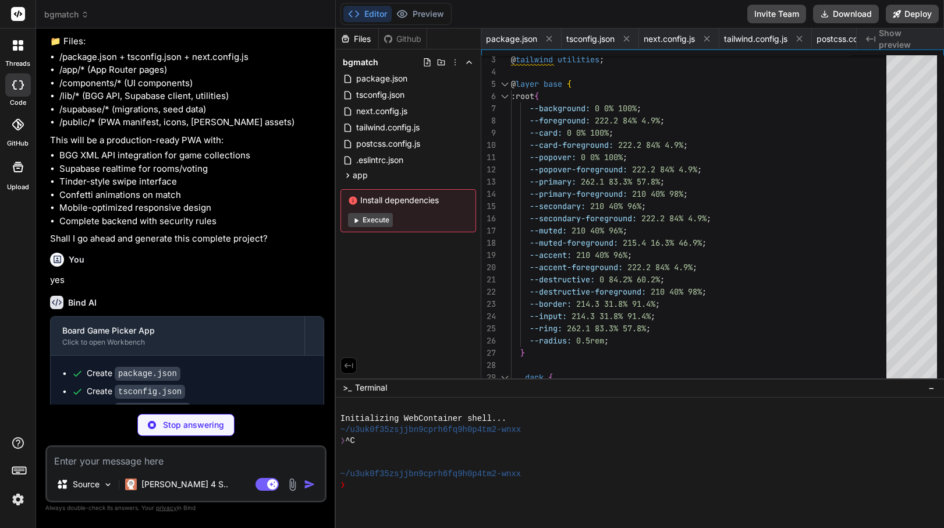
scroll to position [49, 0]
type textarea "x"
type textarea ") }"
type textarea "x"
type textarea "}"
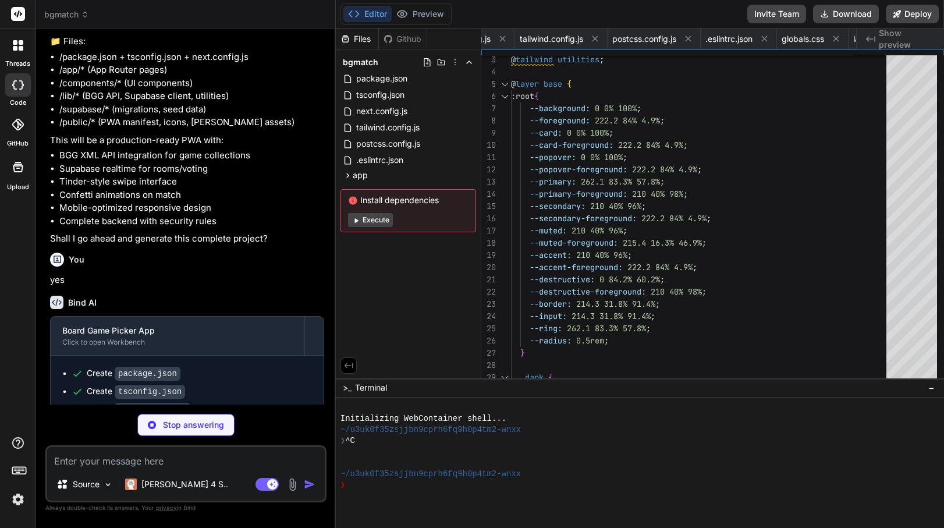
type textarea "x"
type textarea "</Button> </div> </Card> </div> ) }"
type textarea "x"
type textarea "</Card> </div> </div> </div> ) }"
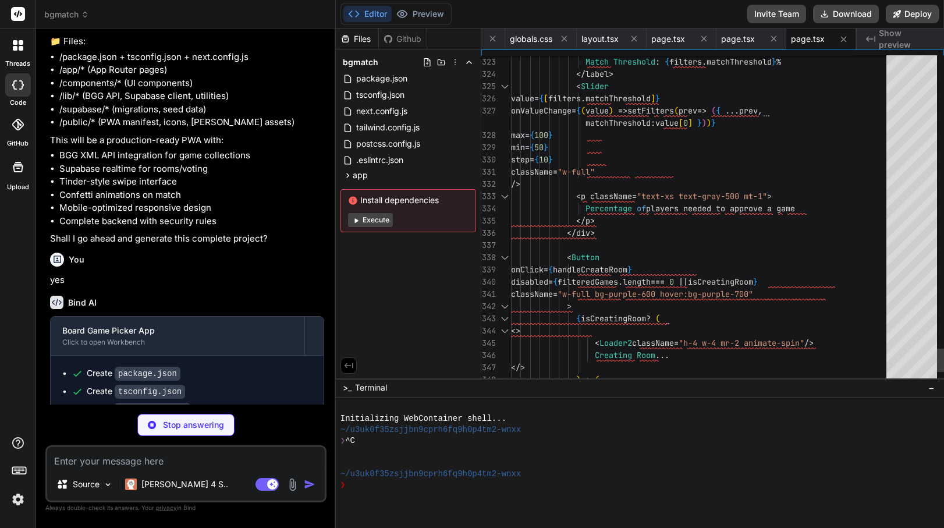
scroll to position [73, 0]
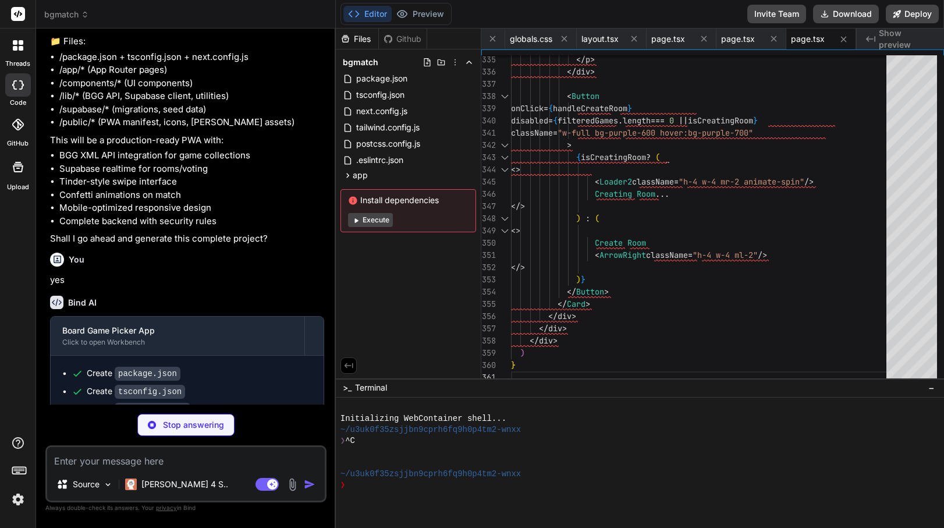
type textarea "x"
type textarea "</div> ) }"
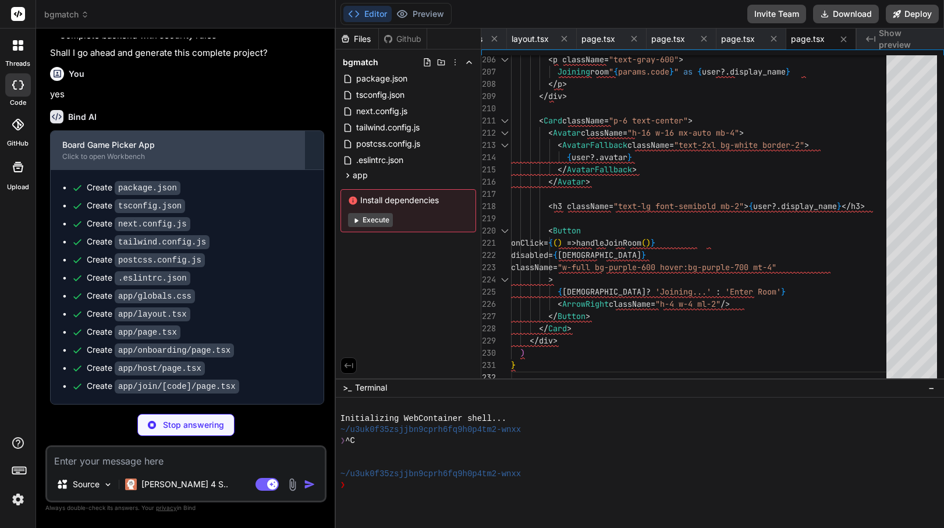
scroll to position [1188, 0]
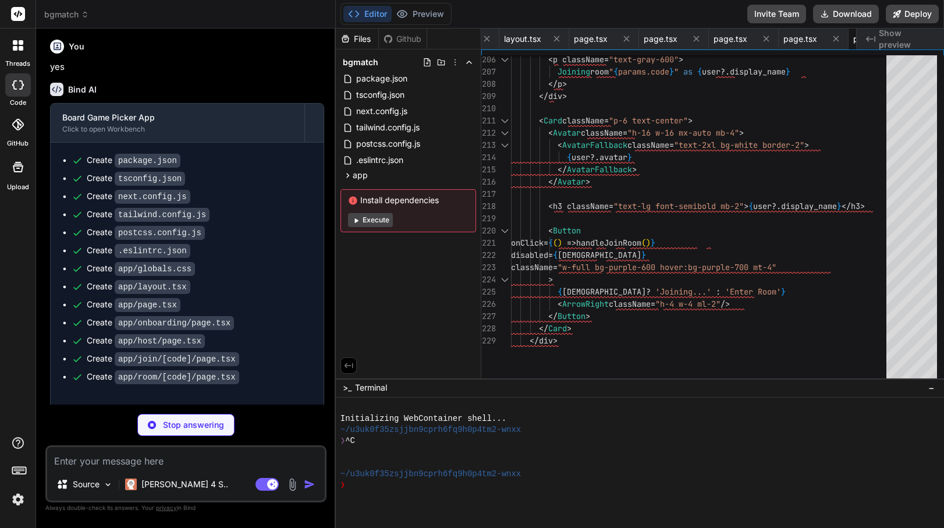
type textarea "x"
type textarea "/> ) } ) Button.displayName = "Button" export { Button, buttonVariants }"
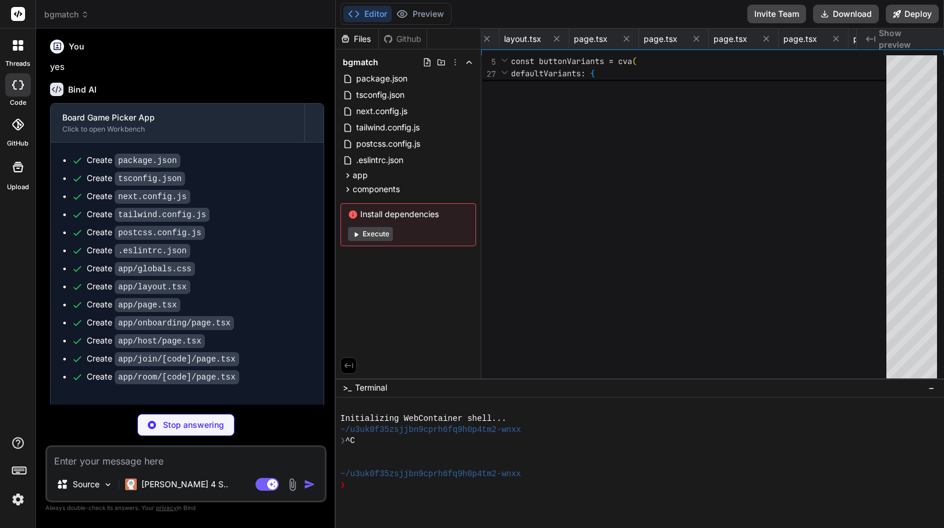
type textarea "x"
type textarea "ref={ref} className={cn("flex items-center p-6 pt-0", className)} {...props} />…"
type textarea "x"
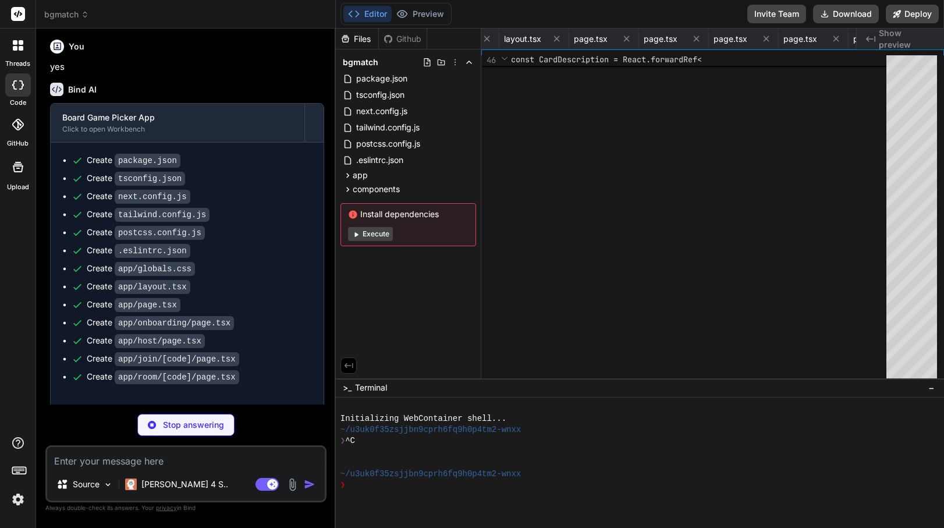
type textarea "Switch.displayName = SwitchPrimitives.Root.displayName export { Switch }"
type textarea "x"
type textarea ")} {...props} /> )) AvatarFallback.displayName = AvatarPrimitive.Fallback.displ…"
type textarea "x"
type textarea "}"
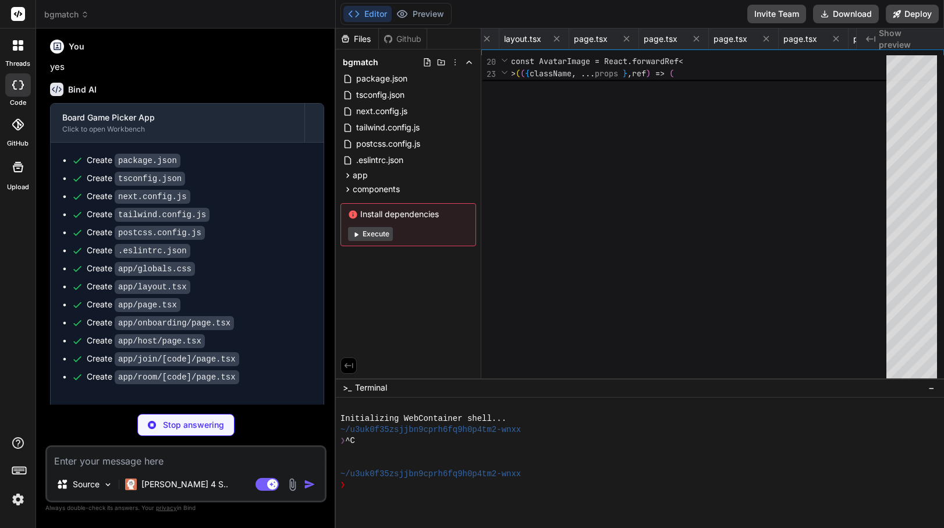
type textarea "x"
type textarea "← Pass • ↑ Super Like • → Like </div> </div> </Card> </motion.div> ) }"
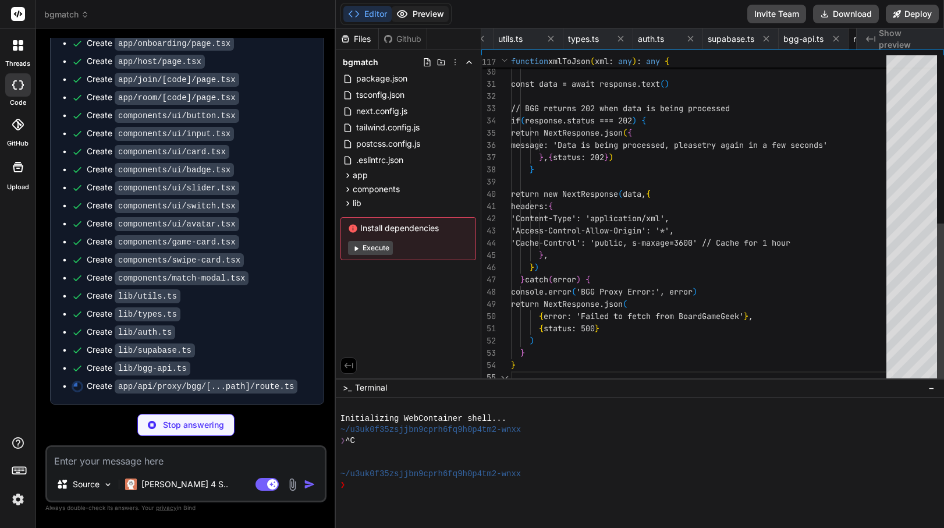
scroll to position [49, 0]
click at [413, 17] on button "Preview" at bounding box center [420, 14] width 57 height 16
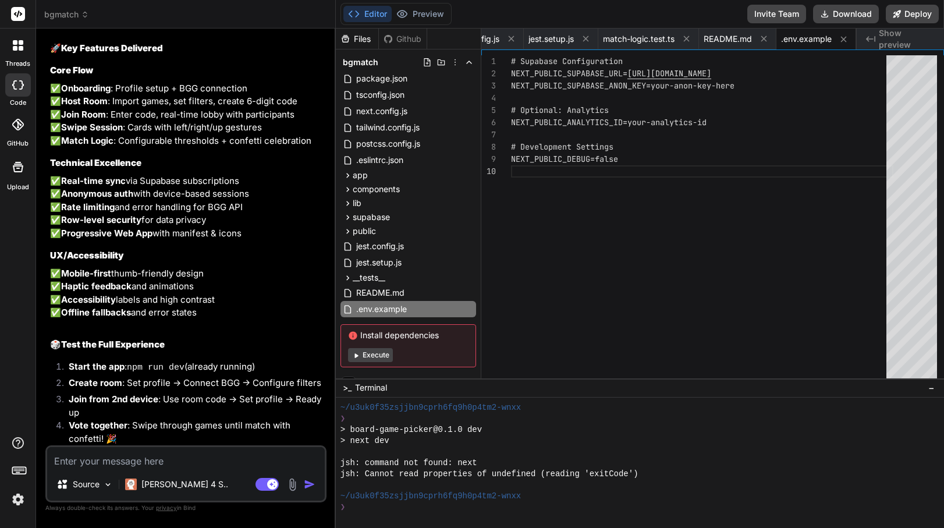
scroll to position [2470, 0]
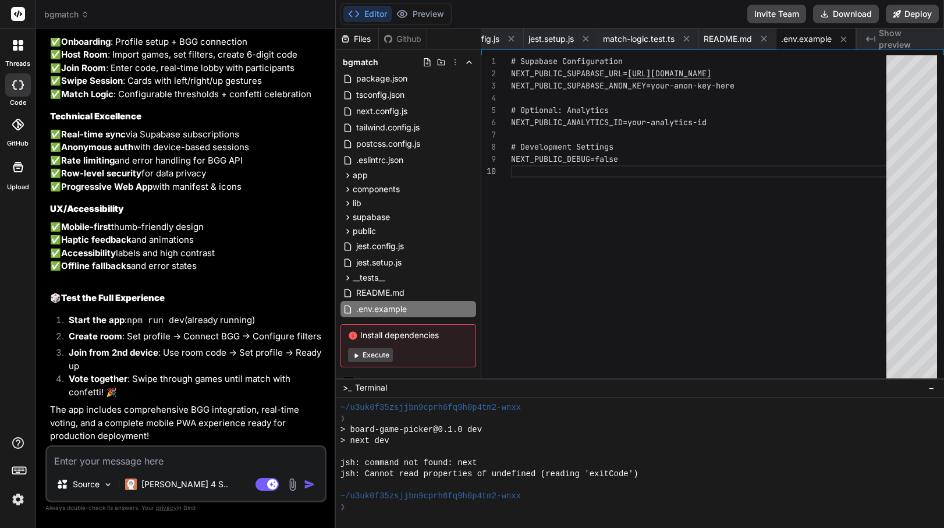
click at [379, 348] on button "Execute" at bounding box center [370, 355] width 45 height 14
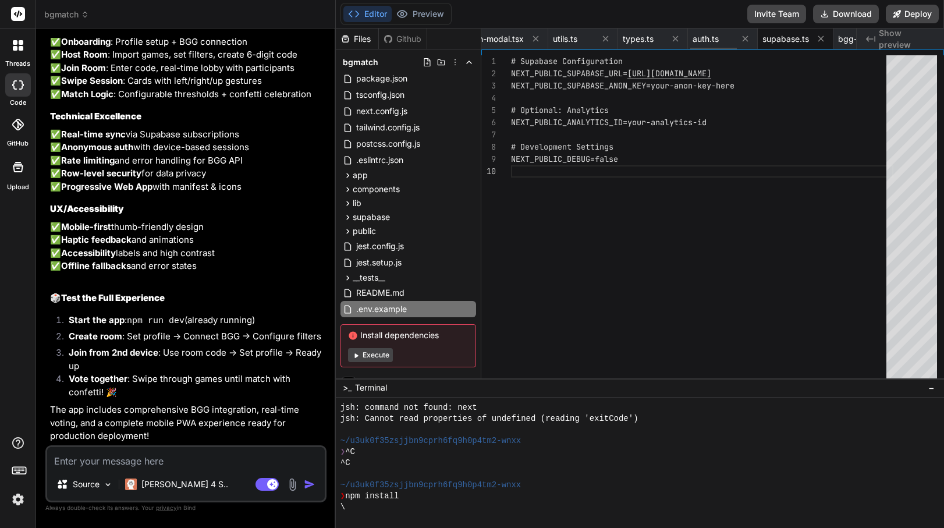
click at [791, 41] on span "supabase.ts" at bounding box center [786, 39] width 47 height 12
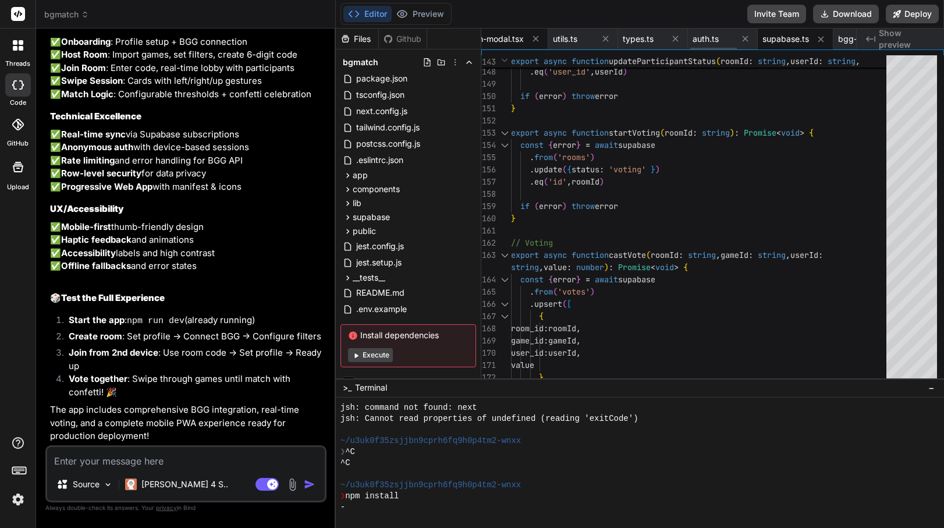
click at [502, 42] on span "match-modal.tsx" at bounding box center [491, 39] width 65 height 12
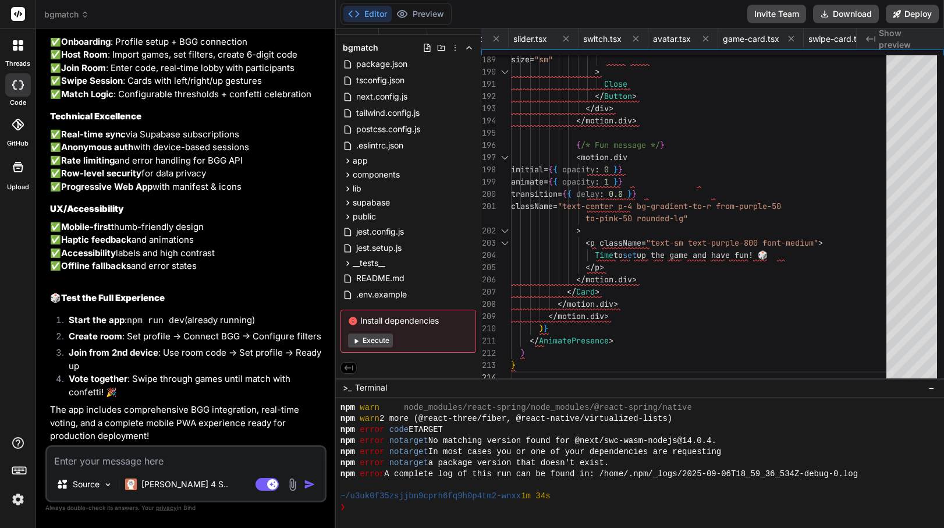
scroll to position [3561, 0]
click at [469, 517] on div at bounding box center [640, 463] width 608 height 130
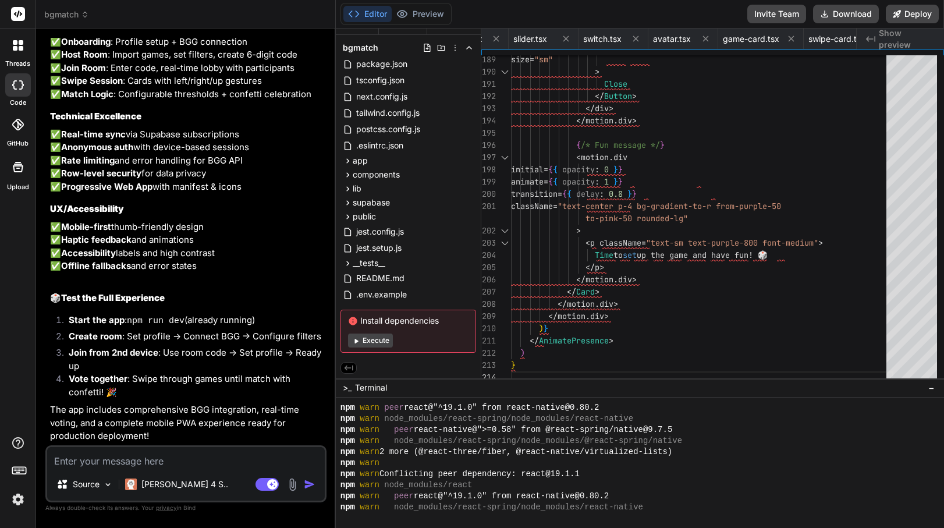
scroll to position [3143, 0]
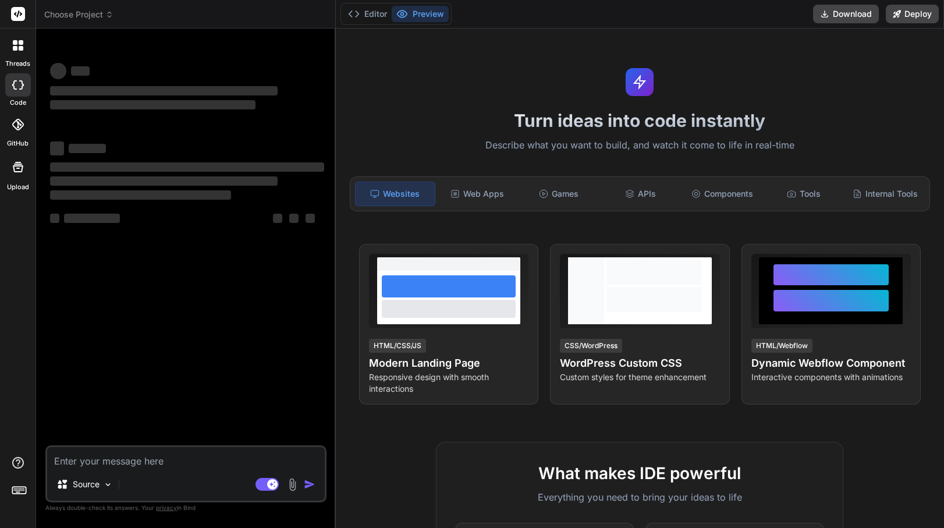
type textarea "x"
click at [61, 12] on span "Choose Project" at bounding box center [78, 15] width 69 height 12
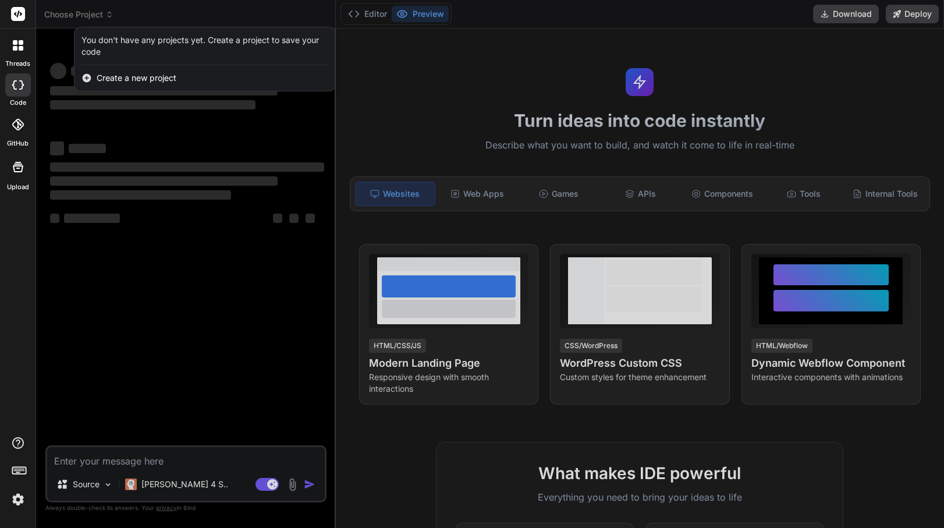
click at [21, 16] on rect at bounding box center [18, 14] width 14 height 14
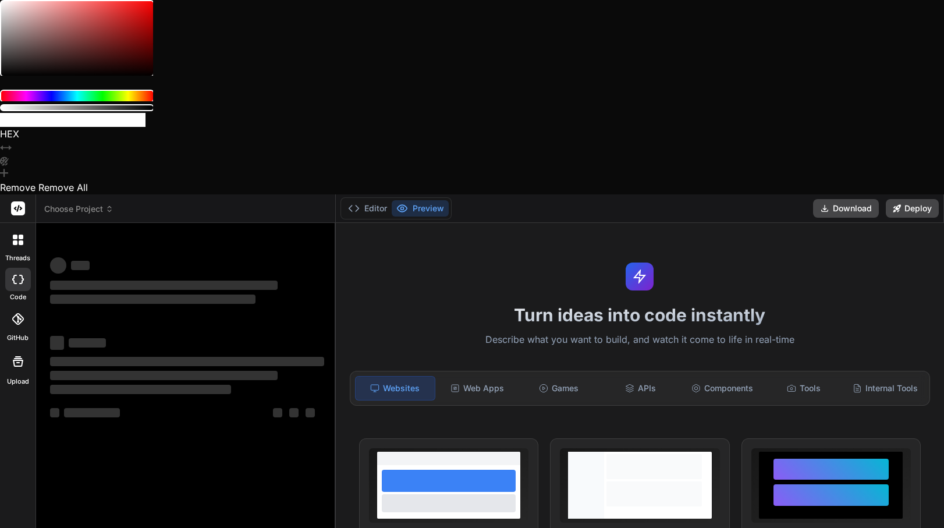
type textarea "x"
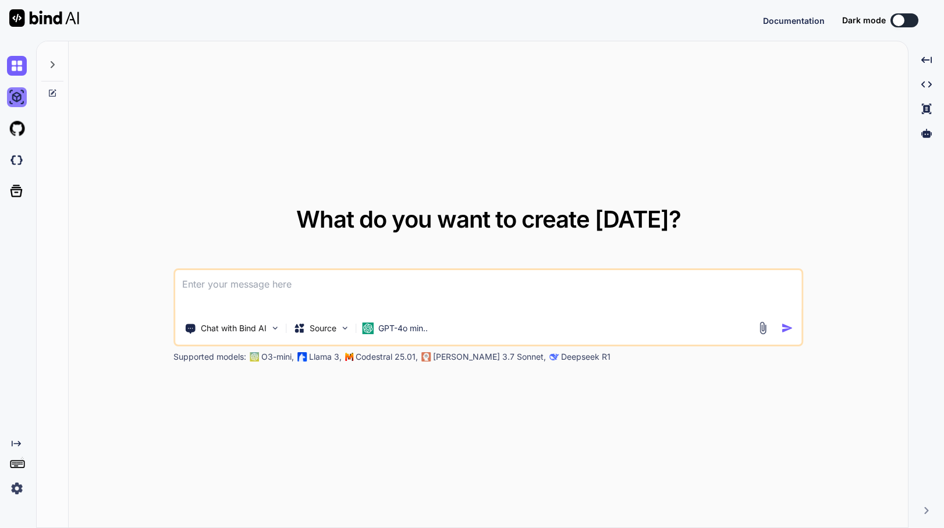
click at [10, 100] on img at bounding box center [17, 97] width 20 height 20
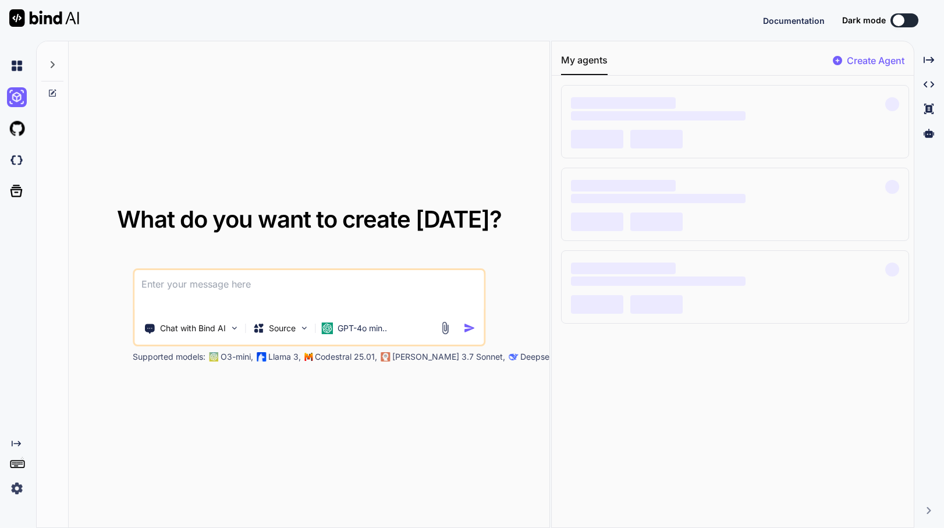
click at [19, 443] on icon at bounding box center [16, 444] width 9 height 6
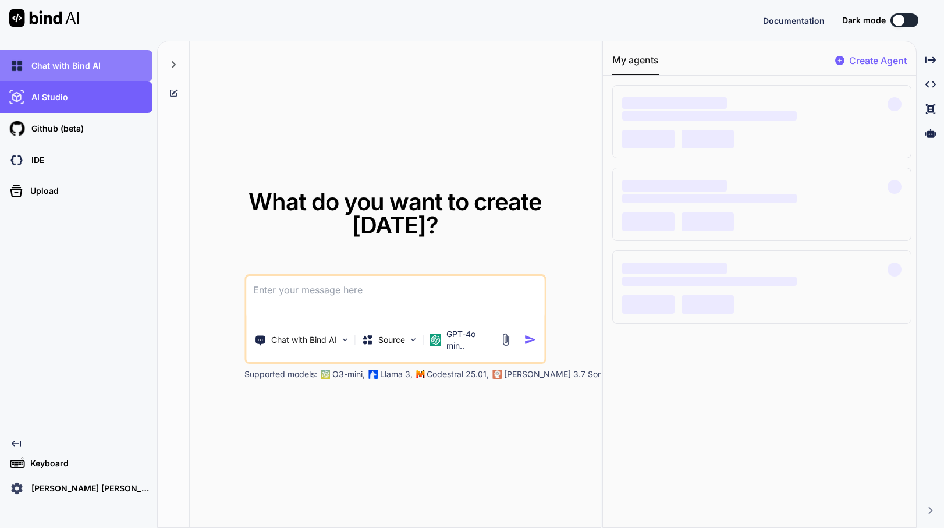
click at [94, 76] on div "Chat with Bind AI" at bounding box center [76, 65] width 153 height 31
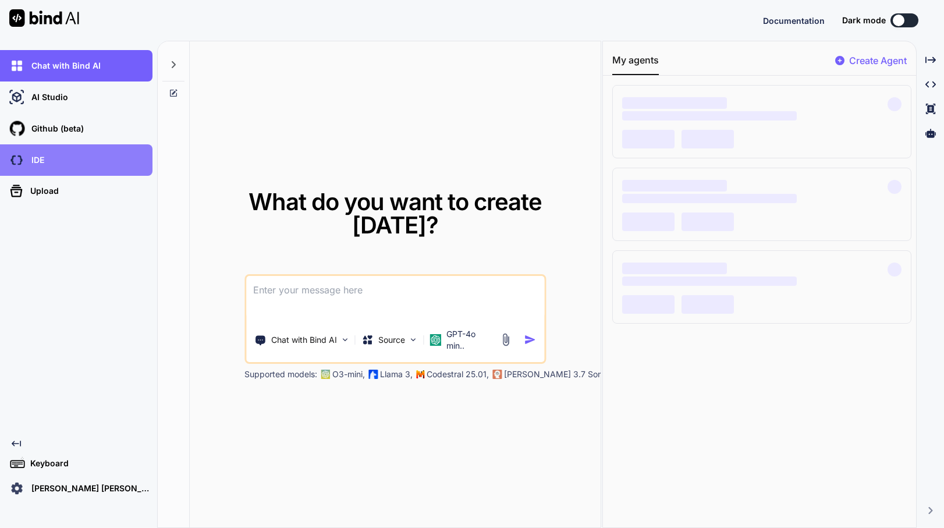
click at [93, 157] on div "IDE" at bounding box center [80, 160] width 146 height 20
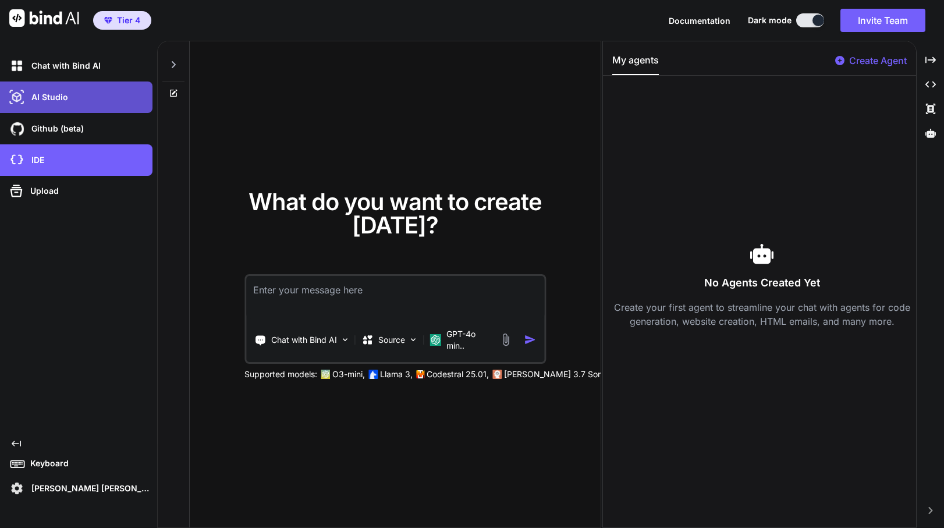
click at [117, 100] on div "AI Studio" at bounding box center [80, 97] width 146 height 20
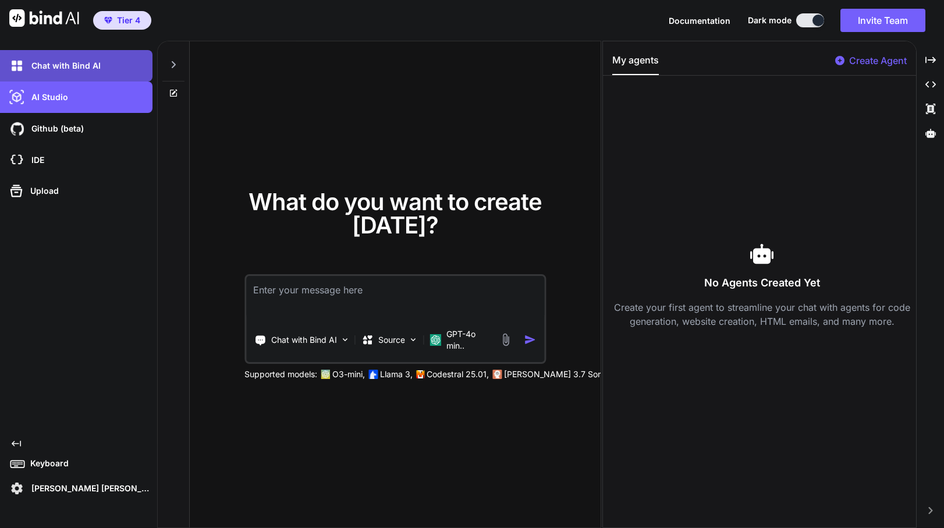
click at [87, 72] on div "Chat with Bind AI" at bounding box center [80, 66] width 146 height 20
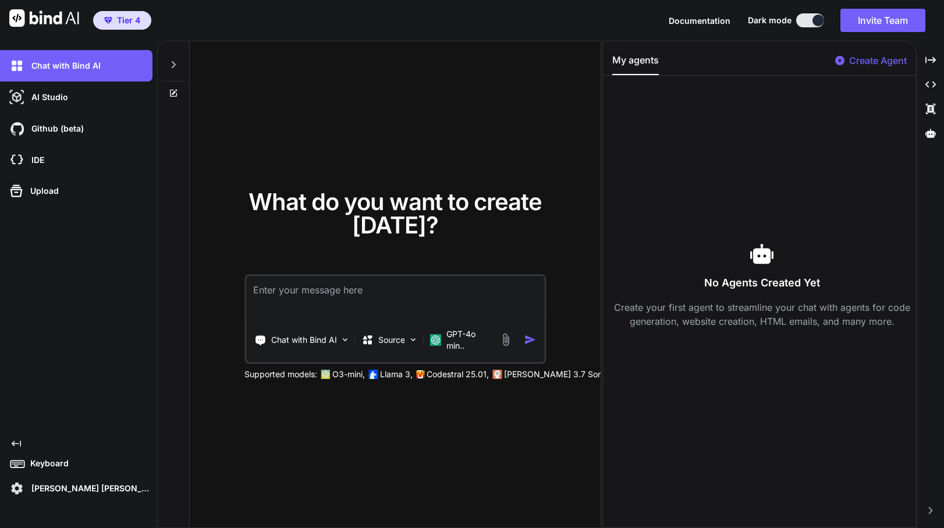
click at [126, 24] on span "Tier 4" at bounding box center [128, 21] width 23 height 12
click at [75, 489] on p "Luis Francisco Baroni Coutinho" at bounding box center [90, 489] width 126 height 12
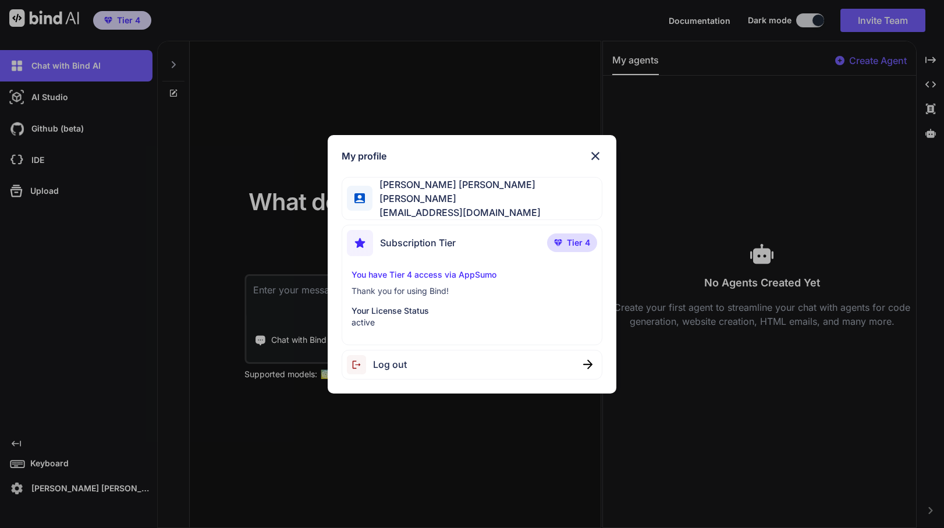
click at [434, 287] on p "Thank you for using Bind!" at bounding box center [472, 291] width 241 height 12
click at [598, 161] on img at bounding box center [596, 156] width 14 height 14
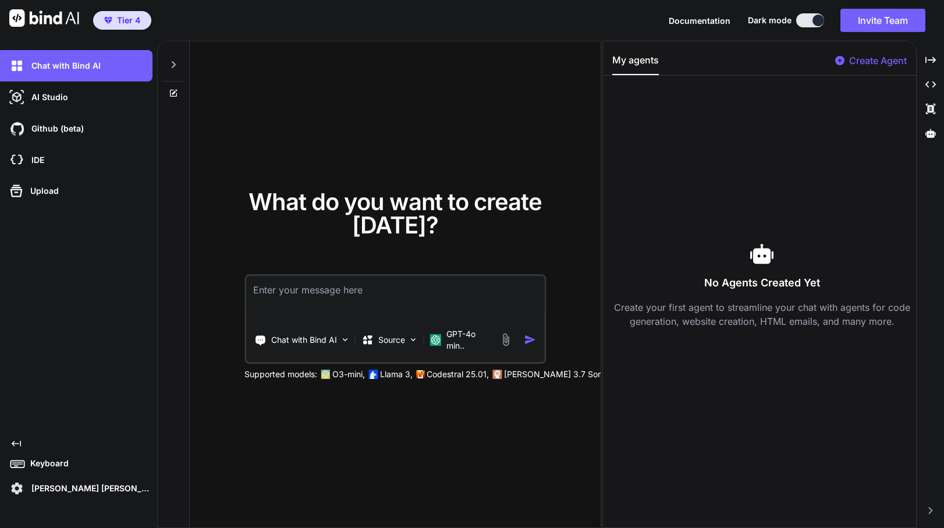
click at [711, 23] on span "Documentation" at bounding box center [700, 21] width 62 height 10
click at [904, 28] on button "Invite Team" at bounding box center [883, 20] width 85 height 23
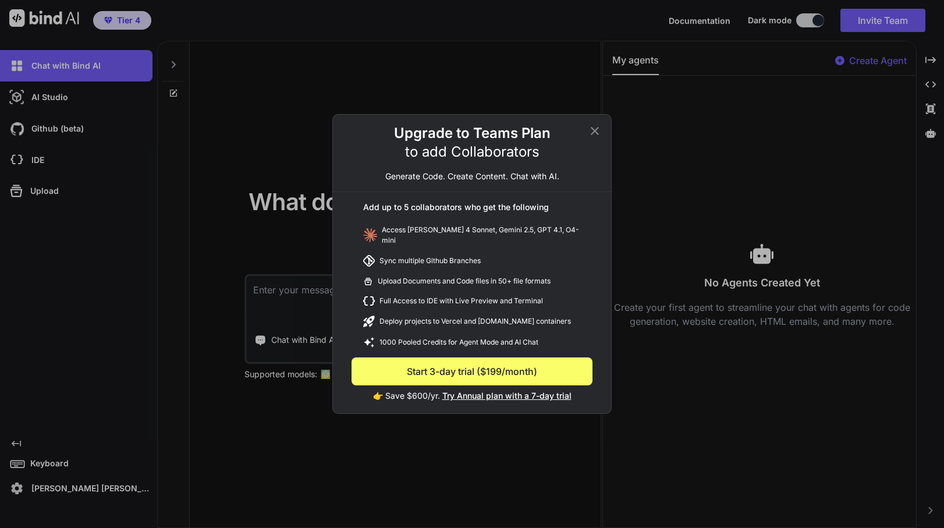
click at [596, 135] on icon at bounding box center [595, 131] width 8 height 8
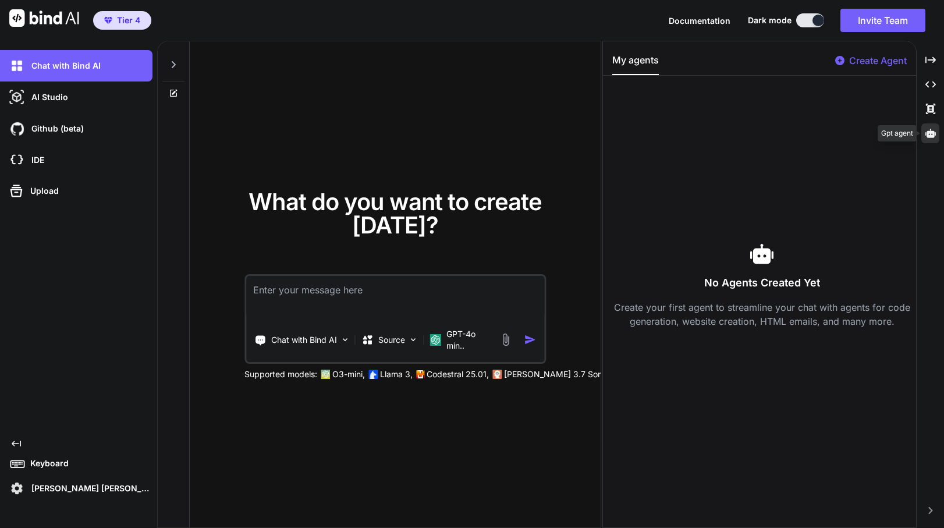
click at [926, 131] on icon at bounding box center [931, 133] width 10 height 10
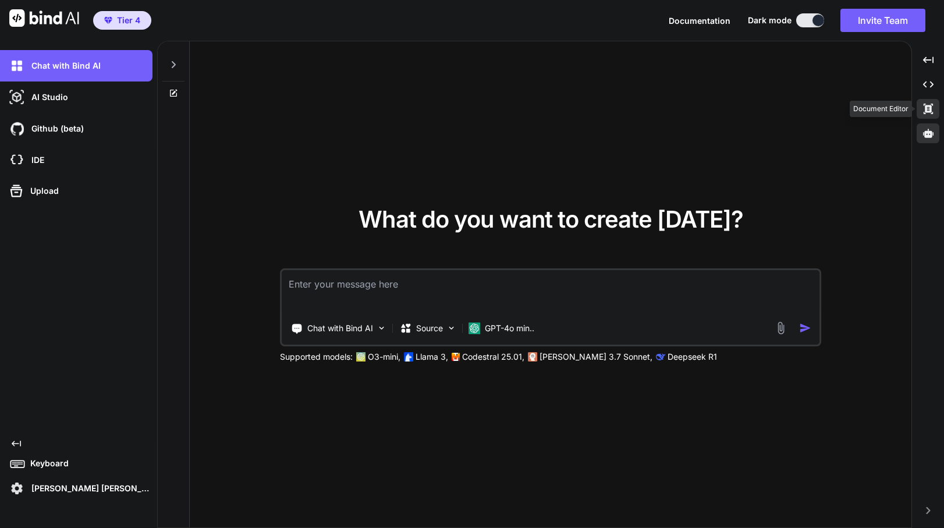
click at [927, 107] on icon "Created with Pixso." at bounding box center [928, 109] width 10 height 10
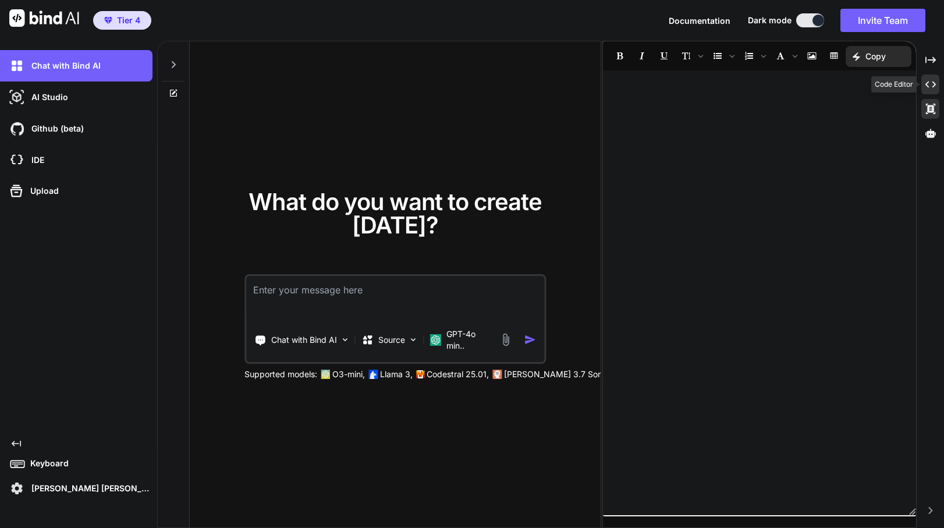
click at [929, 86] on icon "Created with Pixso." at bounding box center [931, 84] width 10 height 10
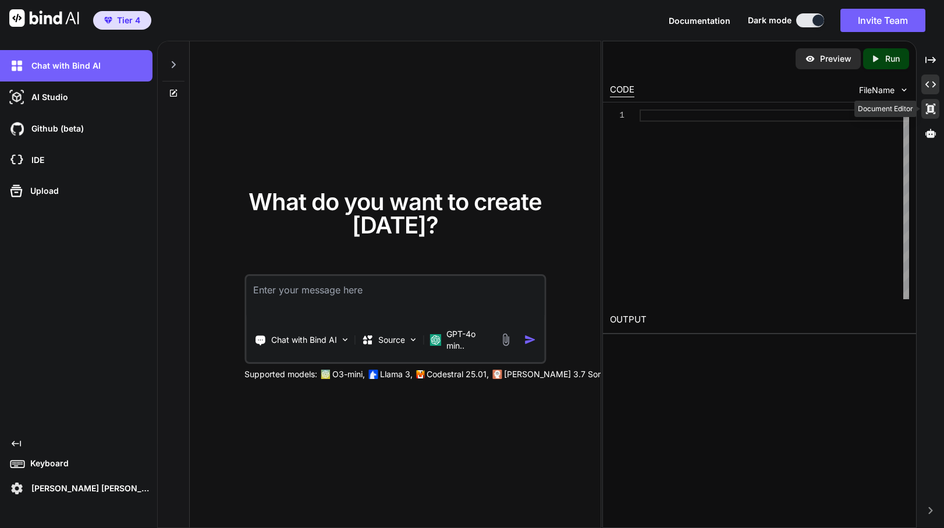
click at [929, 109] on icon at bounding box center [930, 109] width 9 height 10
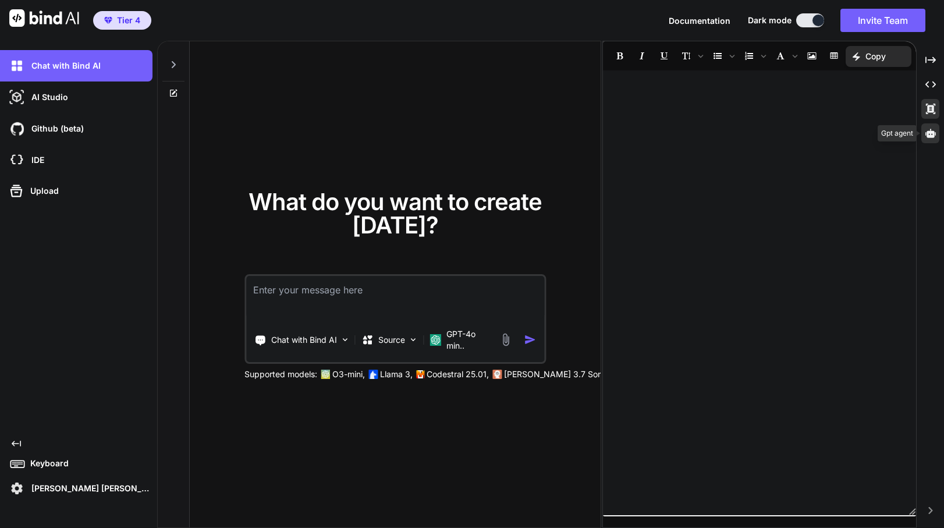
click at [930, 137] on icon at bounding box center [931, 133] width 10 height 9
type textarea "x"
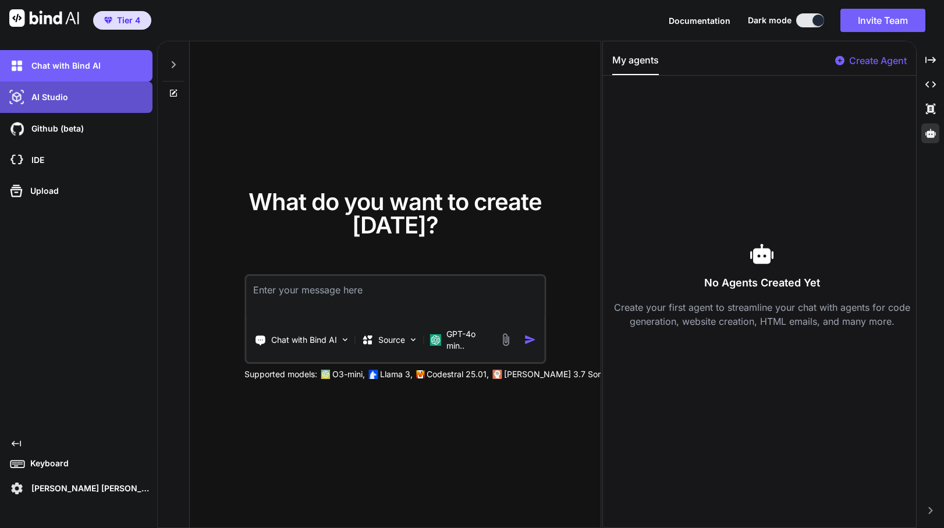
click at [90, 103] on div "AI Studio" at bounding box center [80, 97] width 146 height 20
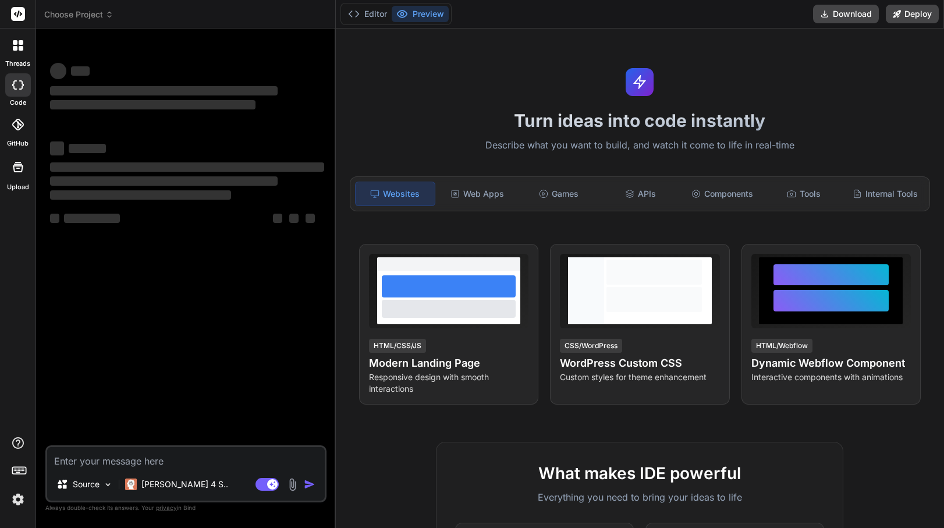
click at [84, 11] on span "Choose Project" at bounding box center [78, 15] width 69 height 12
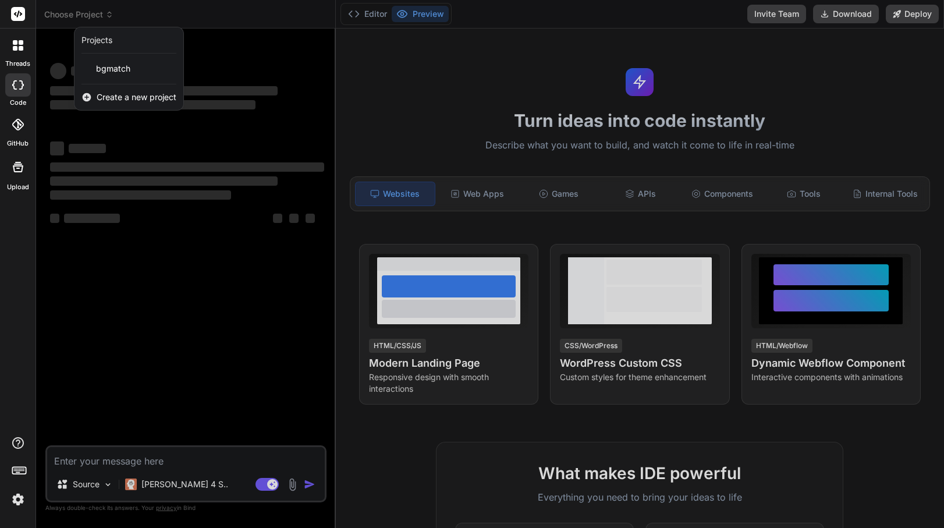
click at [118, 73] on span "bgmatch" at bounding box center [113, 69] width 34 height 12
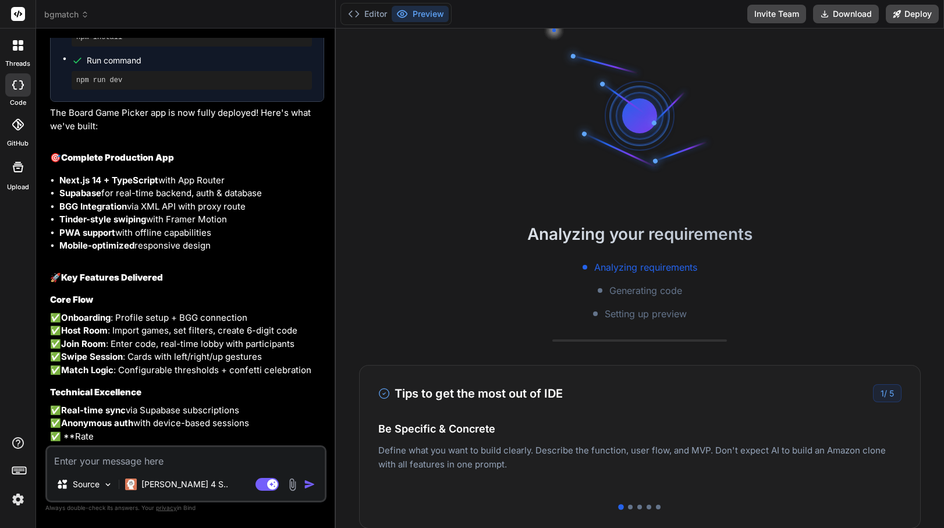
scroll to position [752, 0]
click at [631, 253] on div "Analyzing your requirements Analyzing requirements Generating code Setting up p…" at bounding box center [640, 271] width 608 height 99
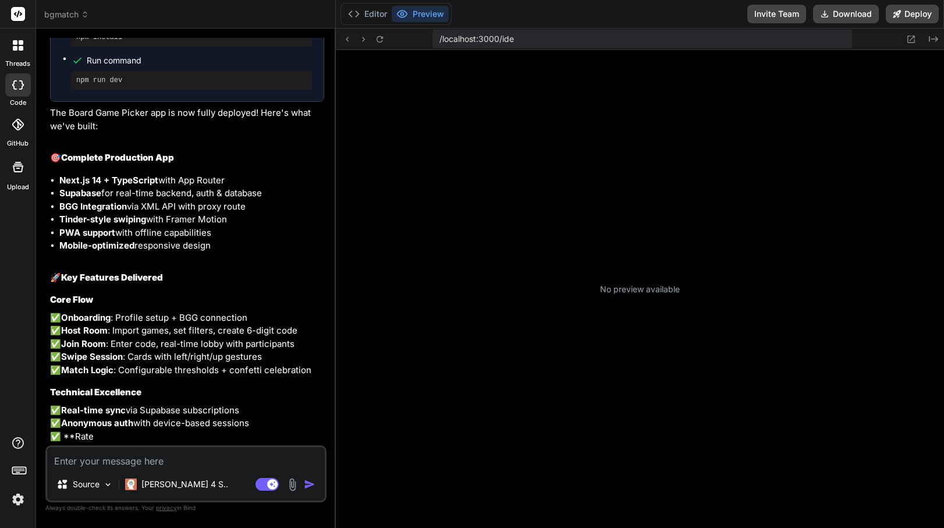
scroll to position [918, 0]
click at [631, 153] on div "No preview available" at bounding box center [640, 289] width 608 height 478
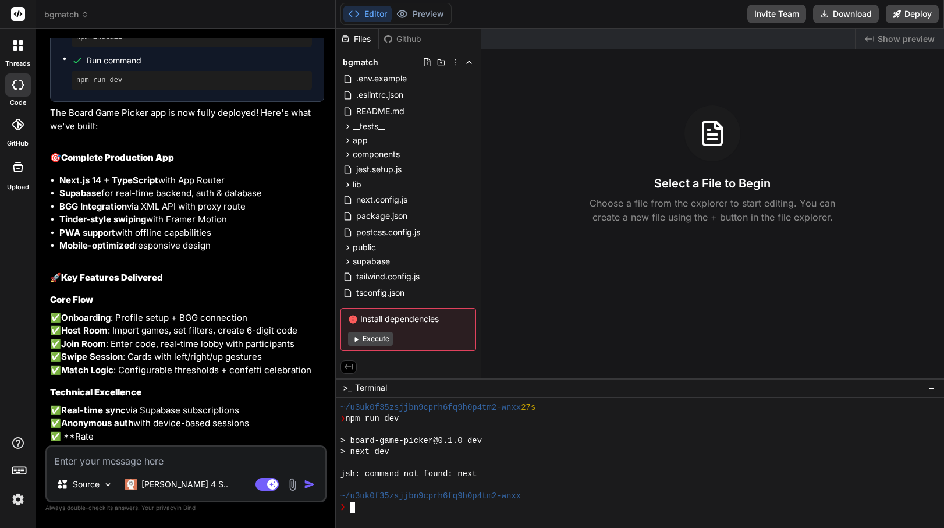
click at [441, 507] on div "❯" at bounding box center [635, 507] width 589 height 11
click at [179, 461] on textarea at bounding box center [186, 457] width 278 height 21
type textarea "x"
type textarea "r"
type textarea "x"
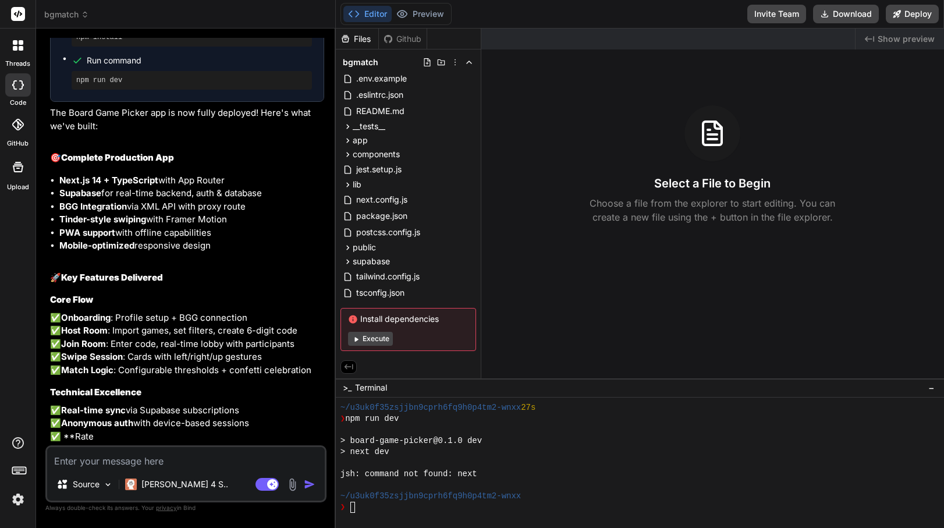
type textarea "x"
type textarea "c"
type textarea "x"
type textarea "ca"
type textarea "x"
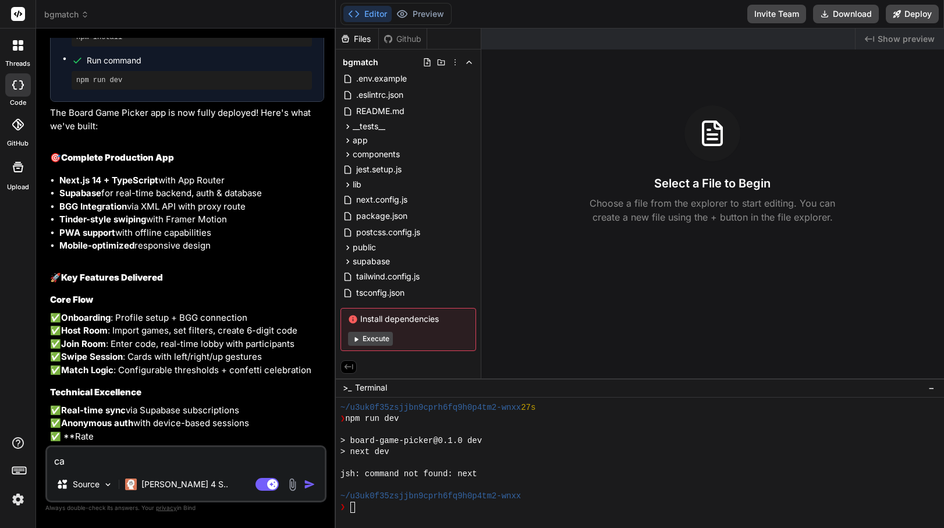
type textarea "can"
type textarea "x"
type textarea "cant"
type textarea "x"
type textarea "cant"
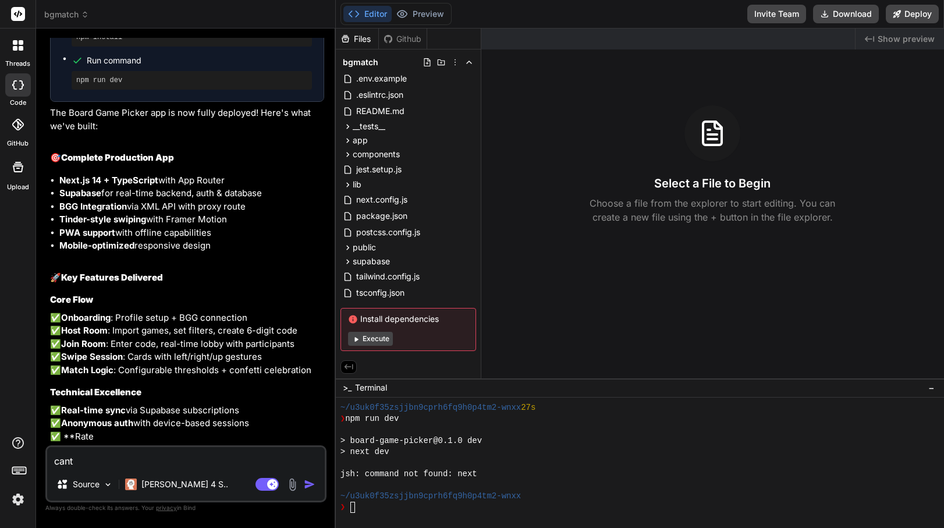
type textarea "x"
type textarea "cant p"
type textarea "x"
type textarea "cant pr"
type textarea "x"
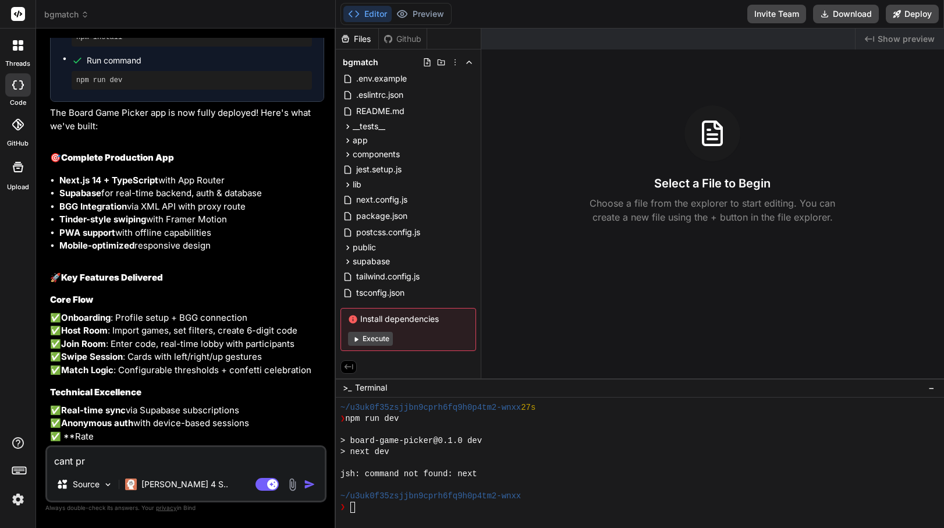
type textarea "cant pre"
type textarea "x"
type textarea "cant previ"
type textarea "x"
type textarea "cant previe"
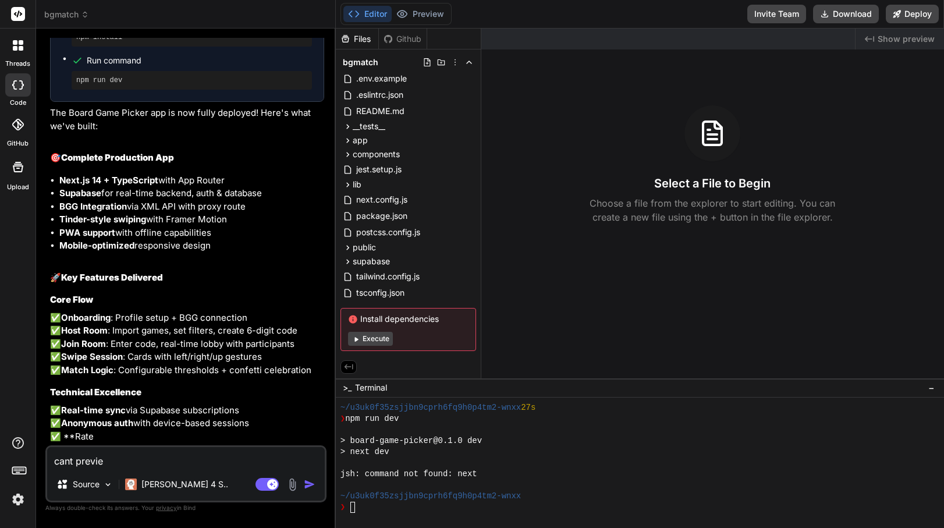
type textarea "x"
type textarea "cant preview"
type textarea "x"
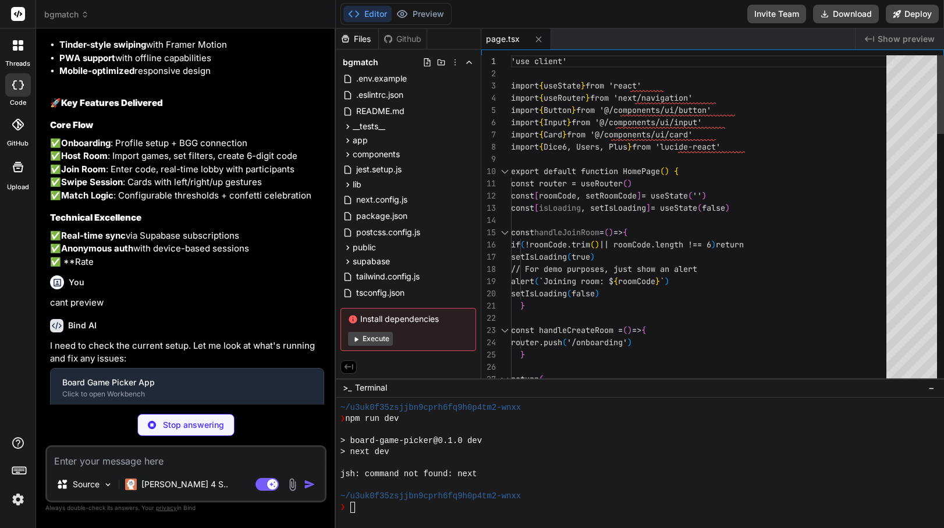
scroll to position [1050, 0]
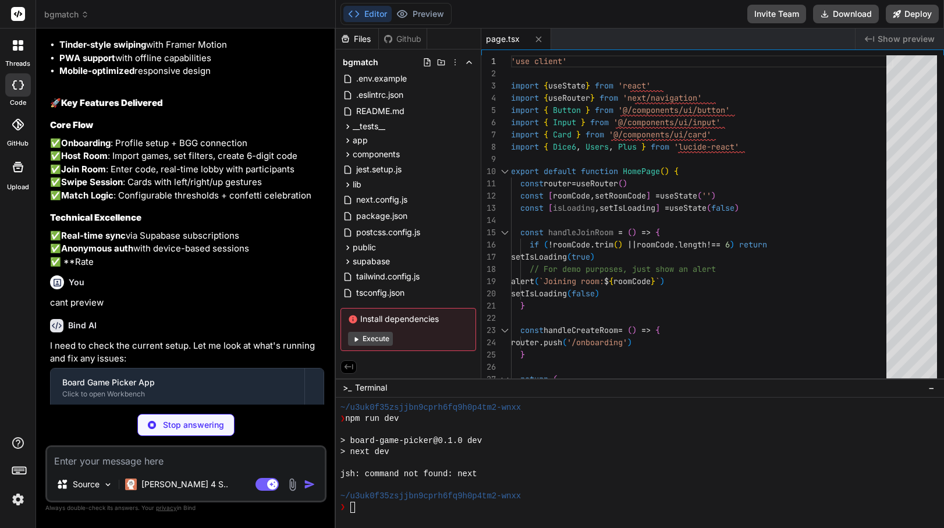
type textarea "x"
type textarea "</div> </Card> </div> ) }"
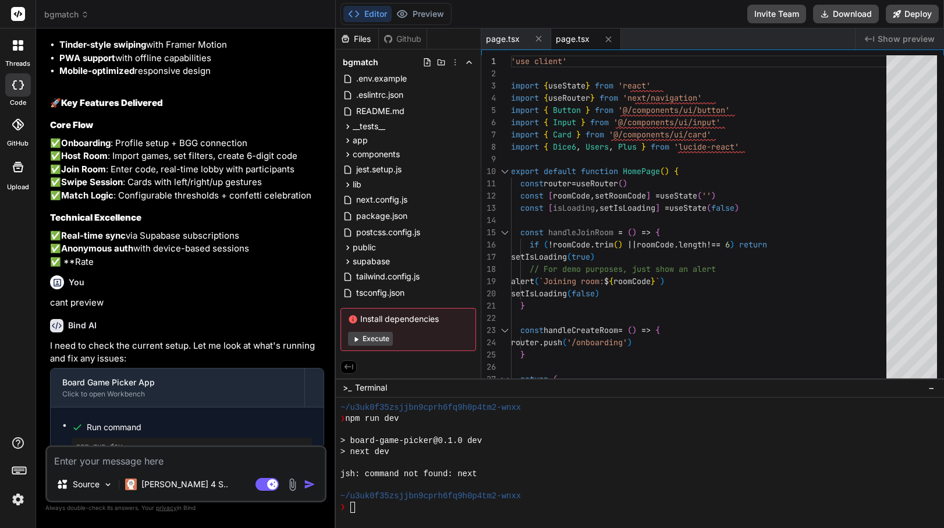
type textarea "x"
